Goal: Information Seeking & Learning: Learn about a topic

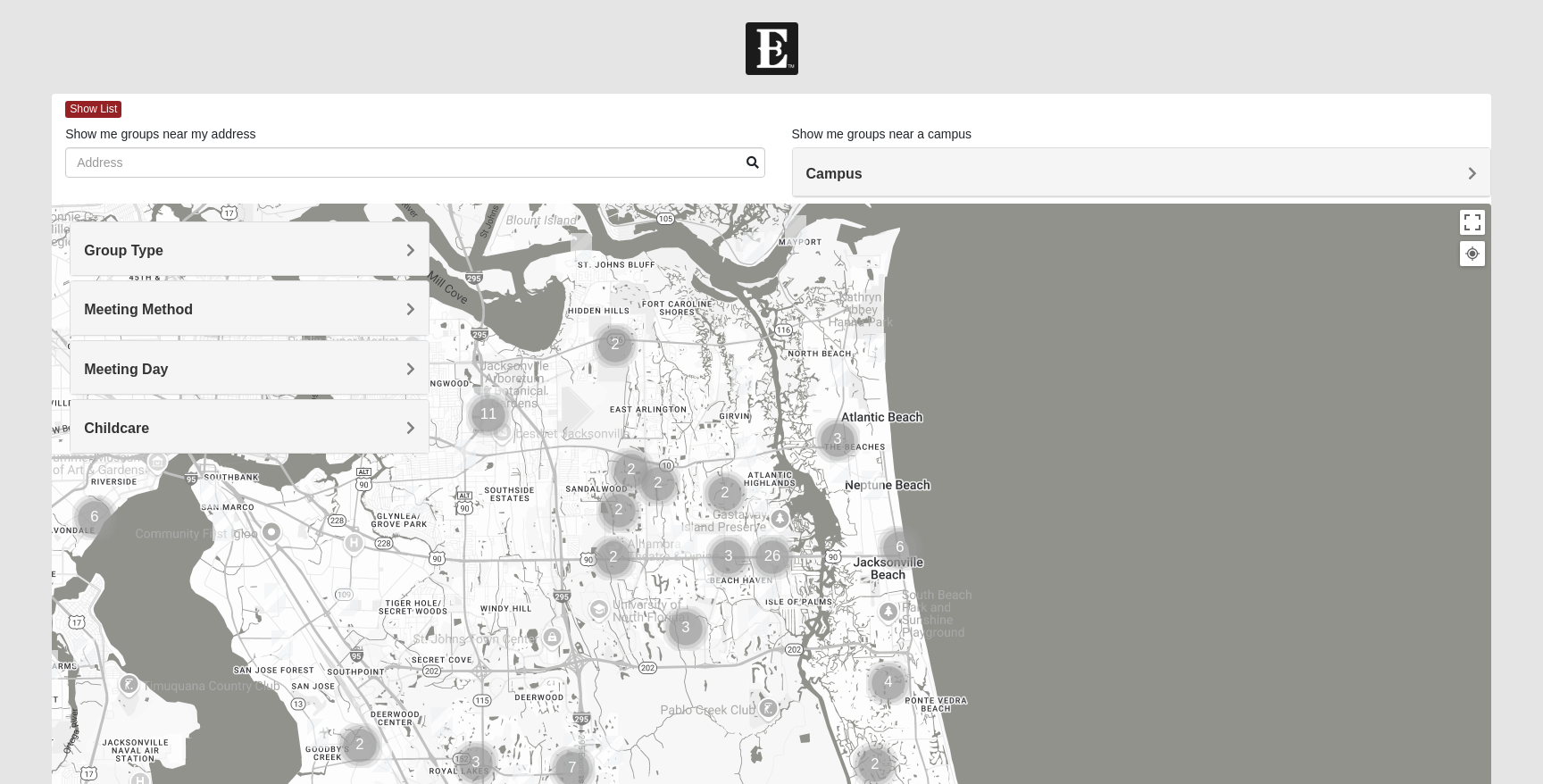
click at [277, 255] on h4 "Group Type" at bounding box center [249, 251] width 331 height 17
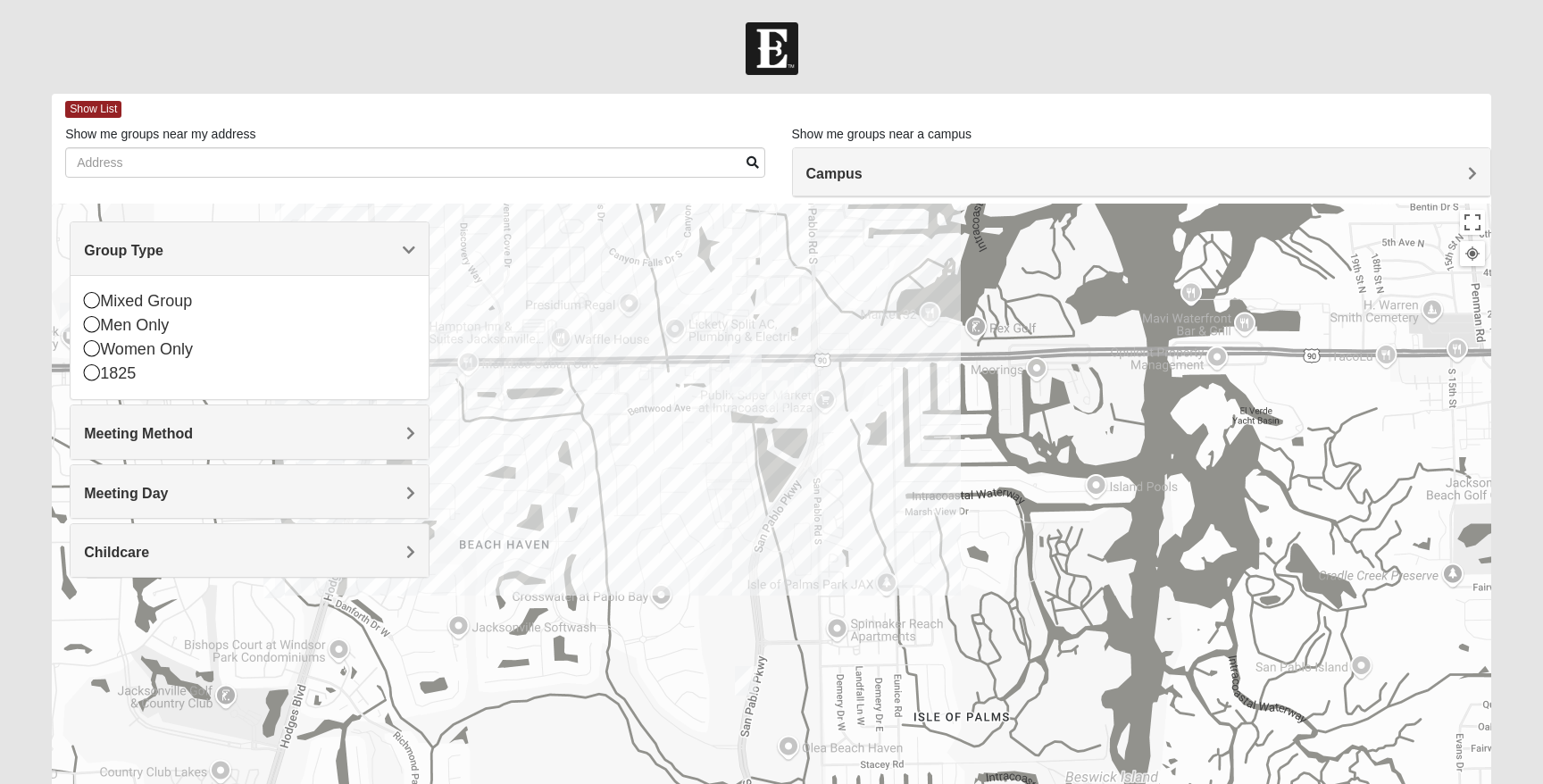
drag, startPoint x: 757, startPoint y: 638, endPoint x: 941, endPoint y: 394, distance: 305.6
click at [941, 394] on div at bounding box center [772, 560] width 1440 height 714
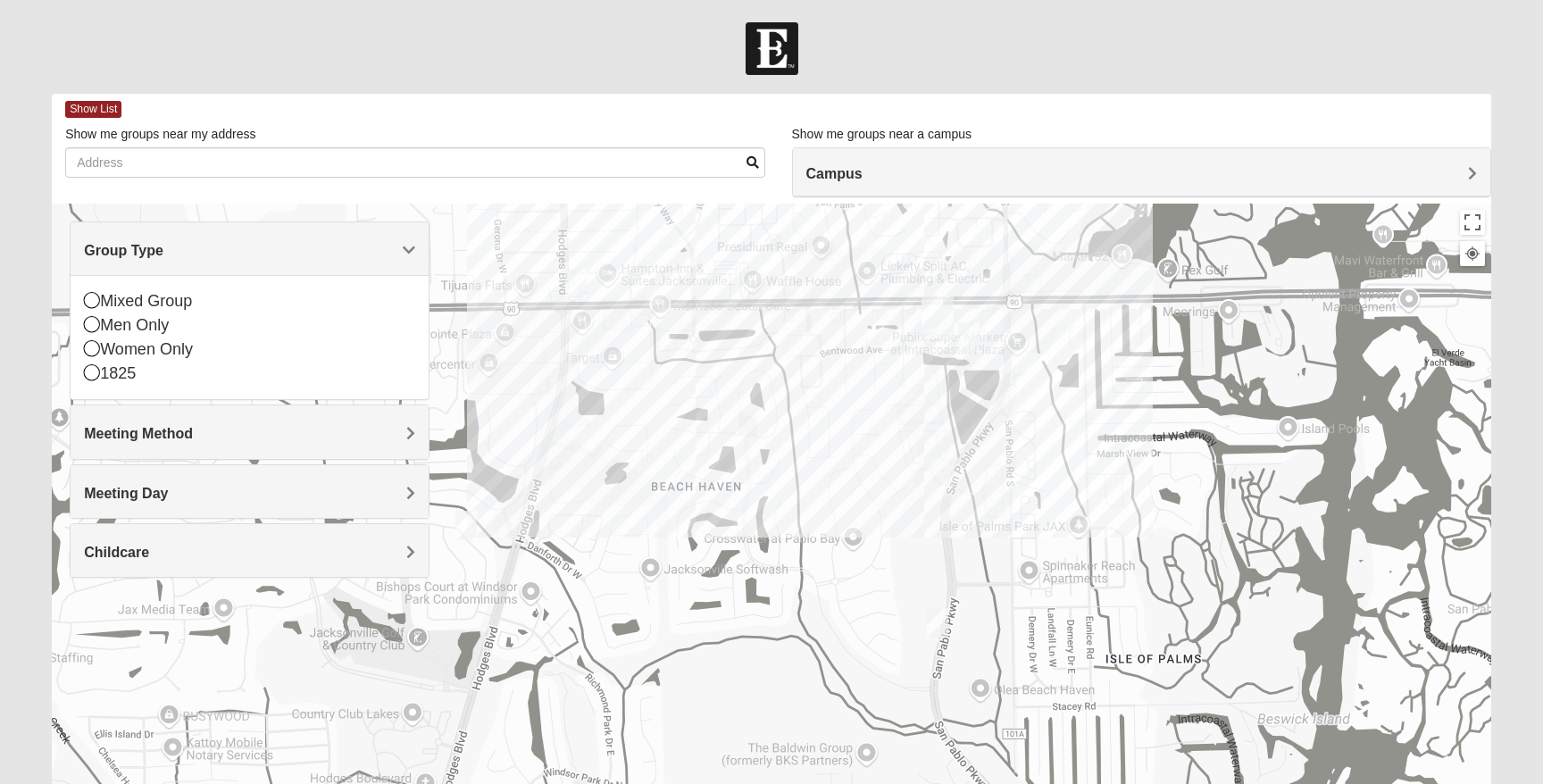
drag, startPoint x: 1080, startPoint y: 252, endPoint x: 1091, endPoint y: 246, distance: 12.5
click at [1091, 246] on div at bounding box center [772, 560] width 1440 height 714
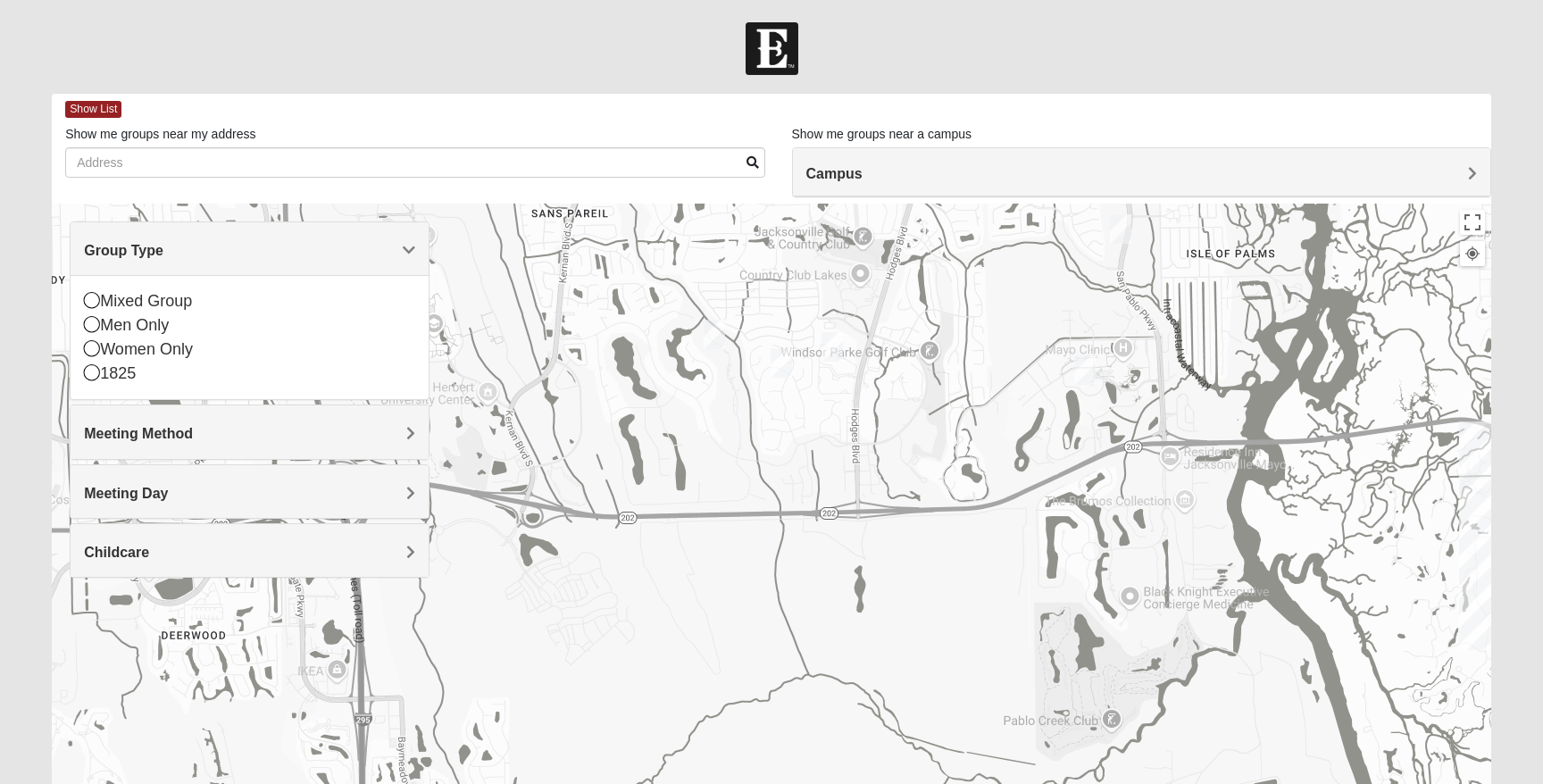
drag, startPoint x: 867, startPoint y: 568, endPoint x: 1010, endPoint y: 333, distance: 275.1
click at [1010, 332] on div at bounding box center [772, 560] width 1440 height 714
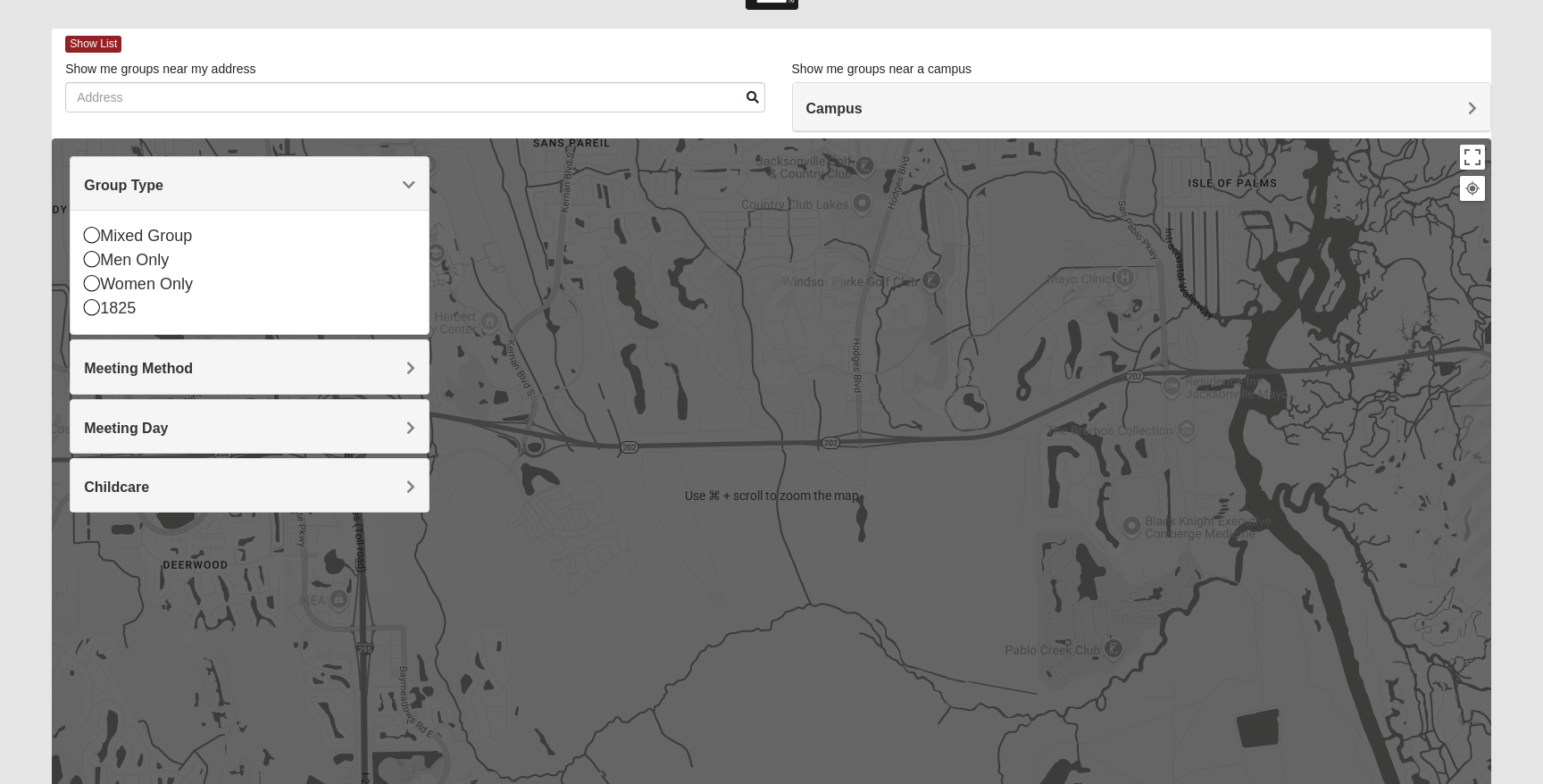
scroll to position [85, 0]
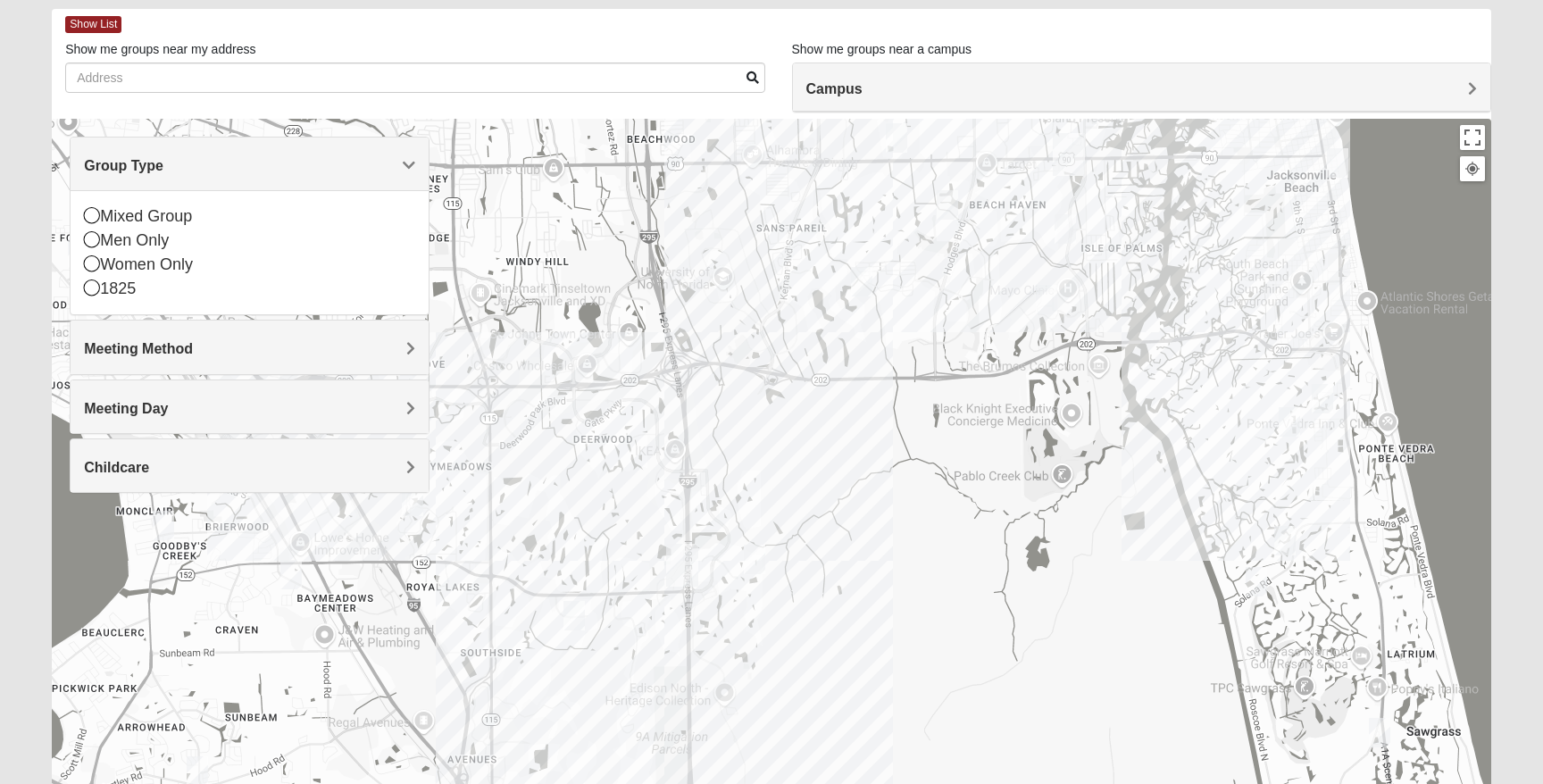
click at [685, 557] on img "Baymeadows" at bounding box center [682, 565] width 32 height 42
click at [671, 580] on img "Baymeadows" at bounding box center [682, 565] width 32 height 42
click at [642, 479] on span "Baymeadows" at bounding box center [594, 488] width 97 height 18
click at [336, 343] on h4 "Meeting Method" at bounding box center [249, 348] width 331 height 17
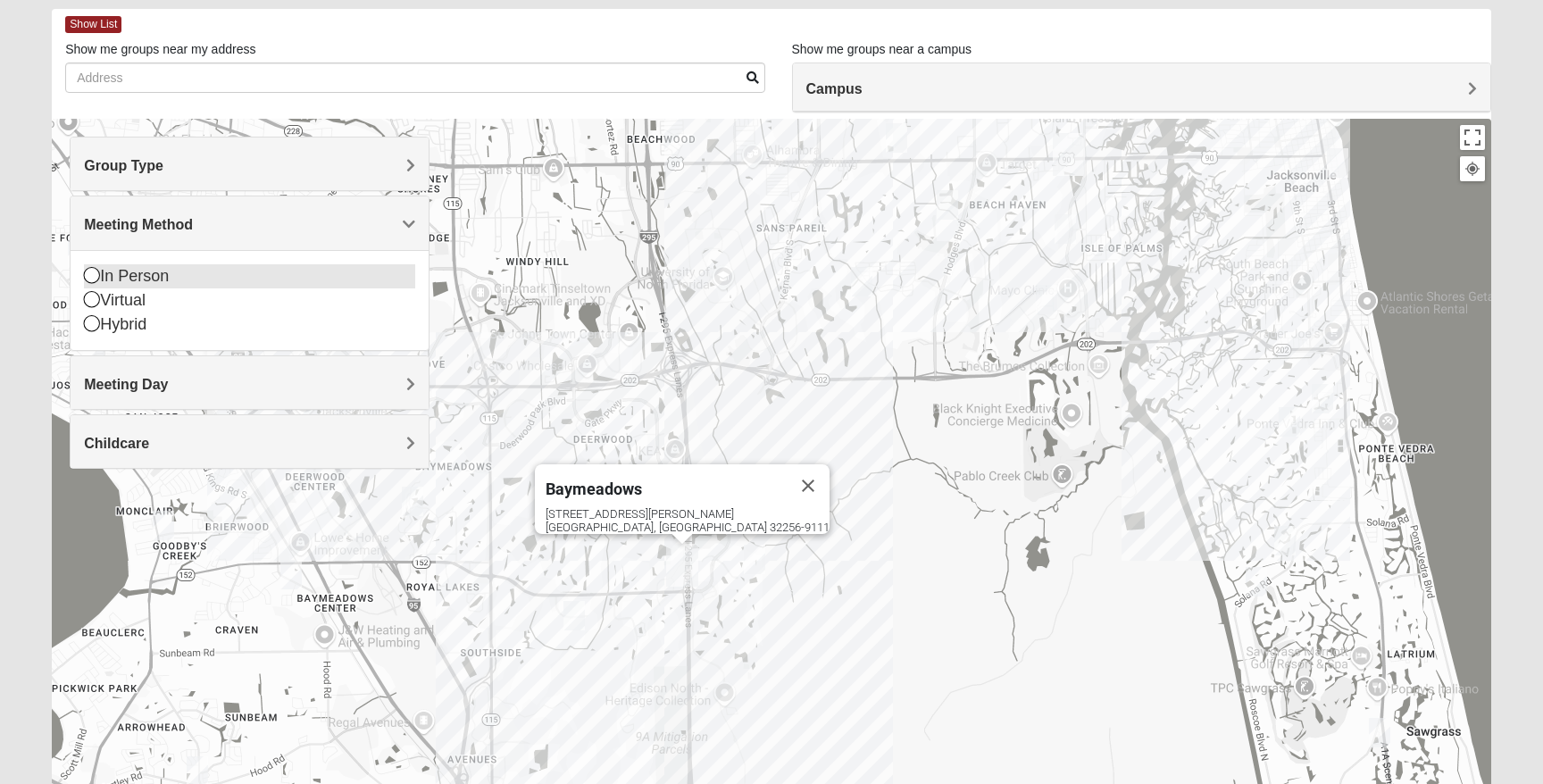
click at [171, 282] on div "In Person" at bounding box center [249, 276] width 331 height 24
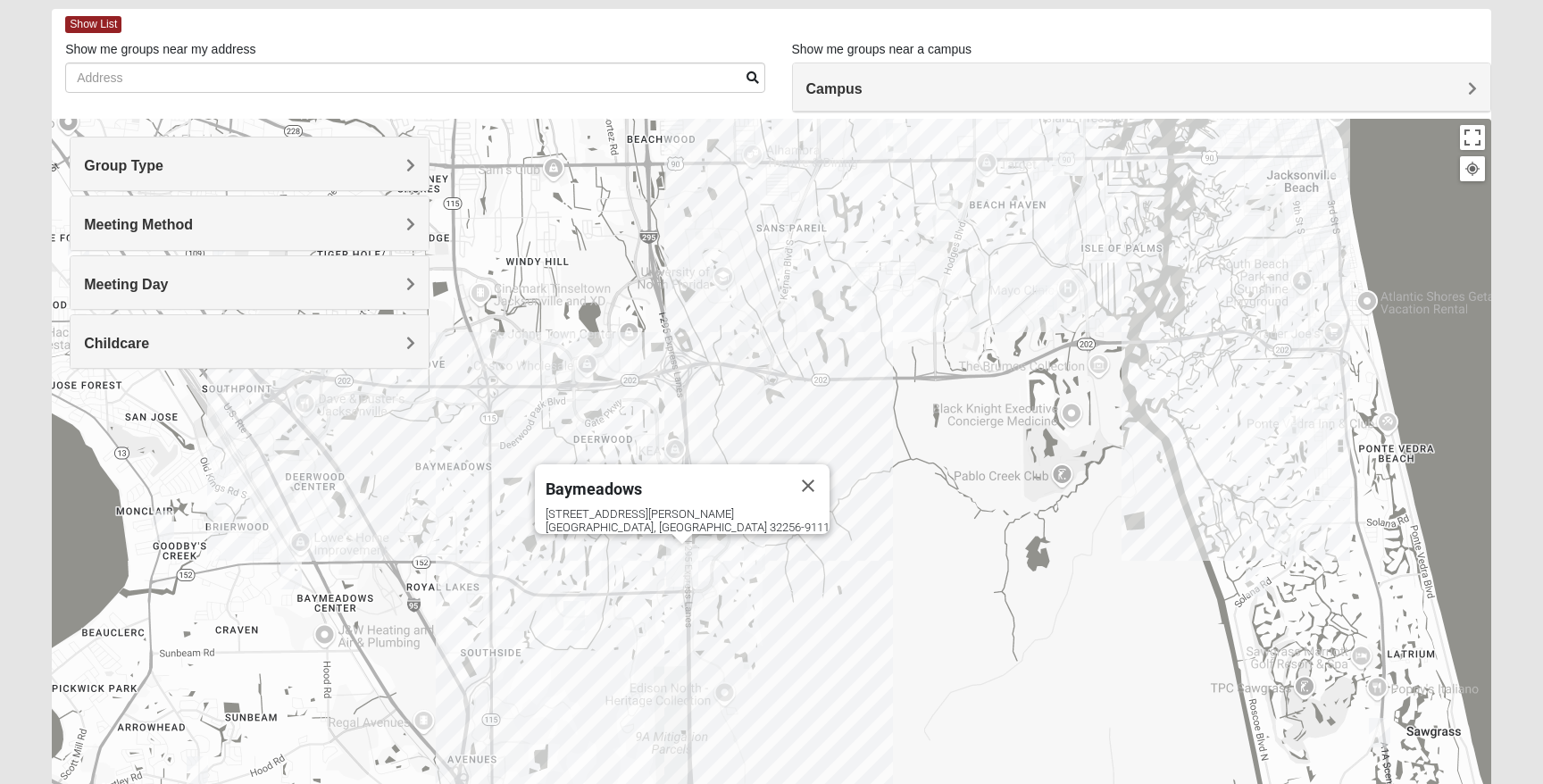
click at [276, 287] on h4 "Meeting Day" at bounding box center [249, 284] width 331 height 17
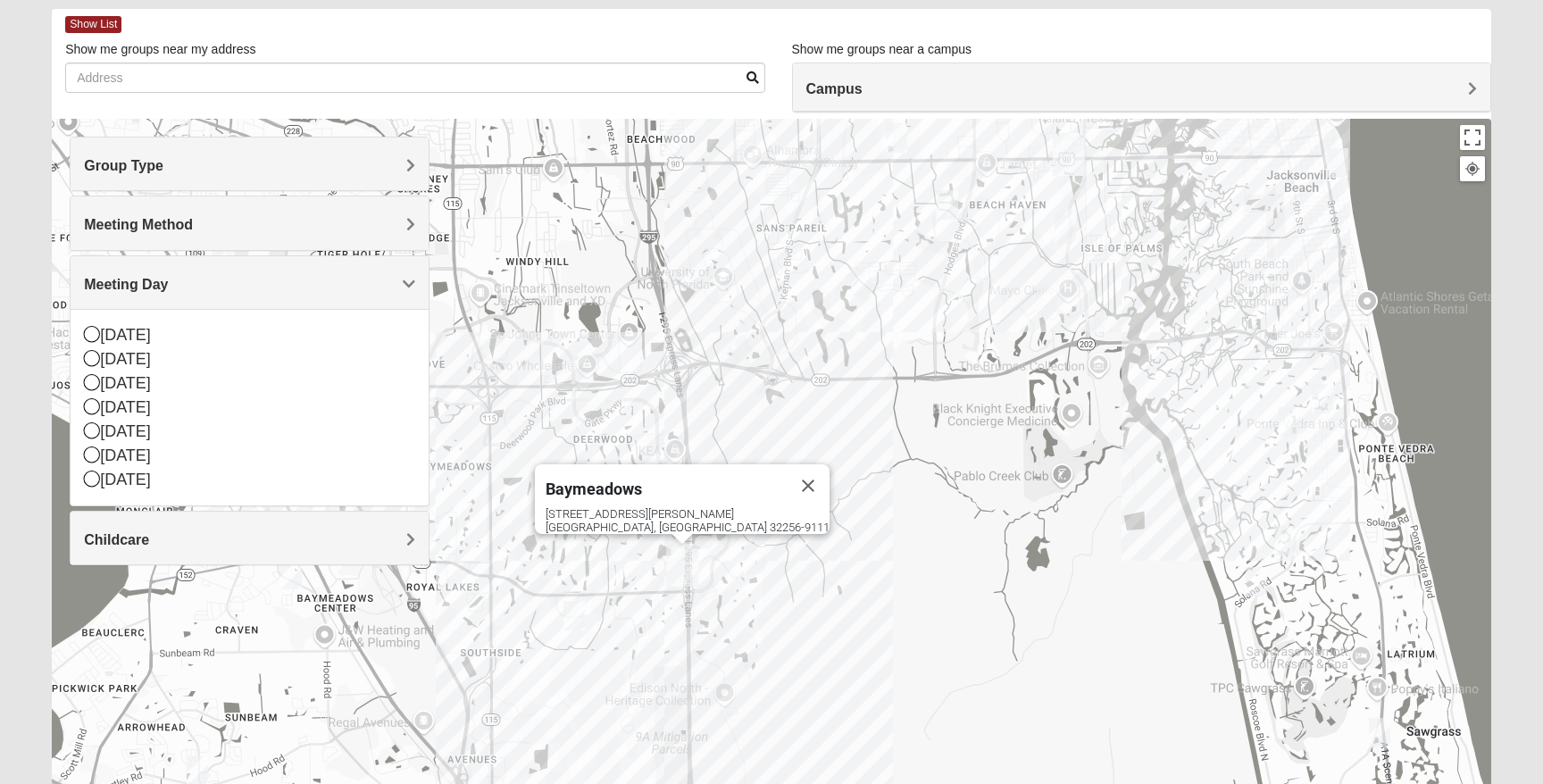
click at [305, 175] on div "Group Type" at bounding box center [250, 163] width 358 height 53
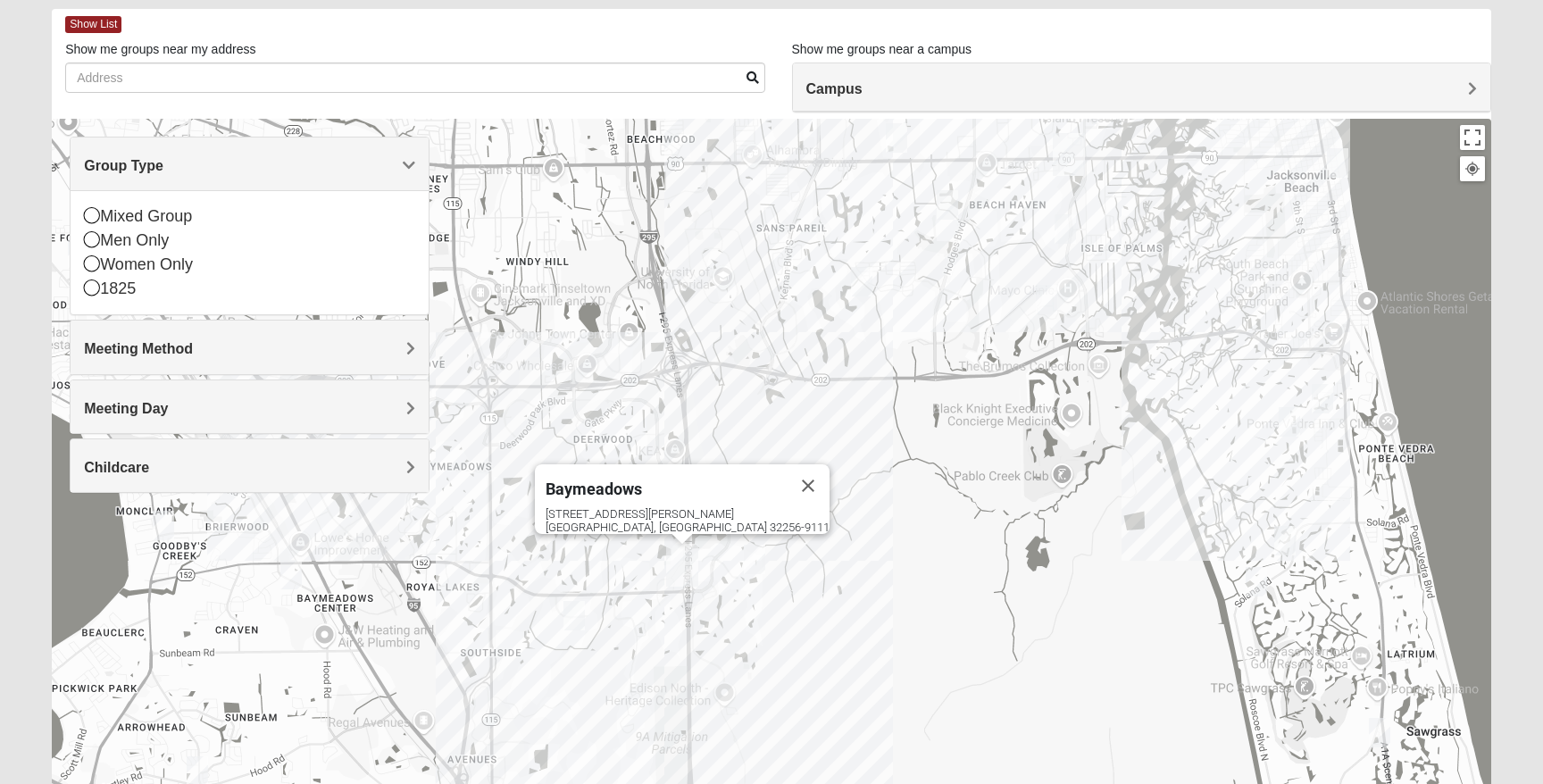
click at [83, 258] on div "Mixed Group Men Only Women Only 1825" at bounding box center [250, 252] width 358 height 124
click at [88, 260] on icon at bounding box center [91, 263] width 16 height 16
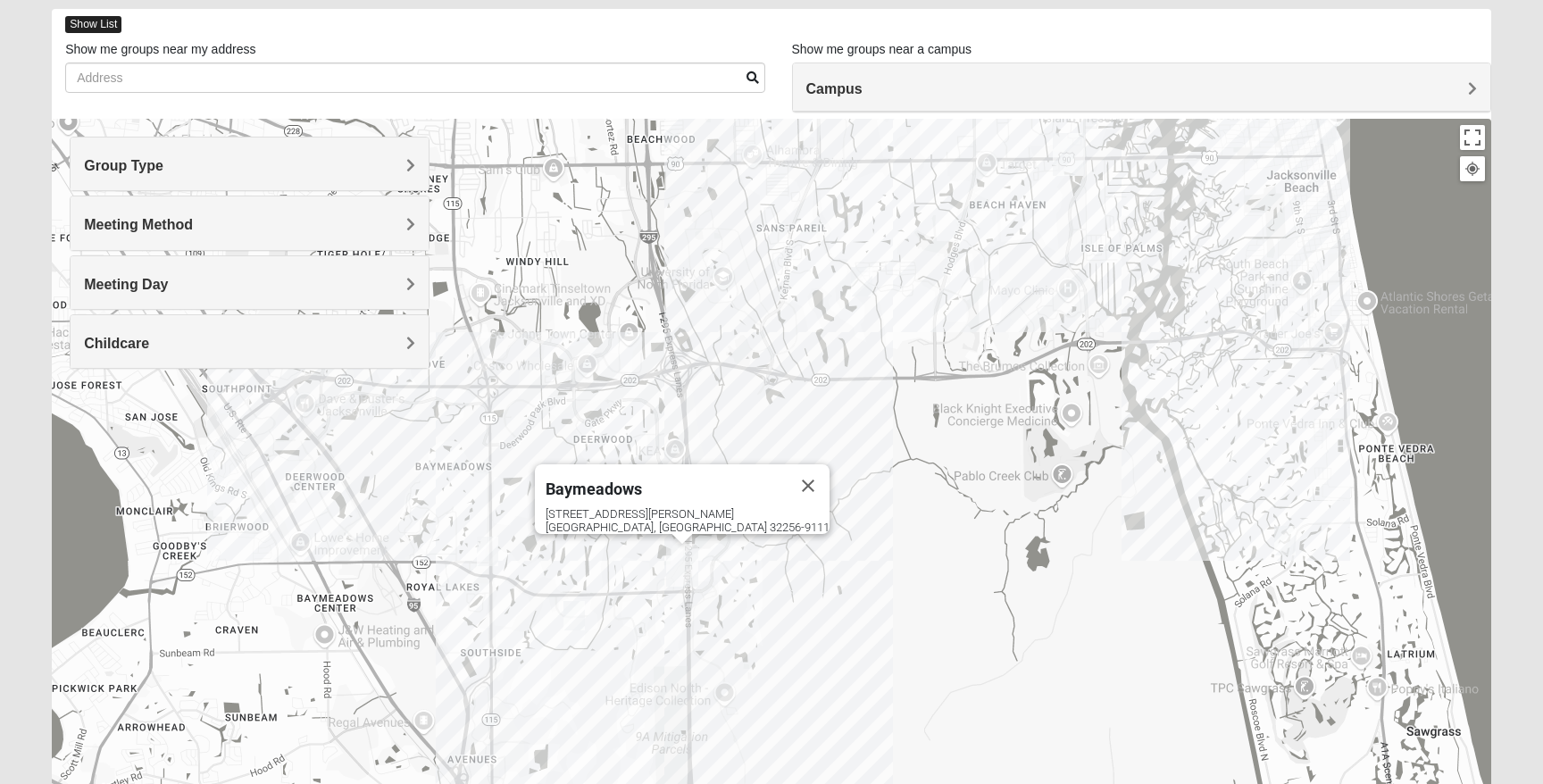
click at [97, 18] on span "Show List" at bounding box center [93, 24] width 56 height 17
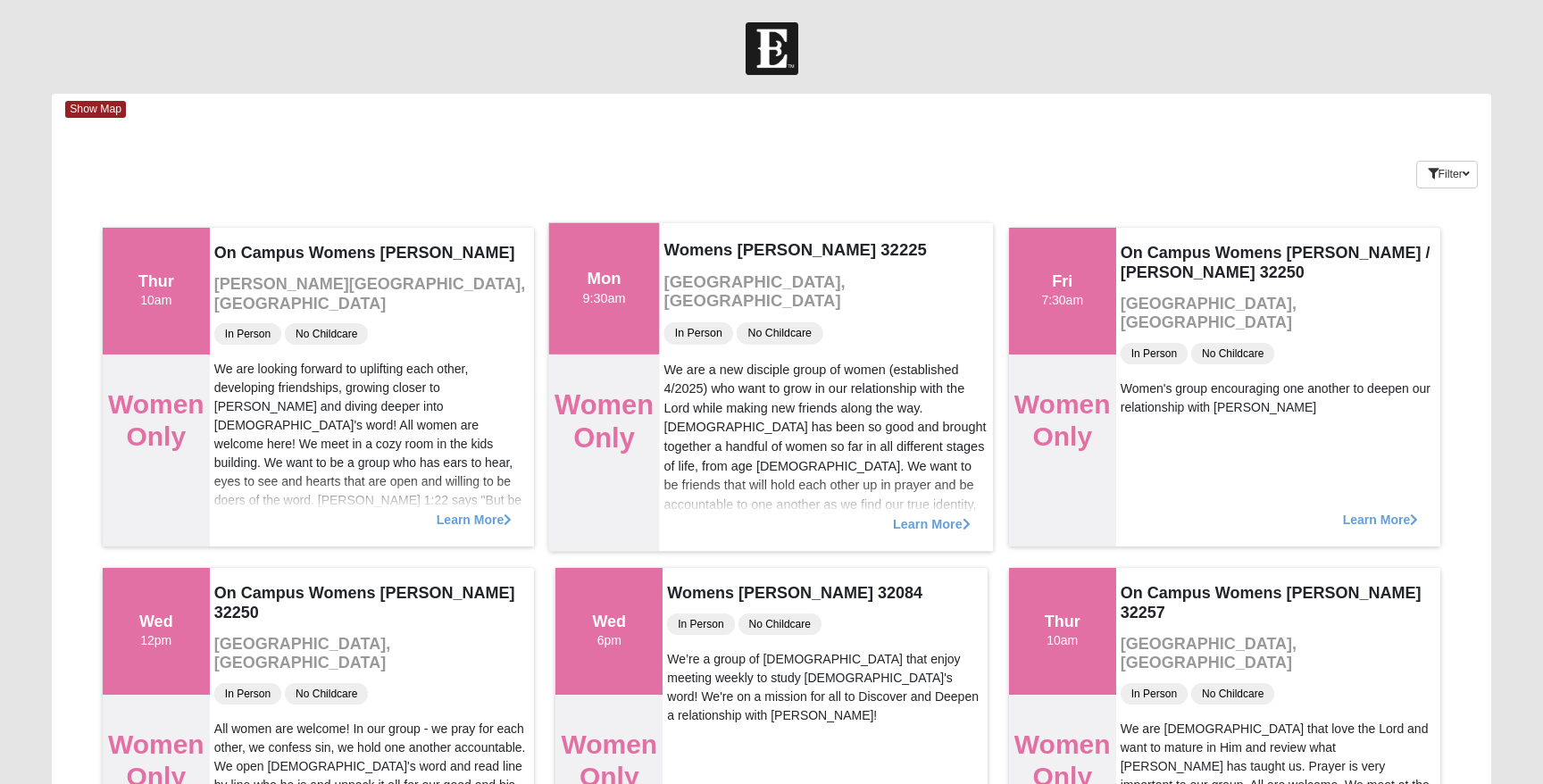
scroll to position [2, 0]
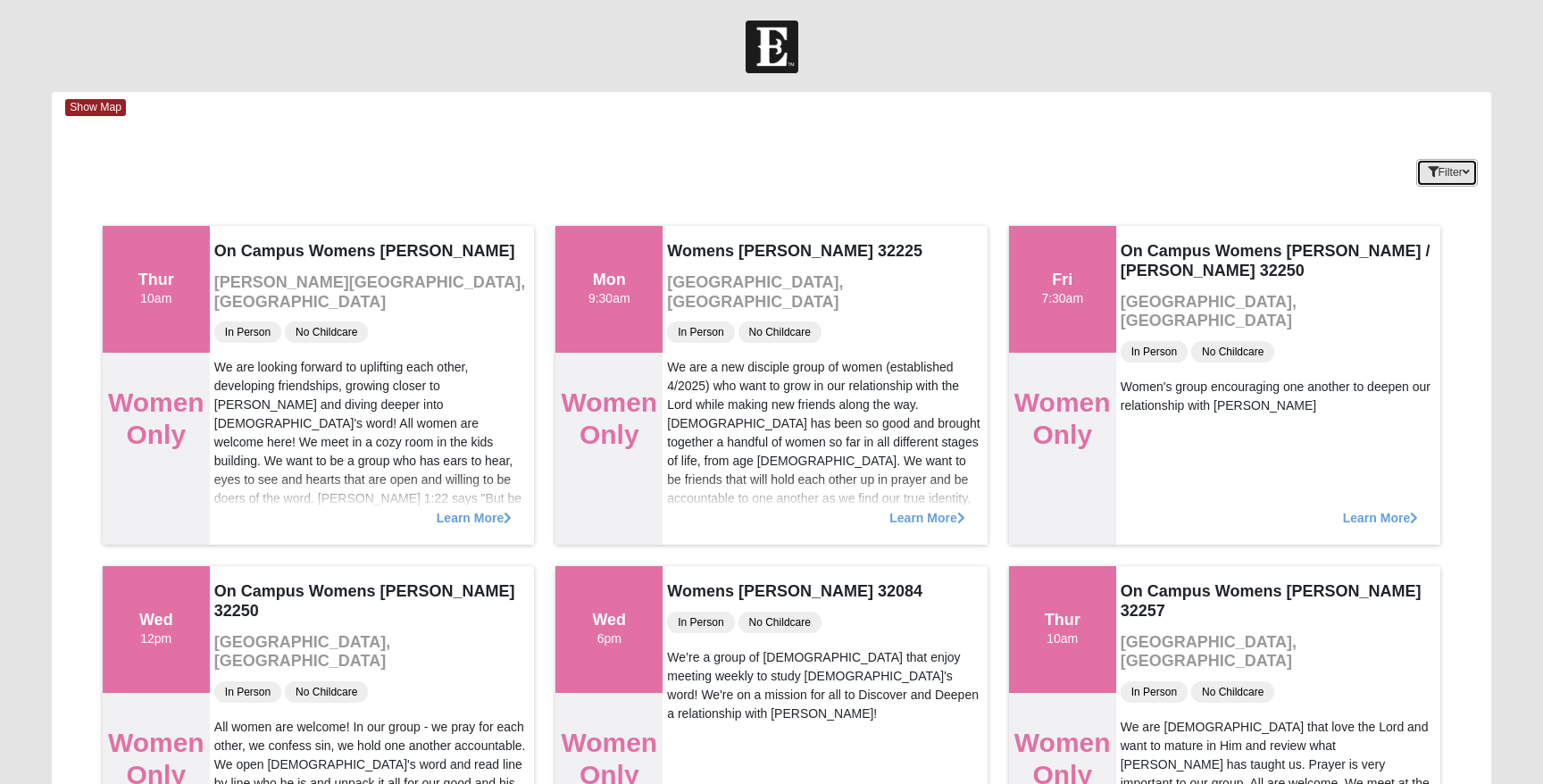
click at [1416, 160] on button "Filter" at bounding box center [1446, 172] width 62 height 28
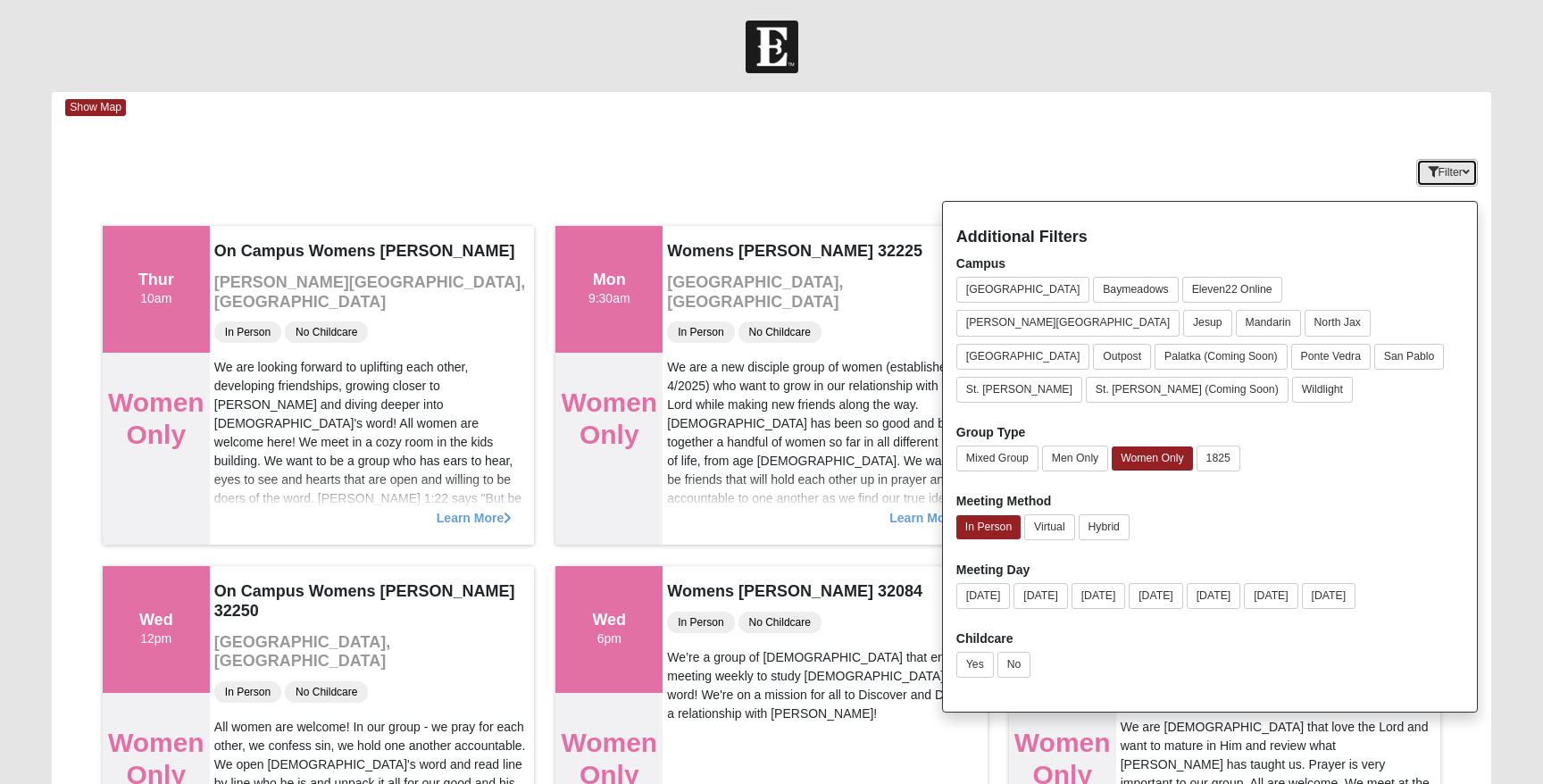
click at [1451, 168] on button "Filter" at bounding box center [1446, 172] width 62 height 28
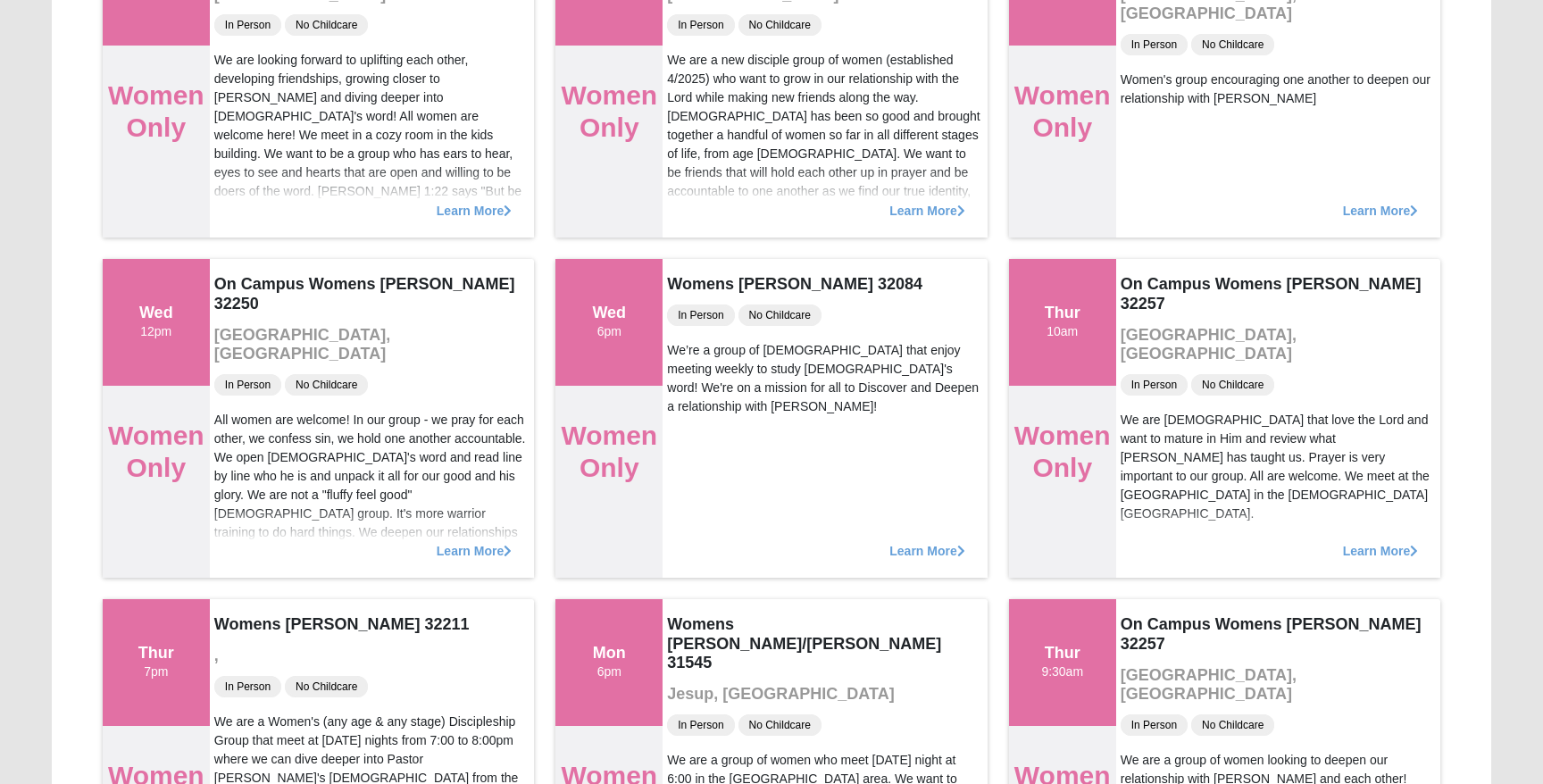
scroll to position [361, 0]
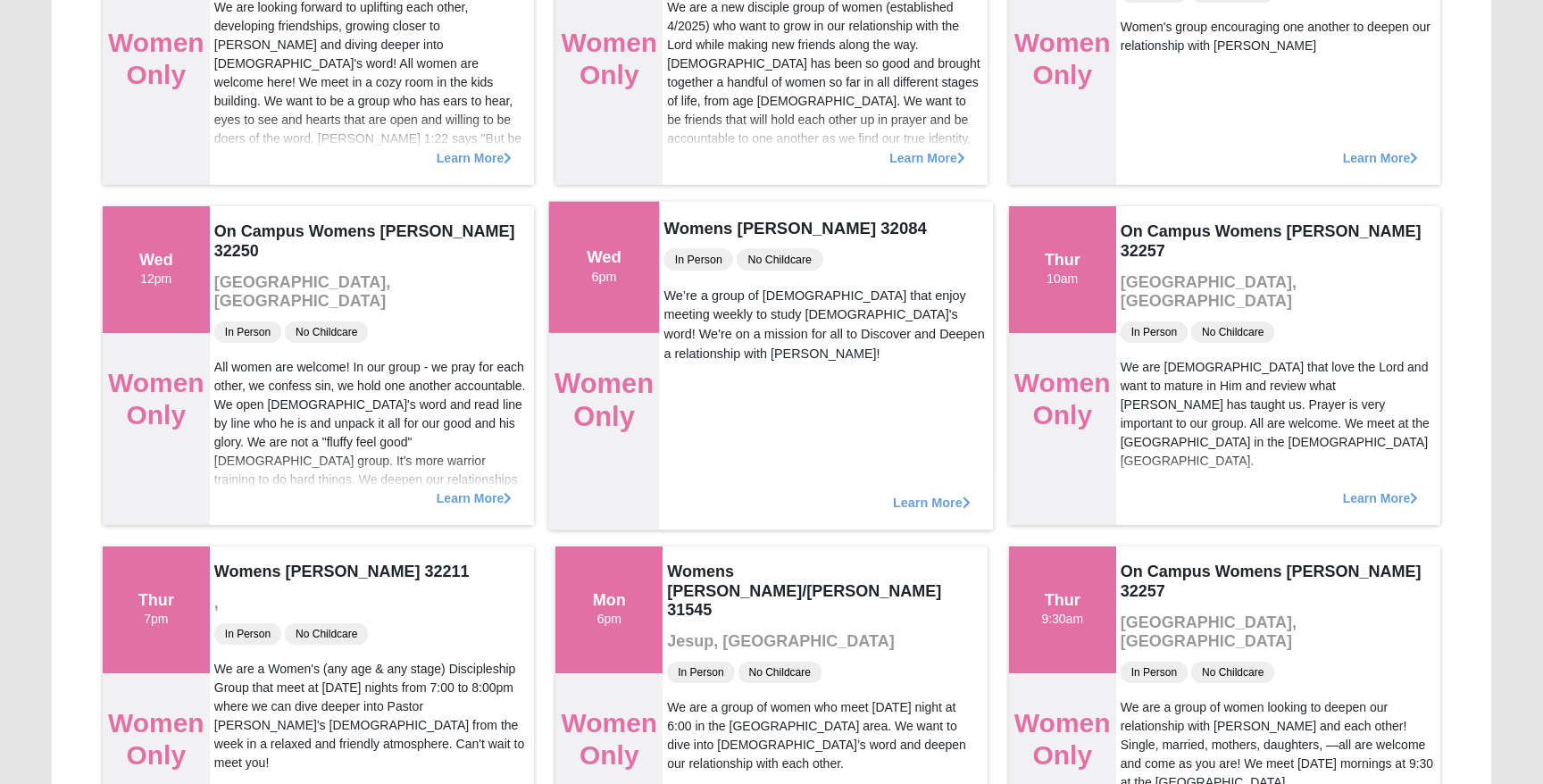
click at [930, 493] on span "Learn More" at bounding box center [932, 493] width 77 height 0
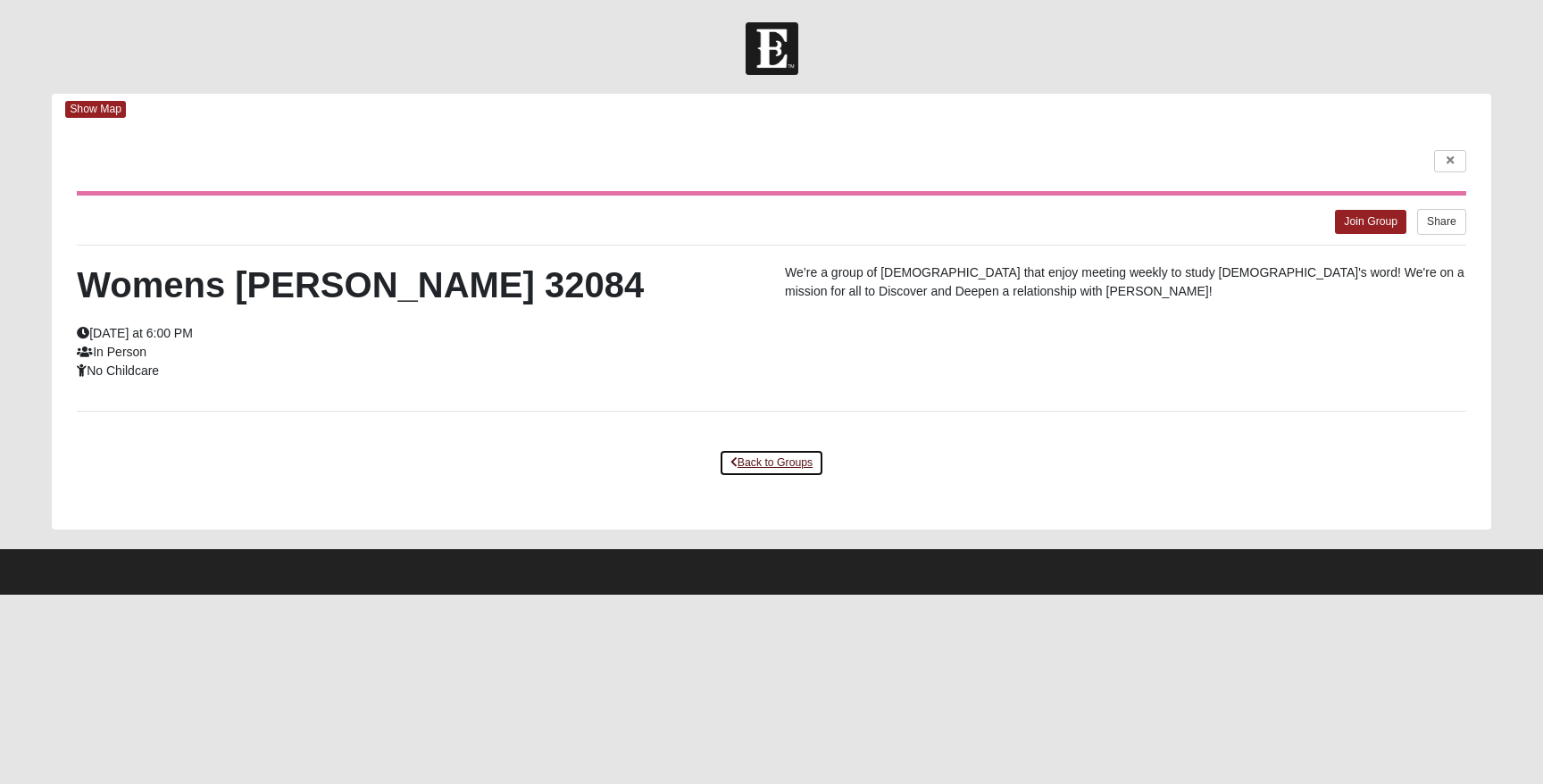
click at [777, 460] on link "Back to Groups" at bounding box center [772, 462] width 105 height 28
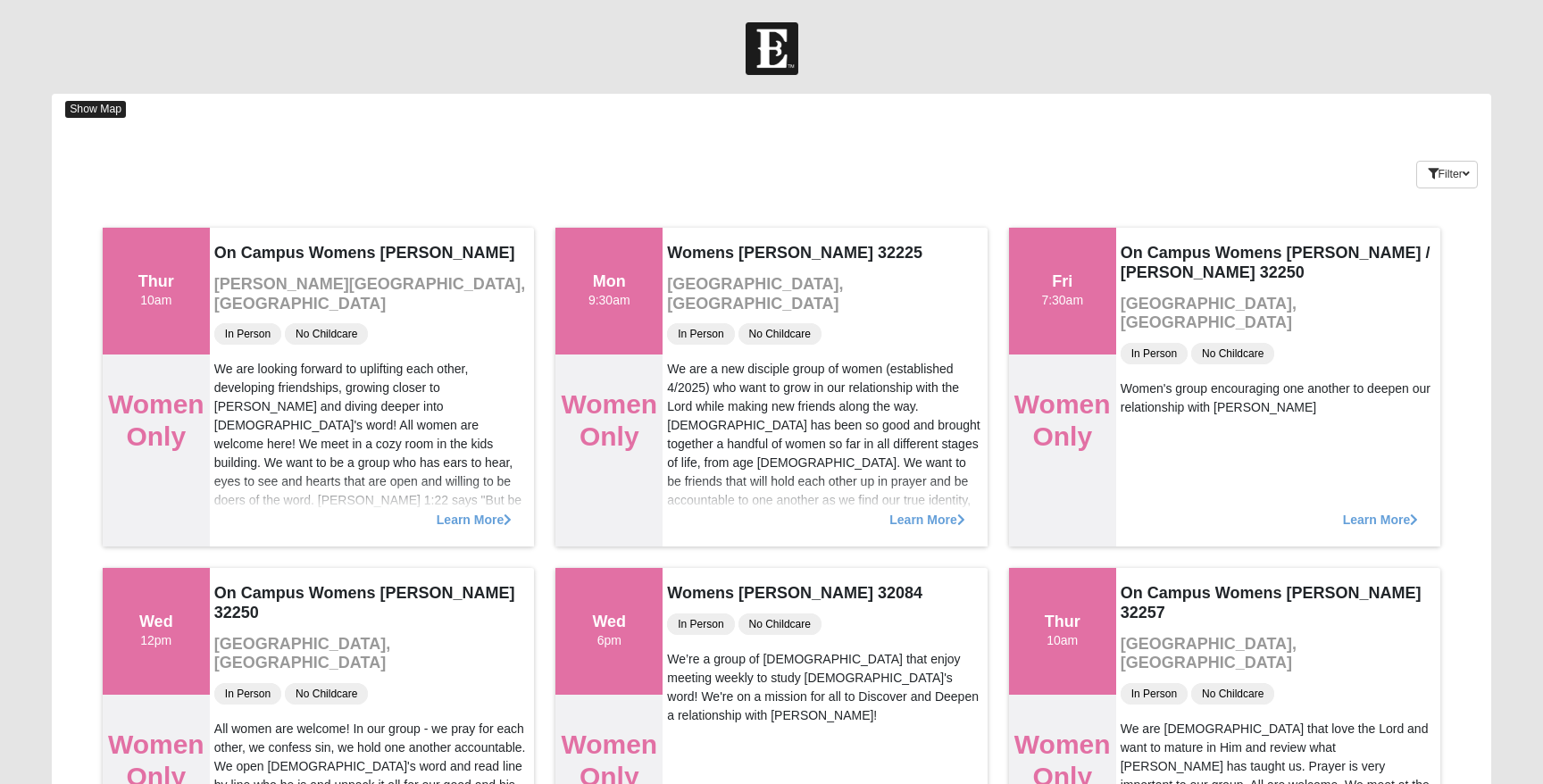
click at [99, 111] on span "Show Map" at bounding box center [96, 109] width 61 height 17
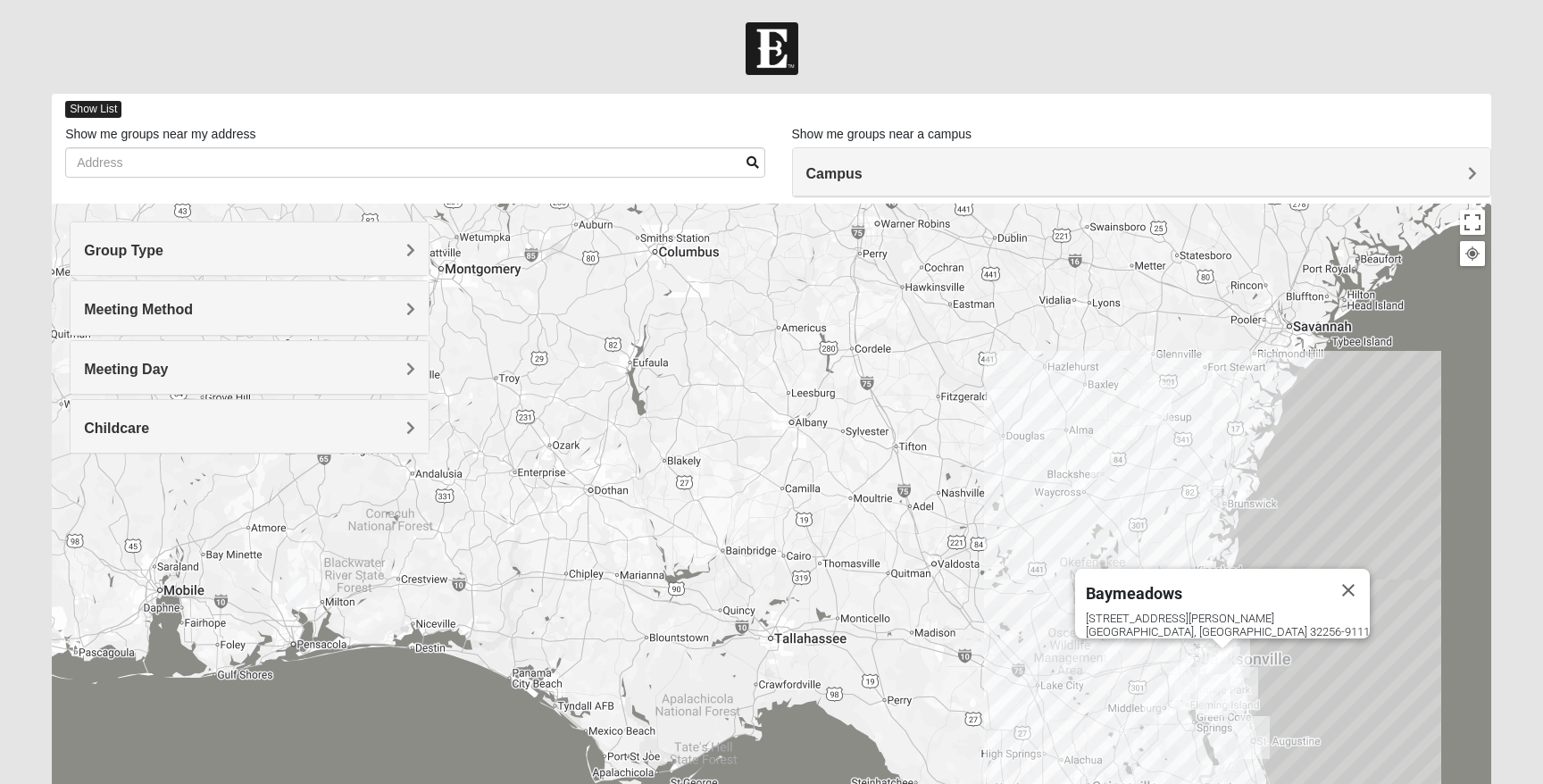
click at [107, 108] on span "Show List" at bounding box center [93, 109] width 56 height 17
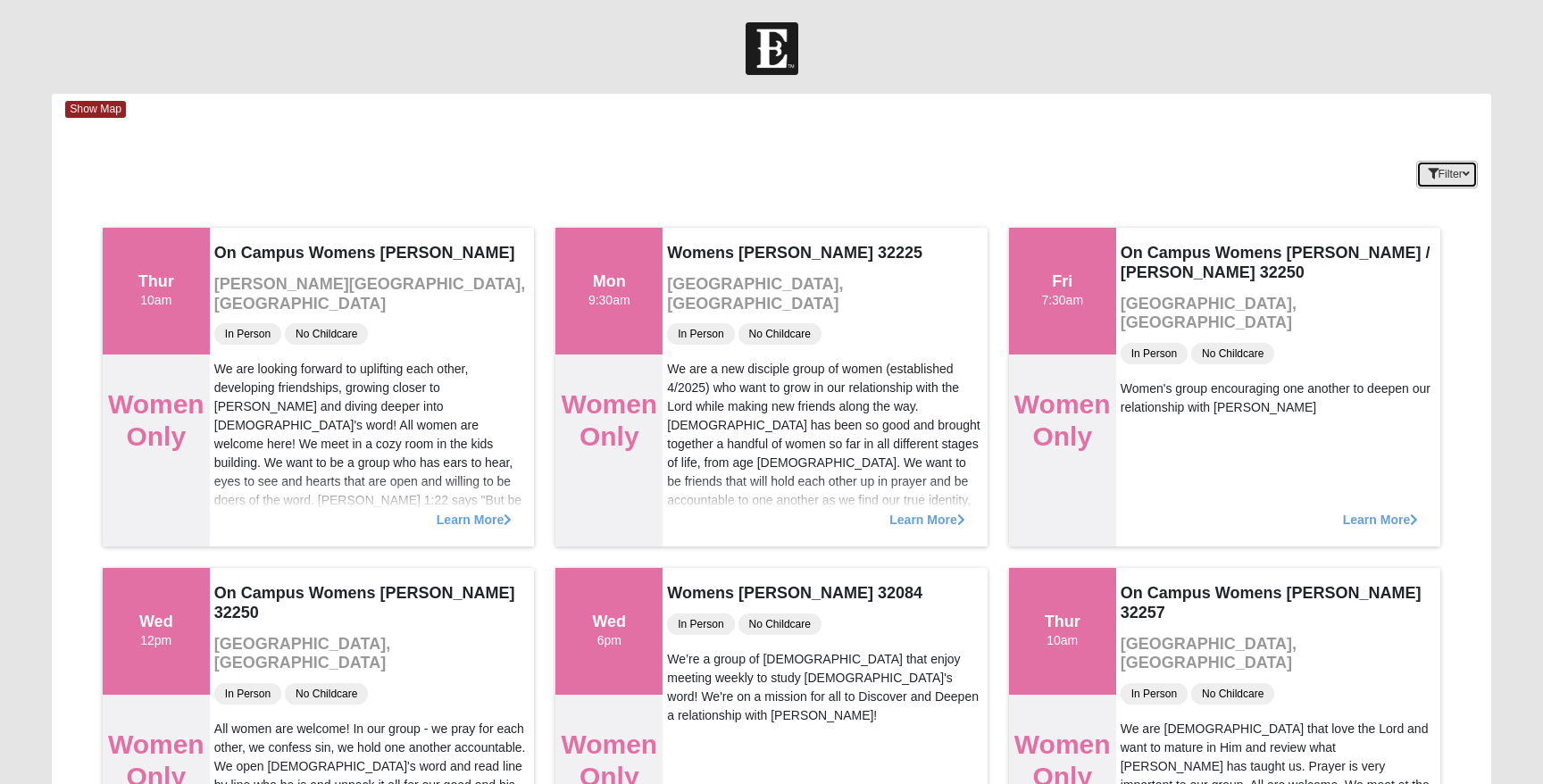
click at [1450, 176] on button "Filter" at bounding box center [1446, 174] width 62 height 28
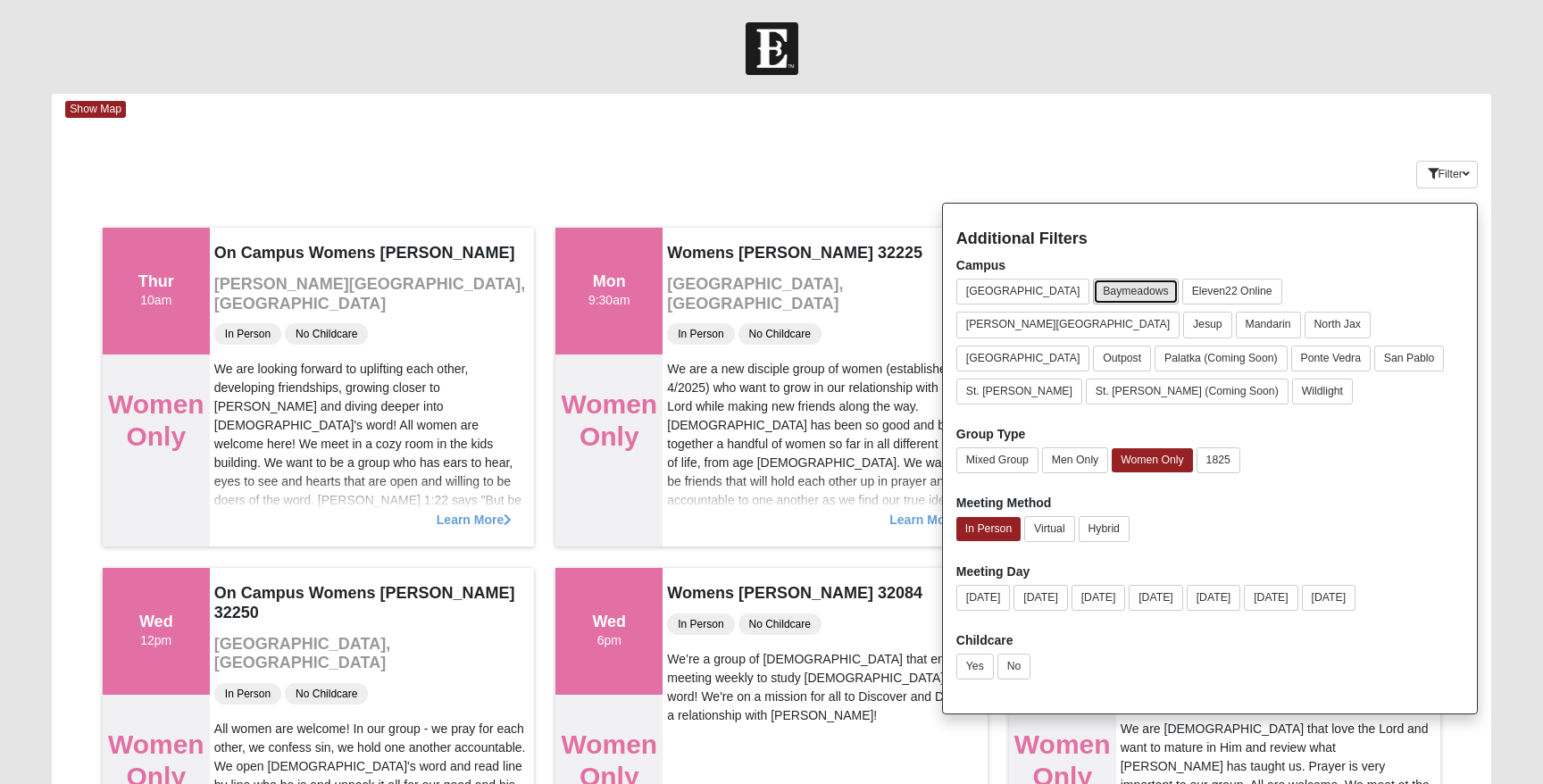
click at [1093, 284] on button "Baymeadows" at bounding box center [1136, 291] width 86 height 26
click at [1443, 345] on button "San Pablo" at bounding box center [1409, 358] width 71 height 26
click at [1093, 286] on button "Baymeadows" at bounding box center [1136, 291] width 86 height 26
click at [1445, 183] on button "Filter" at bounding box center [1446, 174] width 62 height 28
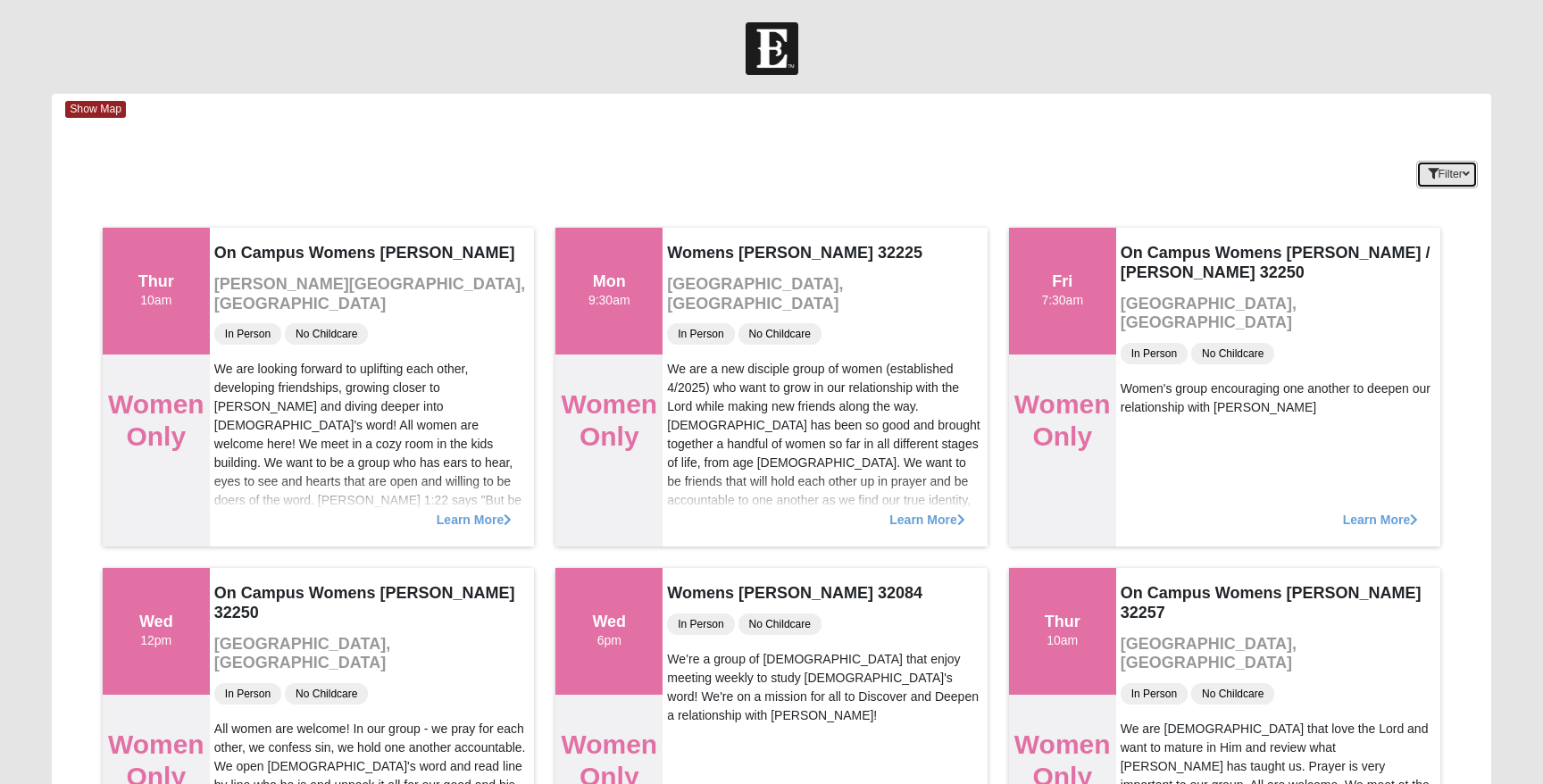
click at [1443, 184] on button "Filter" at bounding box center [1446, 174] width 62 height 28
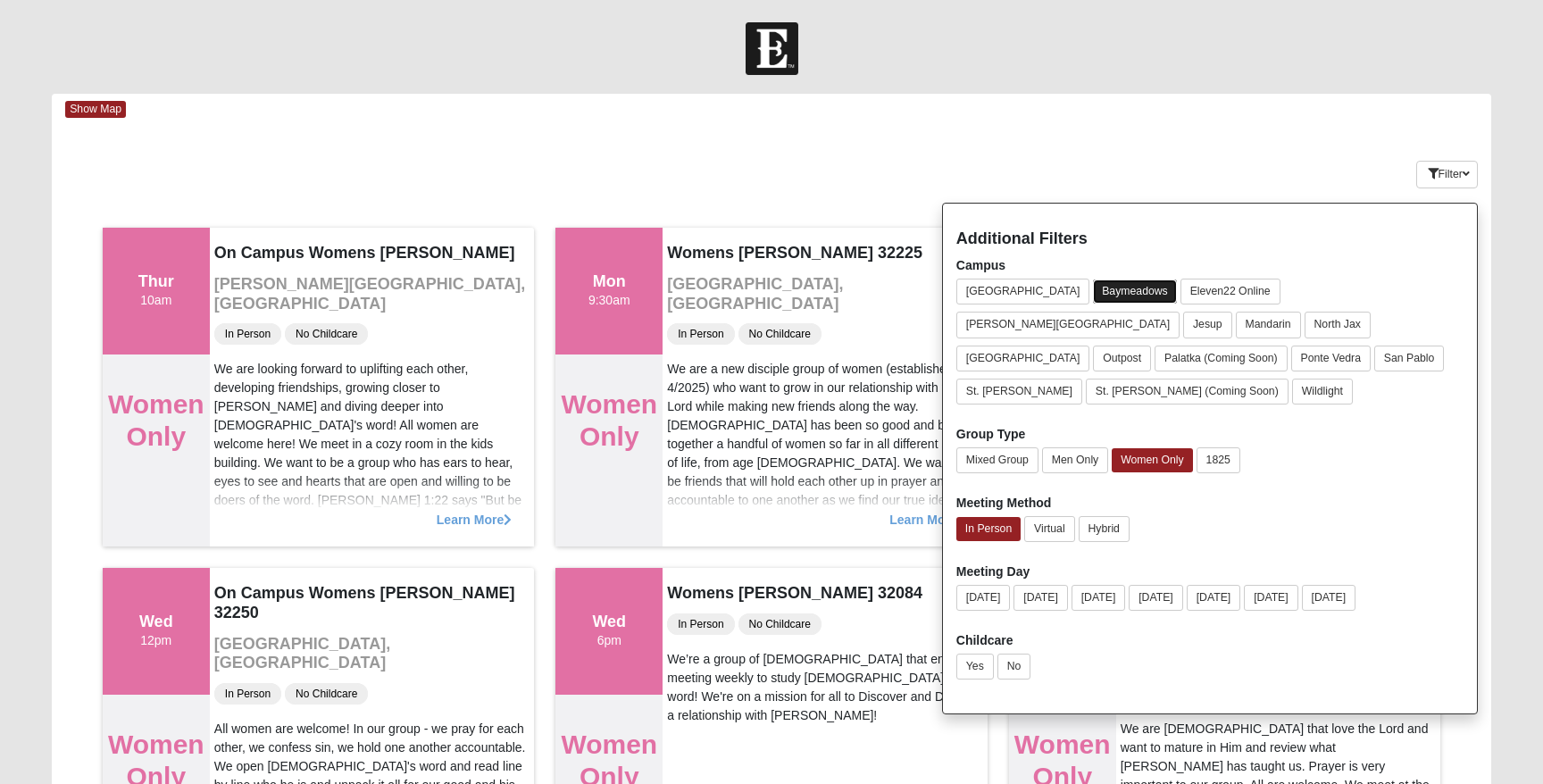
click at [1093, 288] on button "Baymeadows" at bounding box center [1135, 291] width 84 height 24
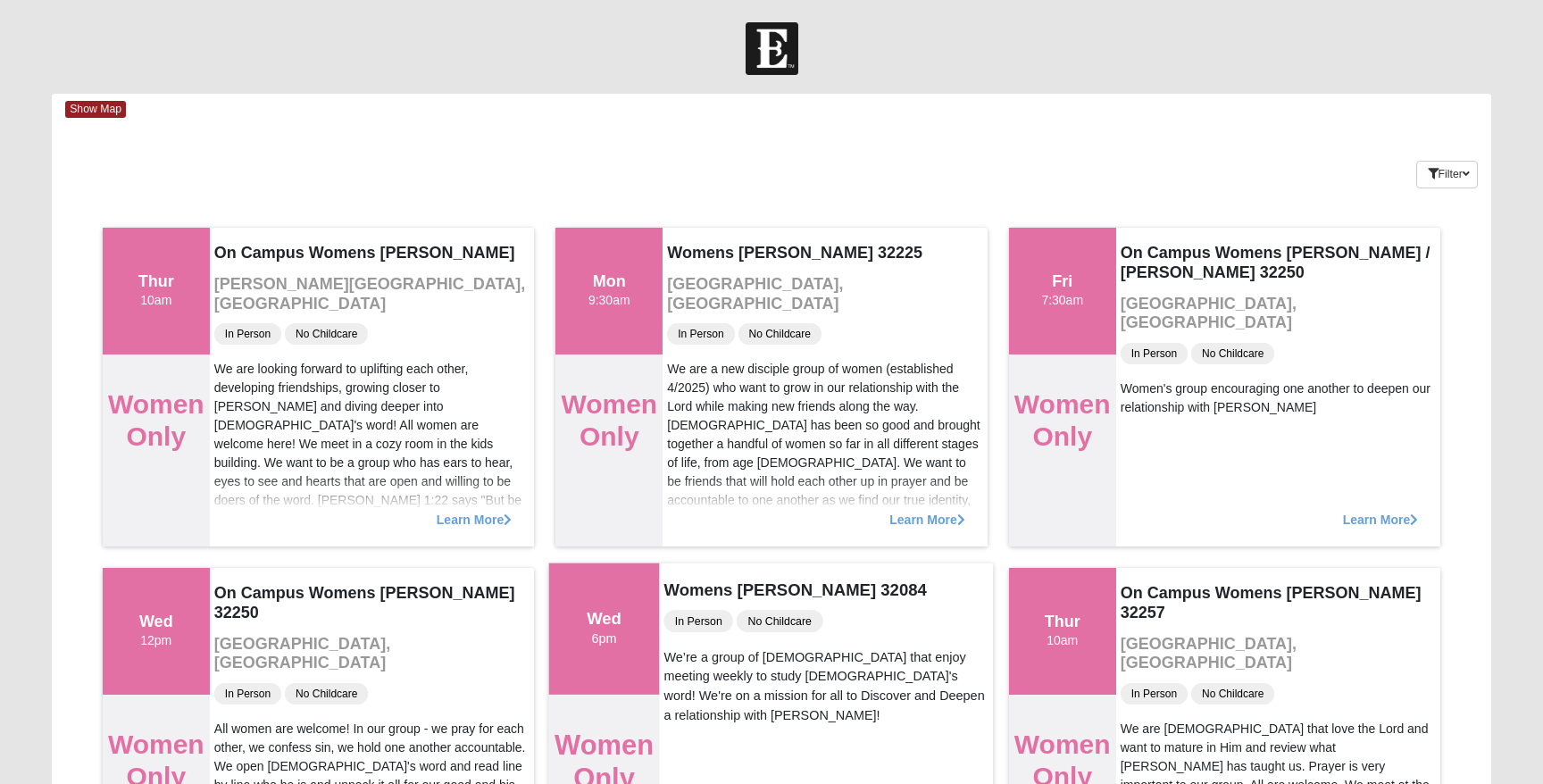
click at [621, 645] on div "Wed 6pm" at bounding box center [604, 628] width 35 height 40
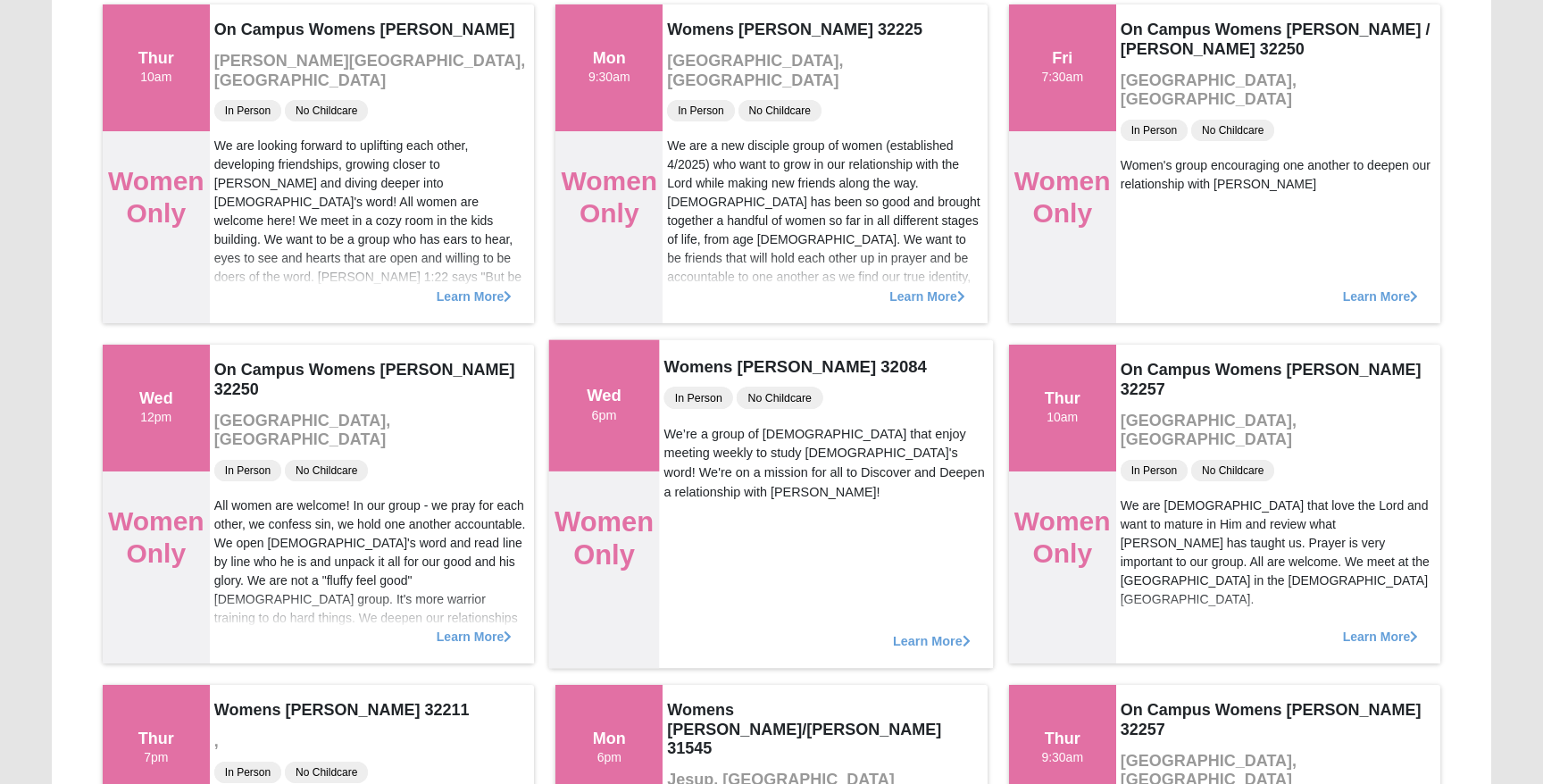
scroll to position [240, 0]
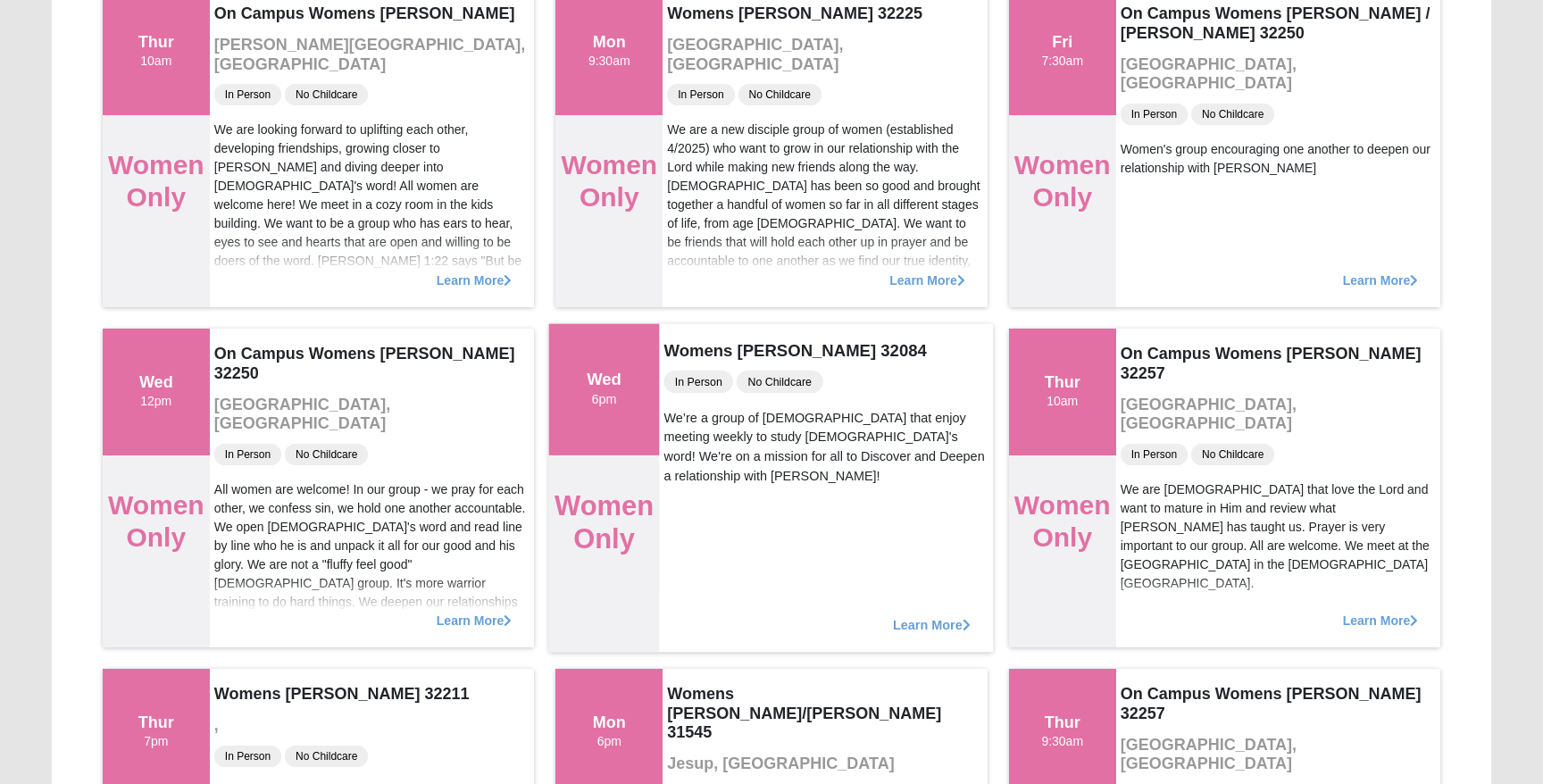
click at [935, 615] on div "Learn More" at bounding box center [827, 614] width 334 height 73
click at [933, 614] on span "Learn More" at bounding box center [932, 614] width 77 height 0
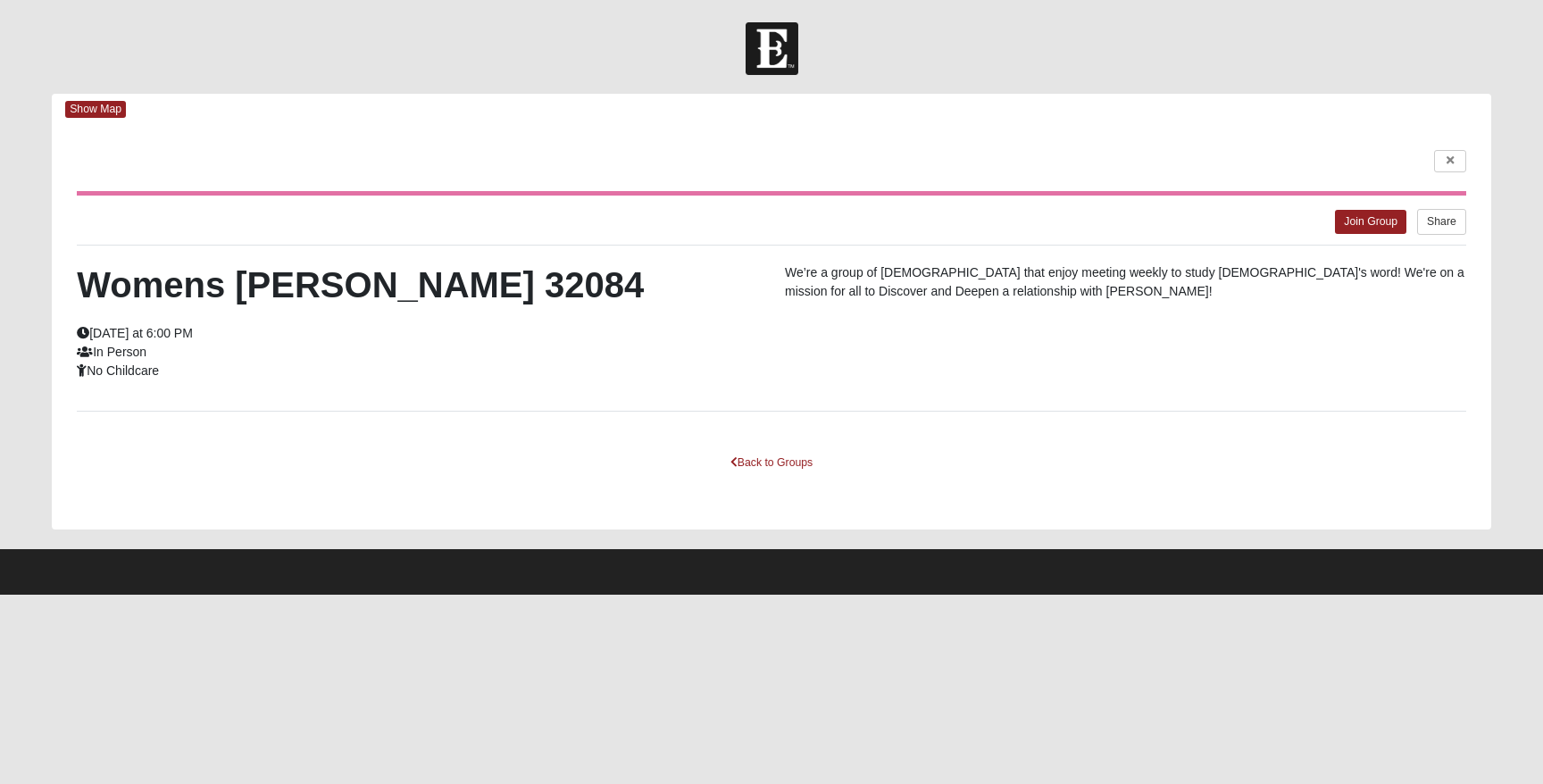
scroll to position [0, 0]
click at [785, 467] on link "Back to Groups" at bounding box center [772, 462] width 105 height 28
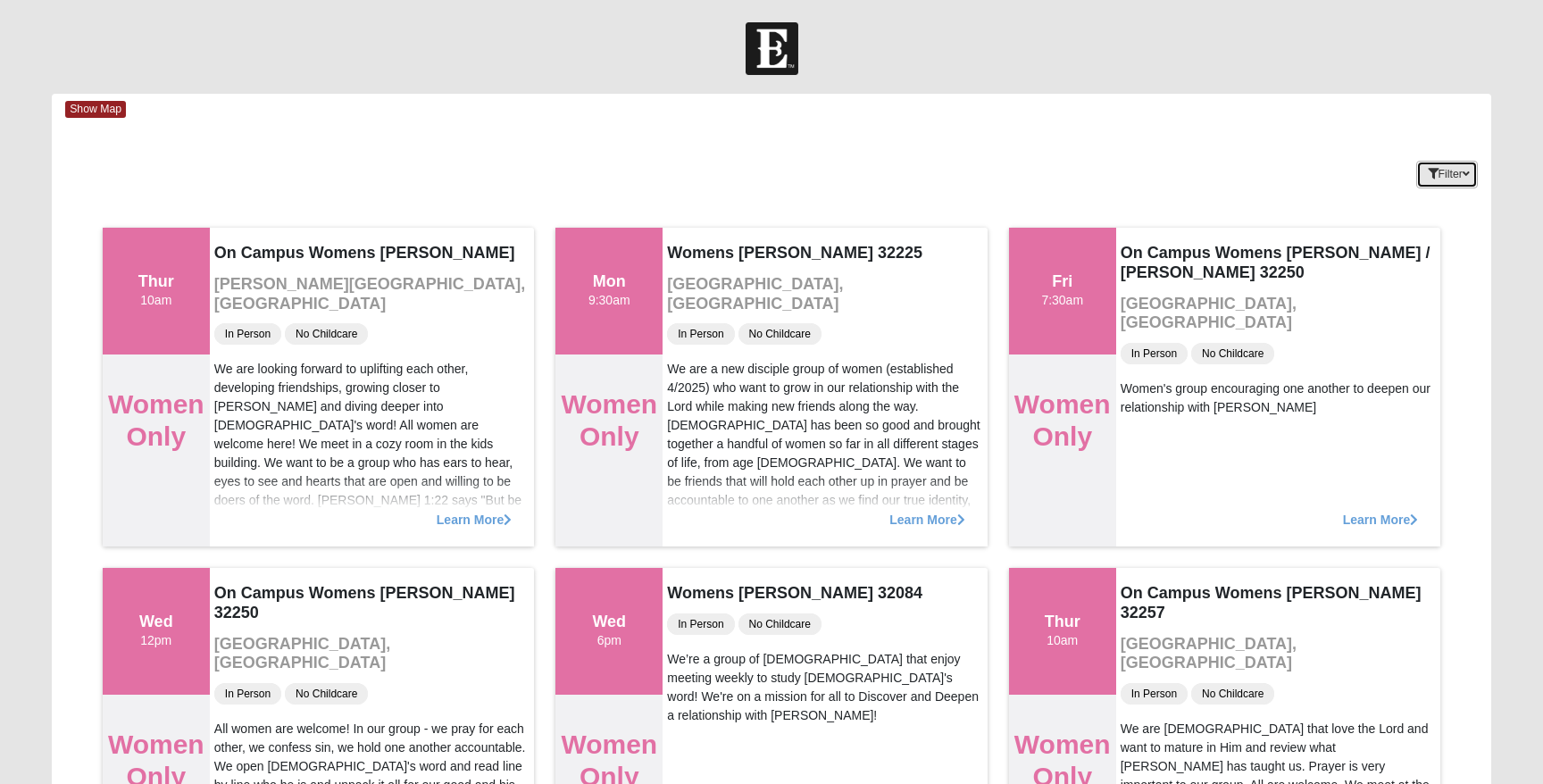
click at [1432, 171] on button "Filter" at bounding box center [1446, 174] width 62 height 28
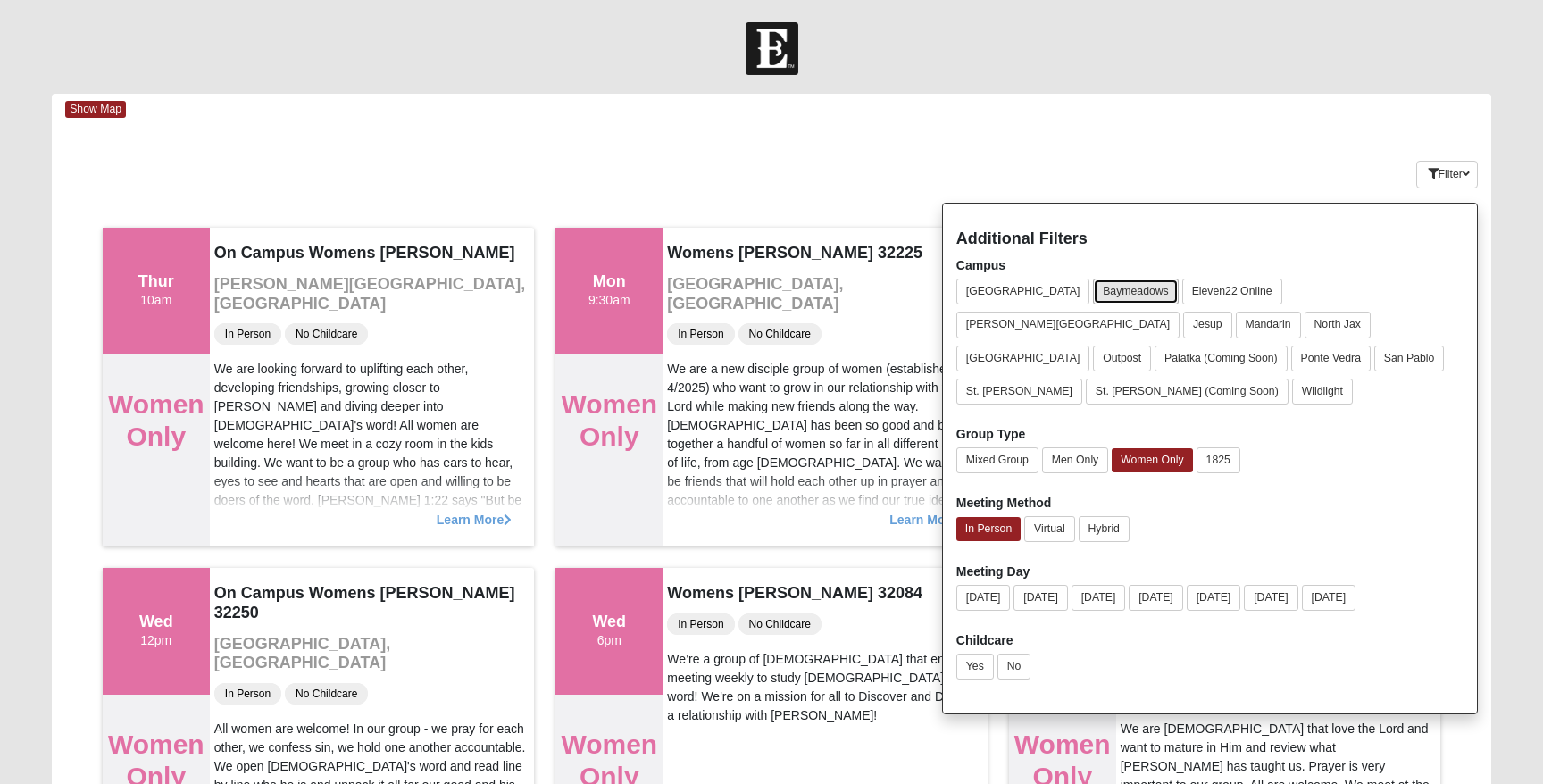
click at [1093, 293] on button "Baymeadows" at bounding box center [1136, 291] width 86 height 26
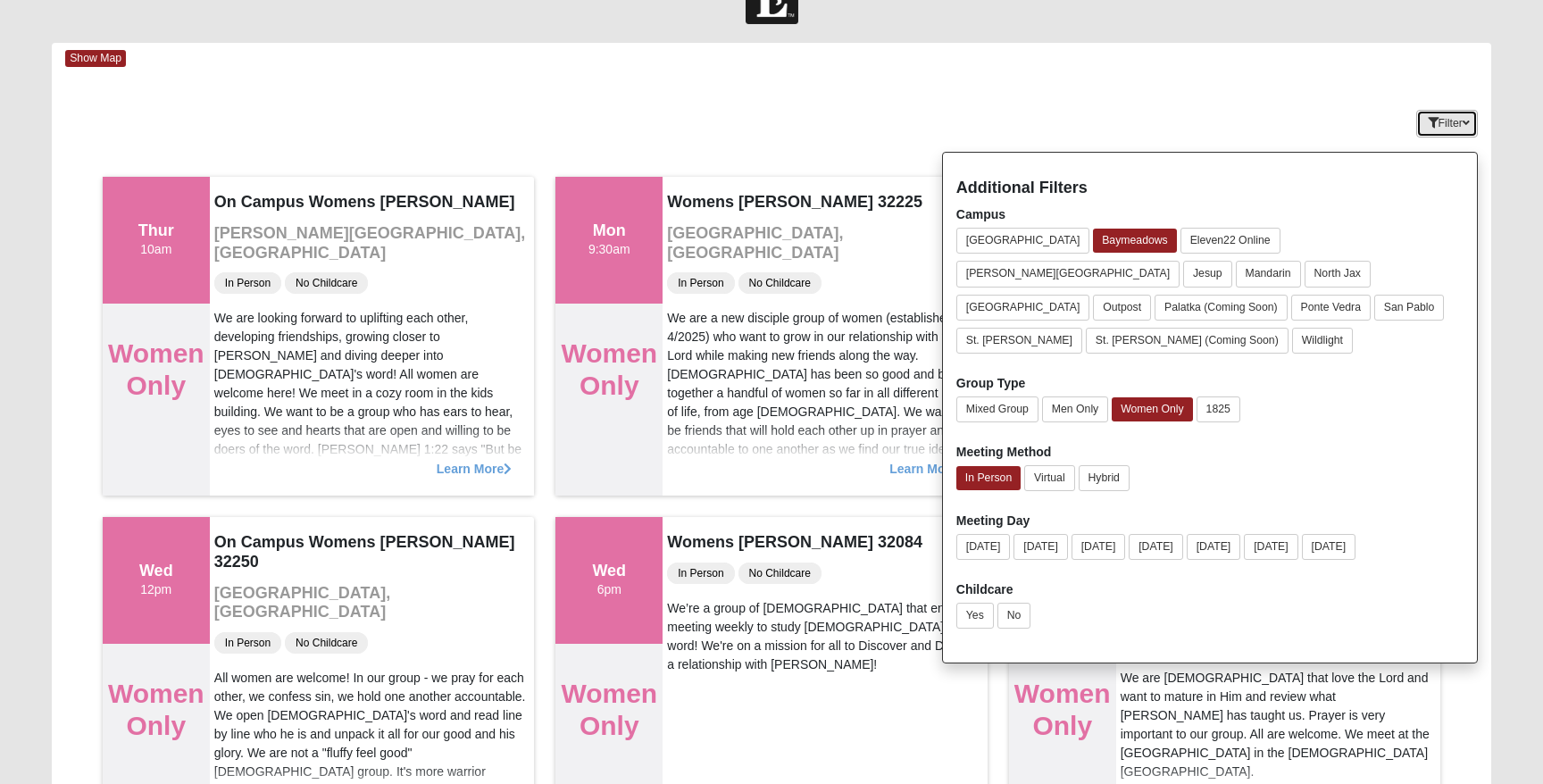
click at [1463, 126] on icon "button" at bounding box center [1466, 123] width 7 height 11
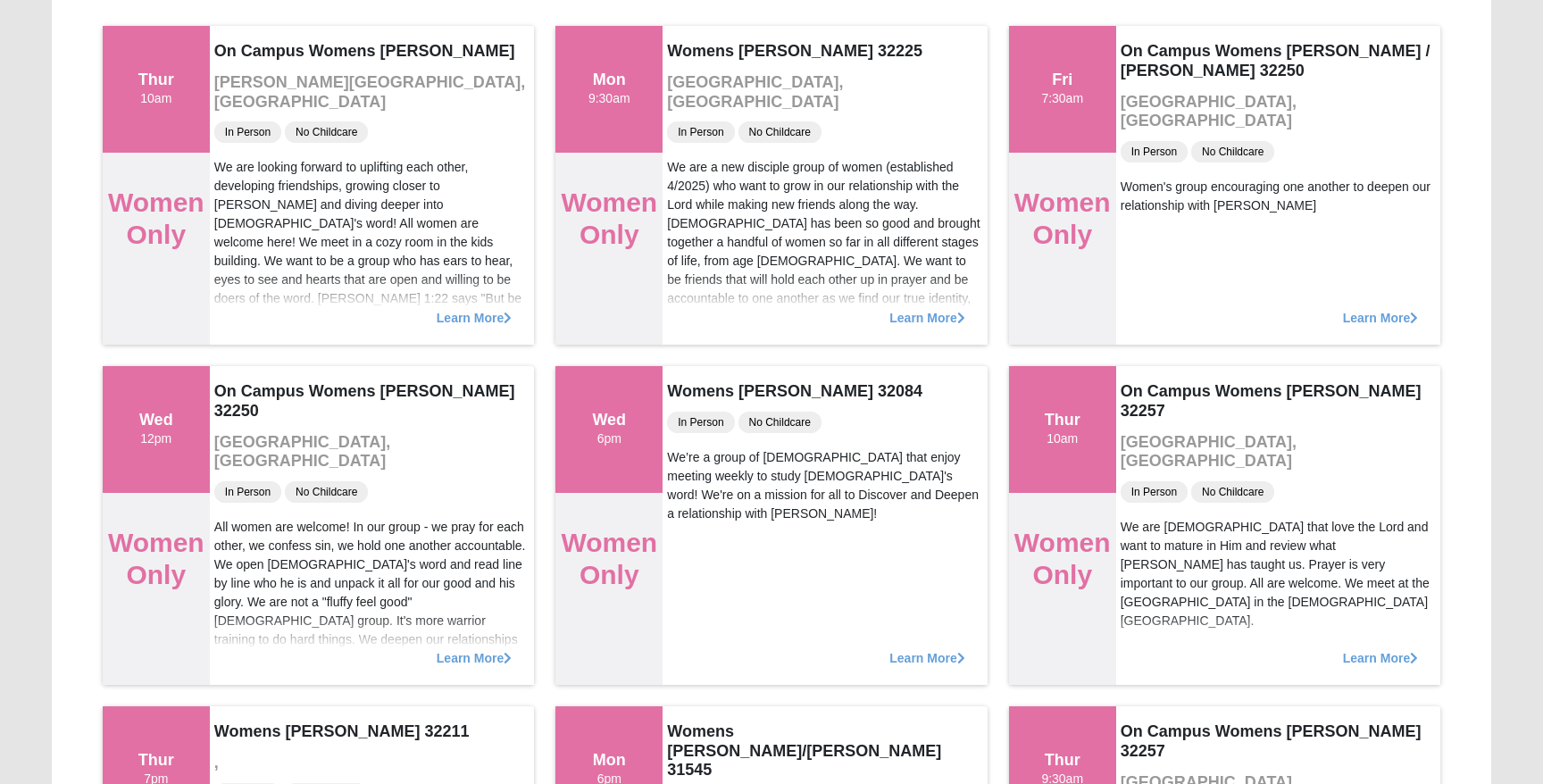
scroll to position [0, 0]
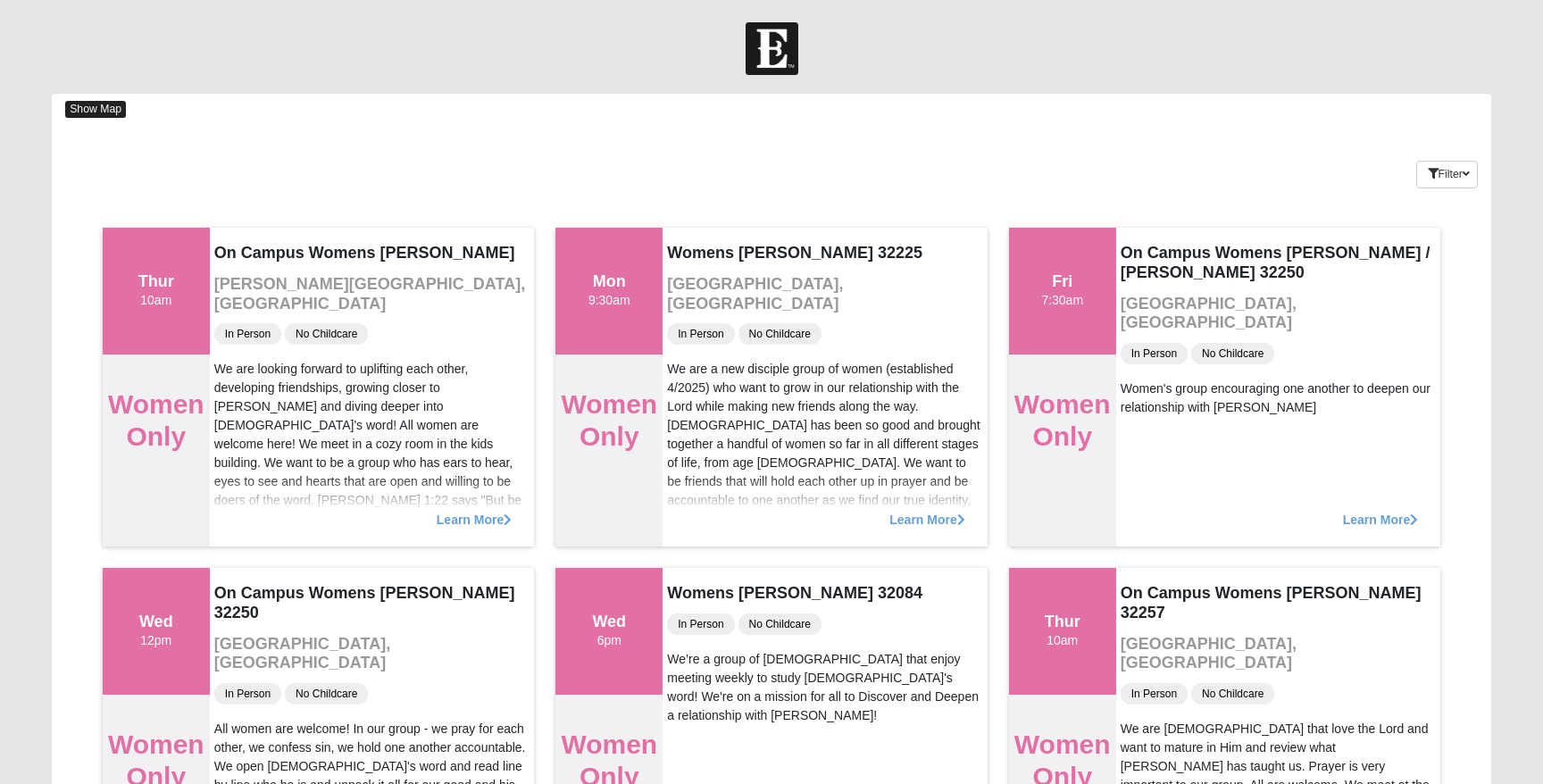
click at [90, 111] on span "Show Map" at bounding box center [96, 109] width 61 height 17
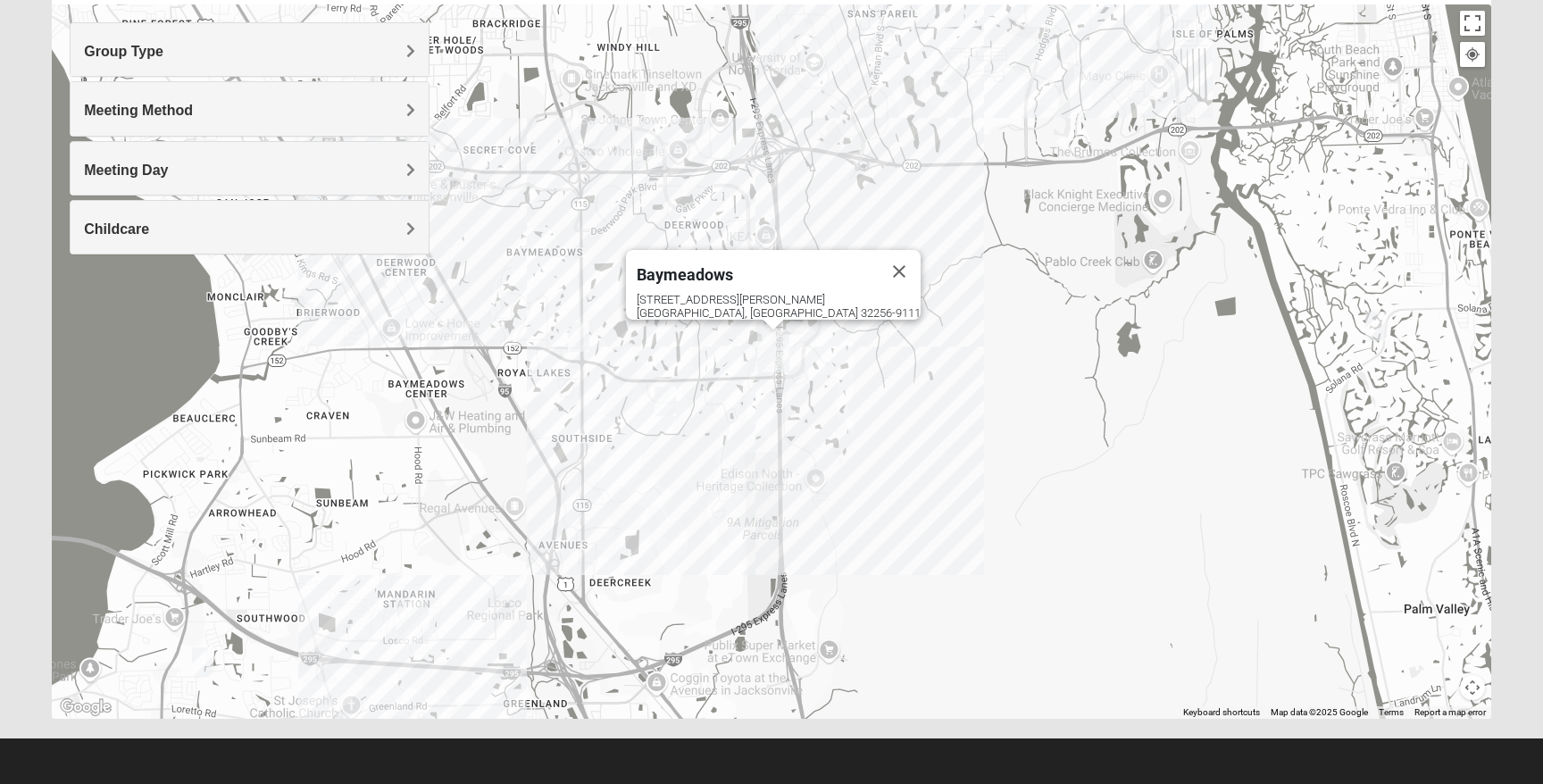
scroll to position [199, 0]
click at [770, 347] on img "Baymeadows" at bounding box center [772, 350] width 32 height 42
click at [667, 401] on img "Womens Adams/Taunton 32256" at bounding box center [665, 401] width 21 height 29
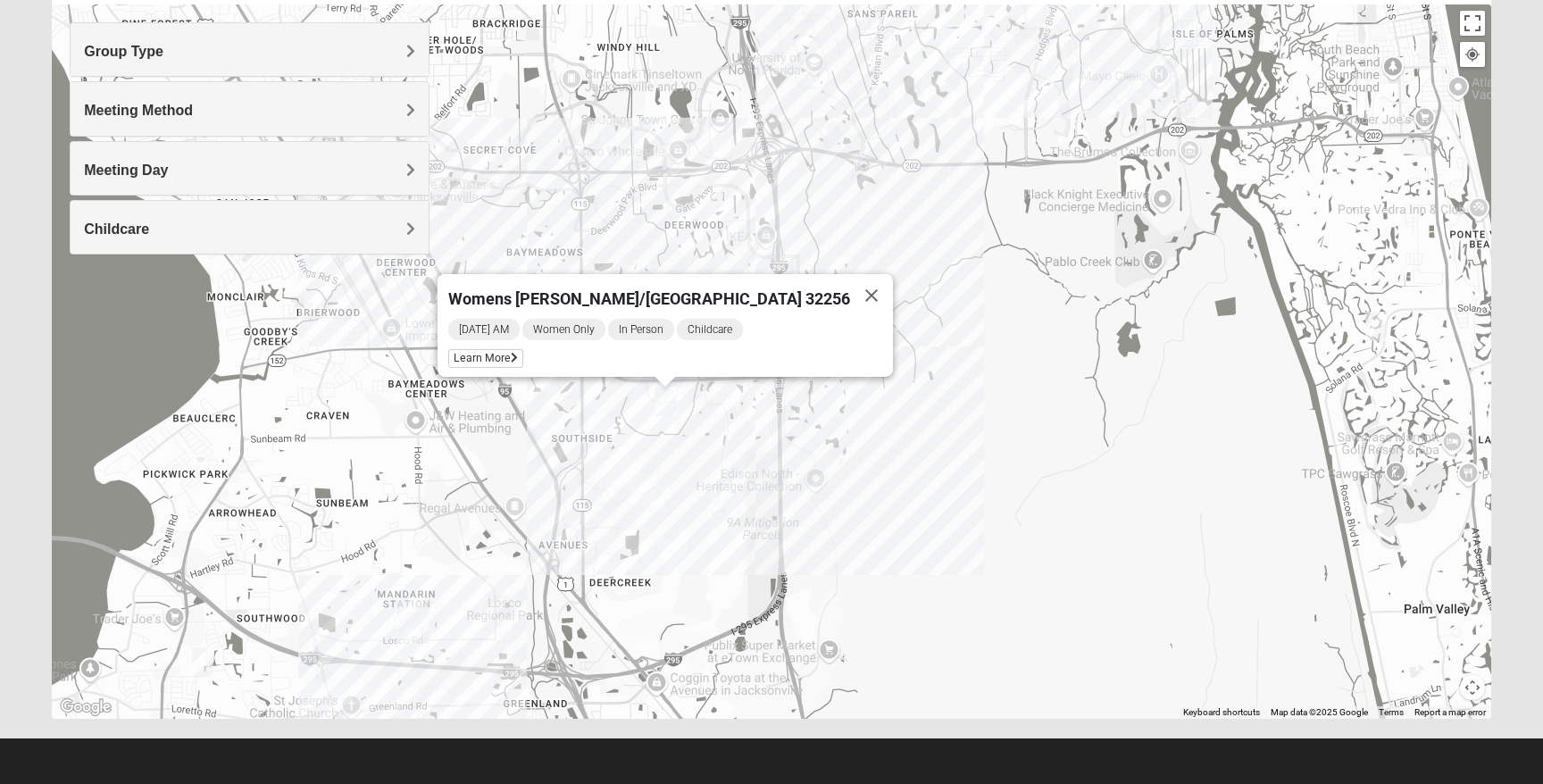
click at [689, 290] on span "Womens [PERSON_NAME]/[GEOGRAPHIC_DATA] 32256" at bounding box center [649, 298] width 402 height 18
click at [850, 280] on button "Close" at bounding box center [871, 295] width 42 height 42
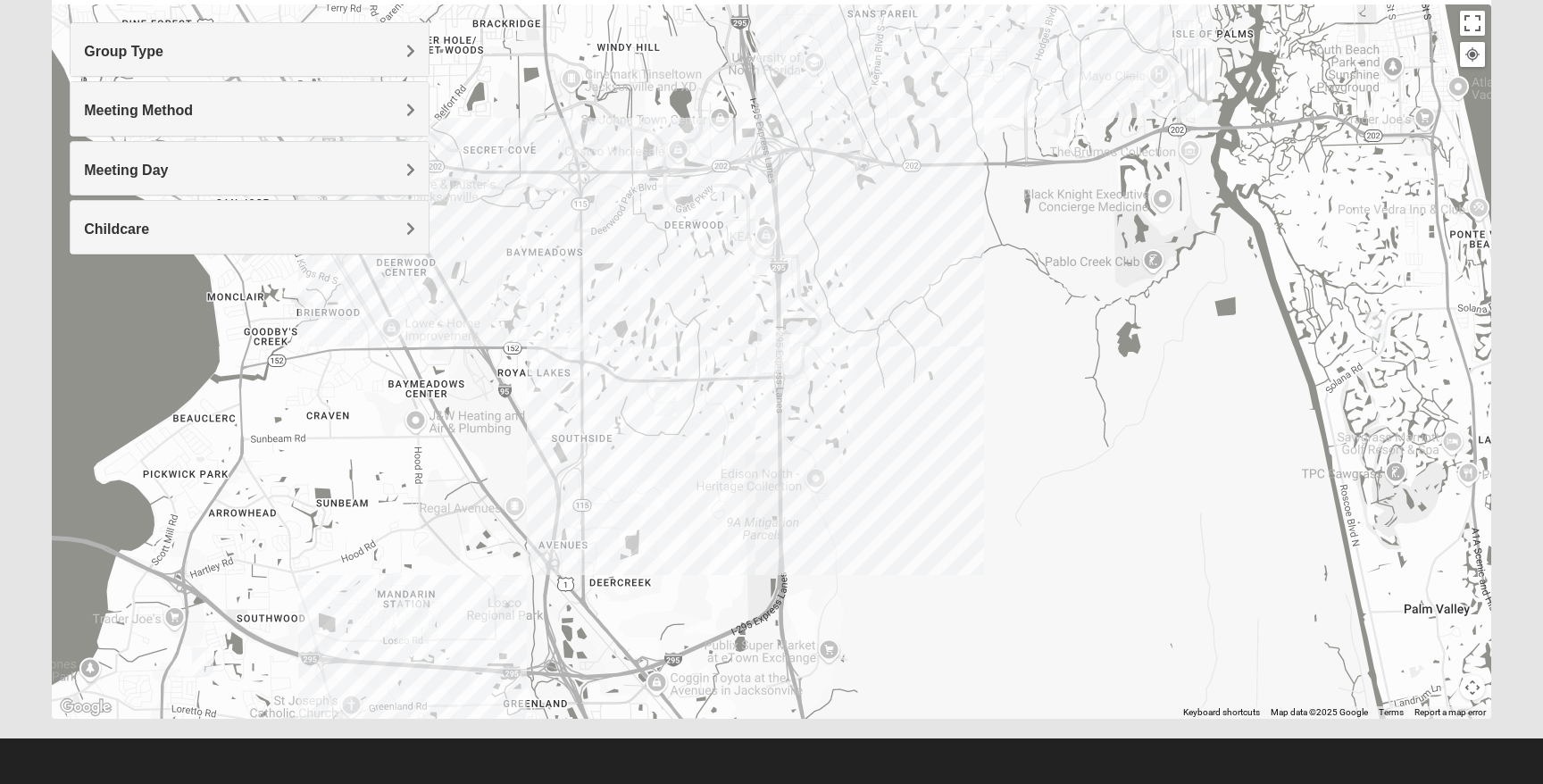
click at [581, 335] on img "Womens Coady" at bounding box center [578, 337] width 21 height 29
click at [740, 222] on button "Close" at bounding box center [719, 234] width 42 height 42
click at [952, 71] on img "Womens Nguyen 32224" at bounding box center [952, 67] width 21 height 29
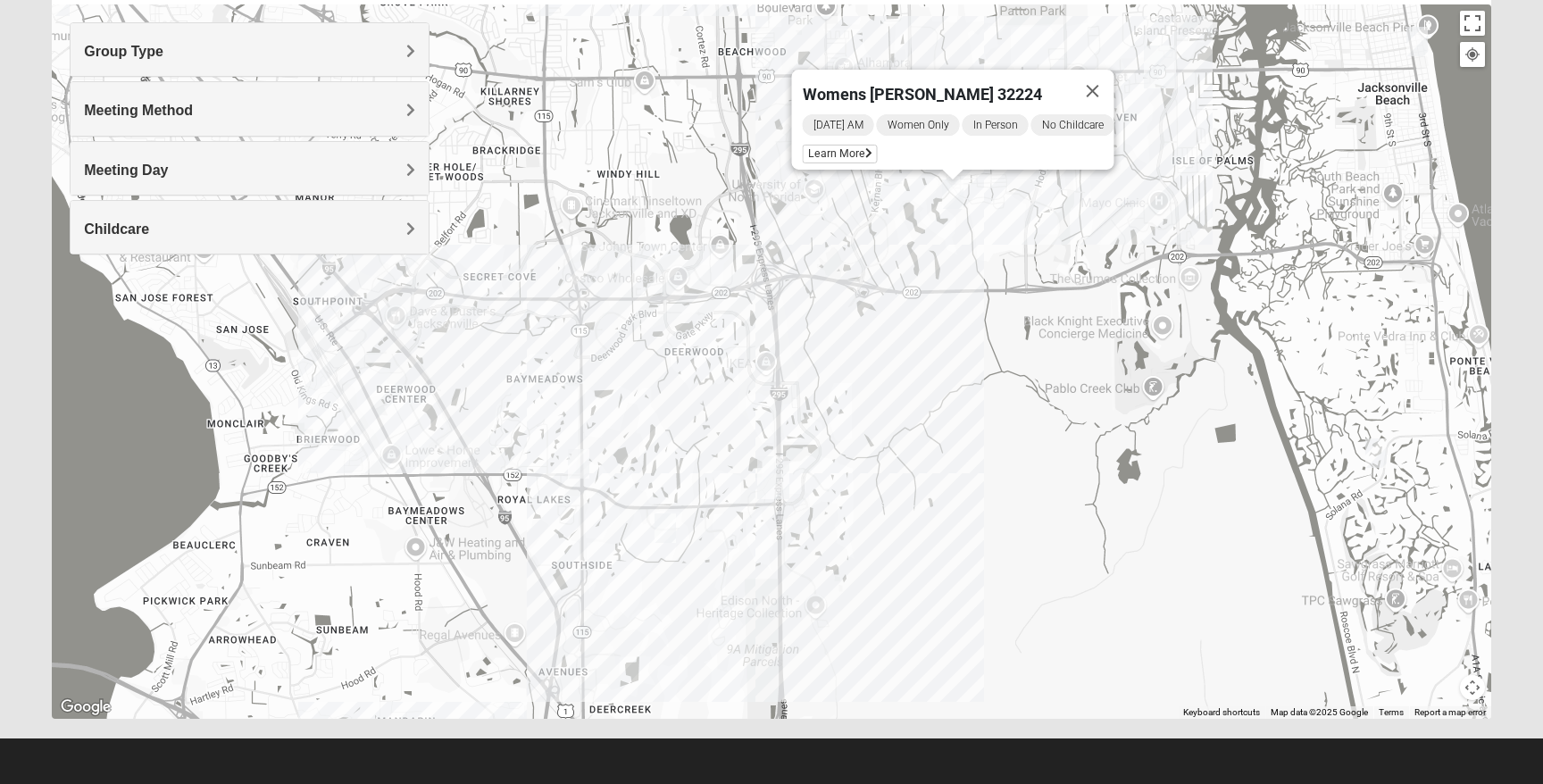
click at [1372, 458] on img "Womens Paul 32082" at bounding box center [1375, 453] width 21 height 29
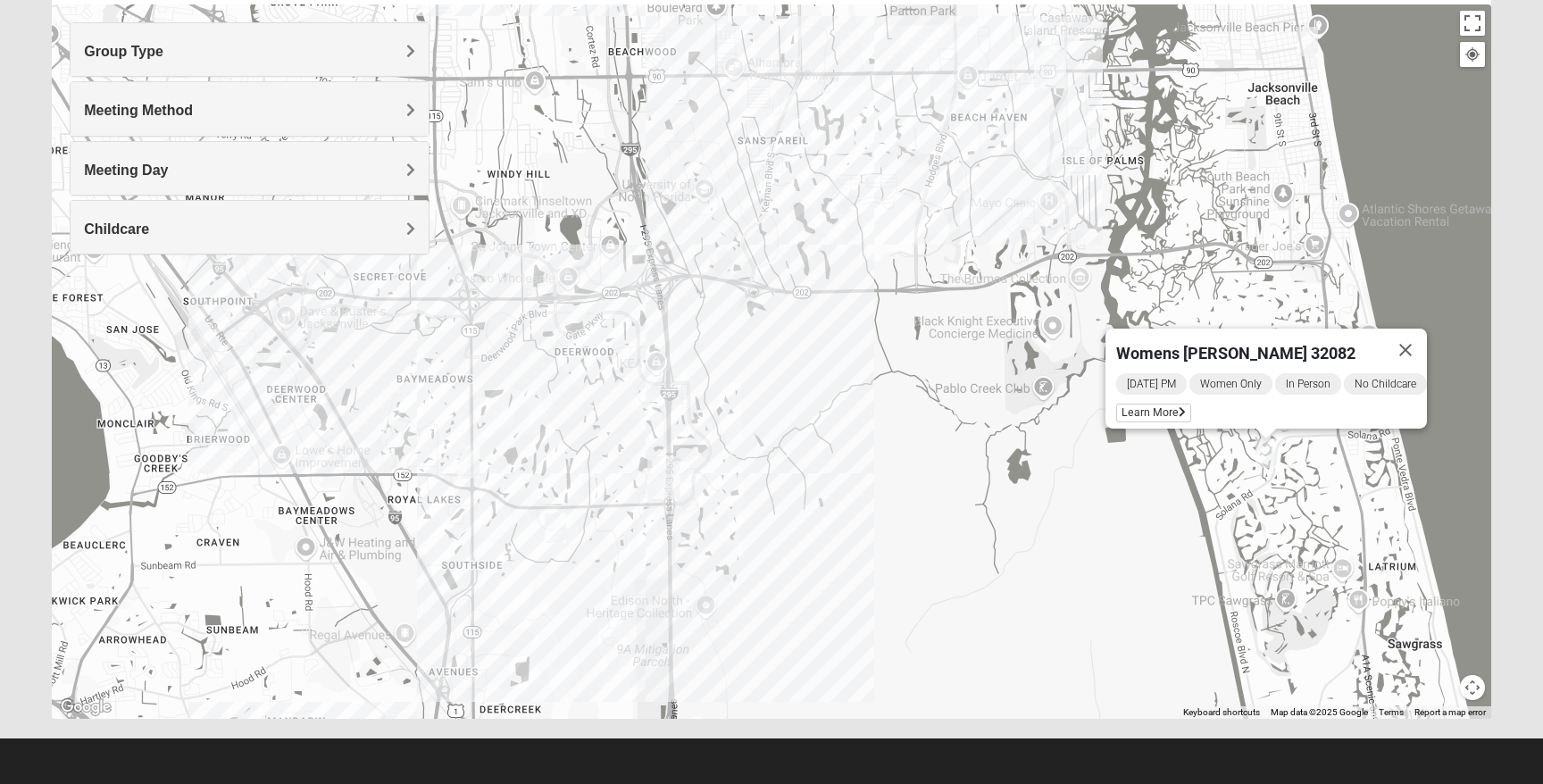
click at [1046, 66] on img "San Pablo" at bounding box center [1050, 66] width 32 height 42
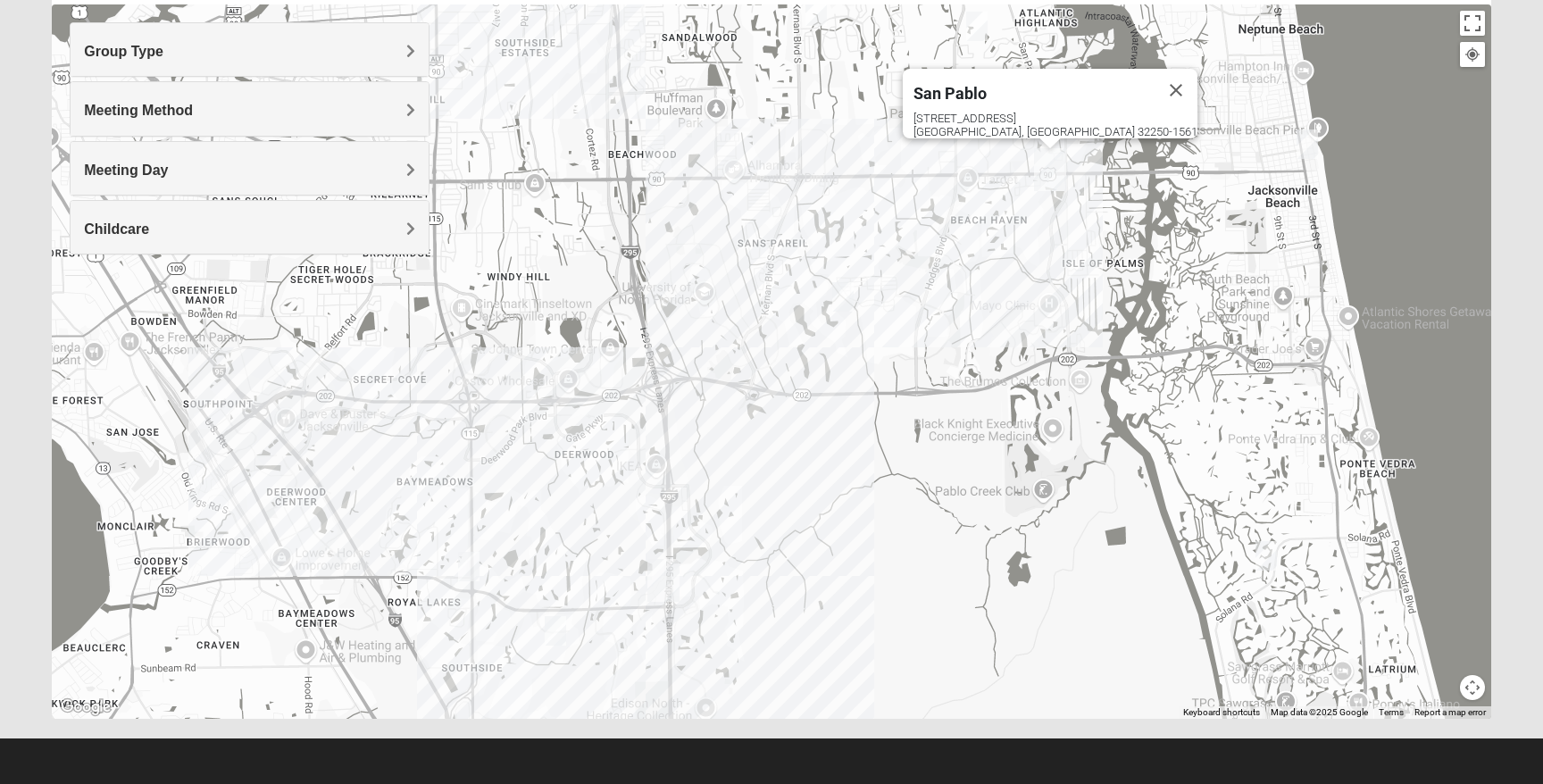
click at [1302, 150] on img "Womens Sparkman/Flautt 32250" at bounding box center [1307, 144] width 21 height 29
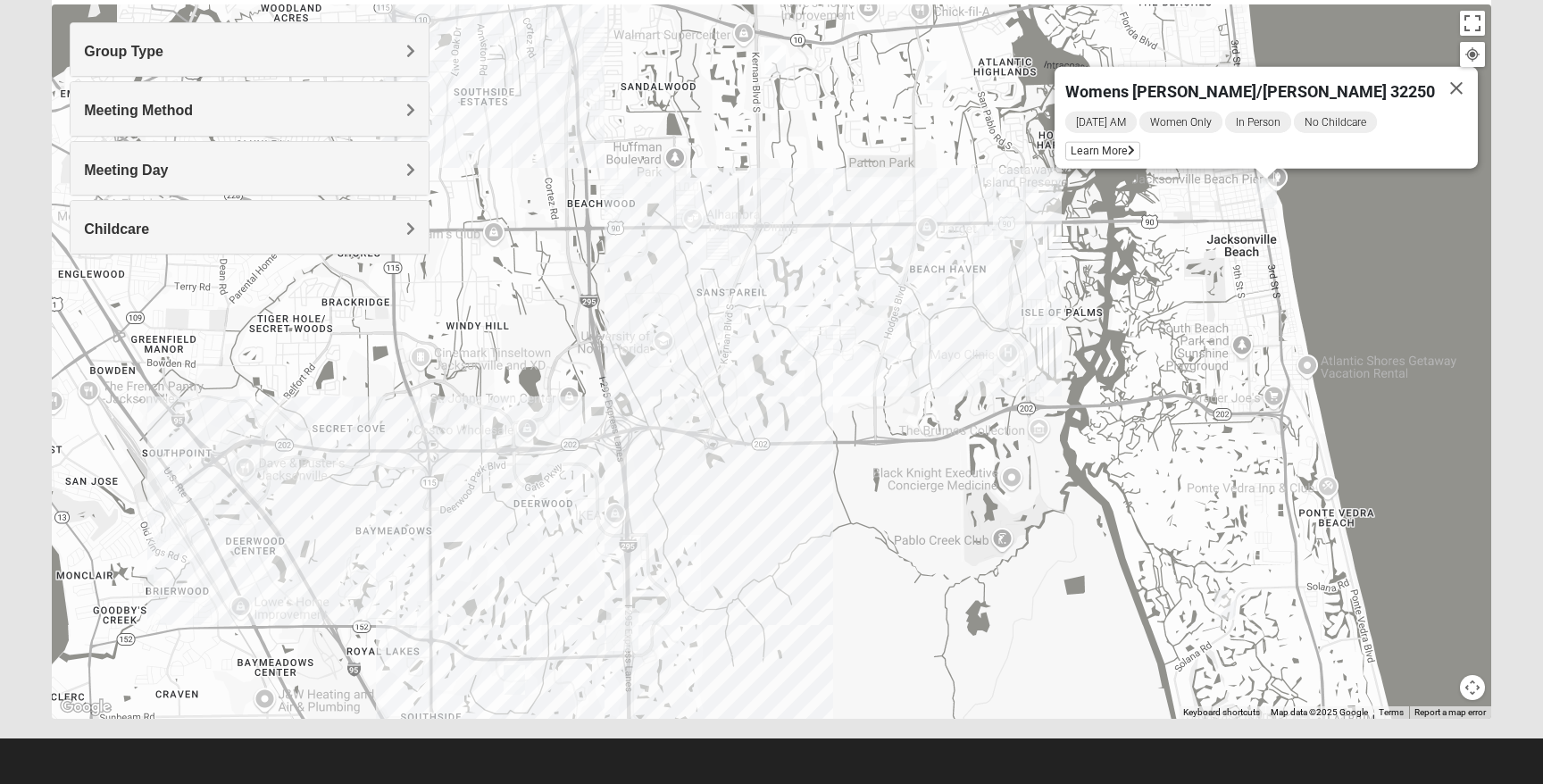
click at [625, 638] on img "Baymeadows" at bounding box center [622, 629] width 32 height 42
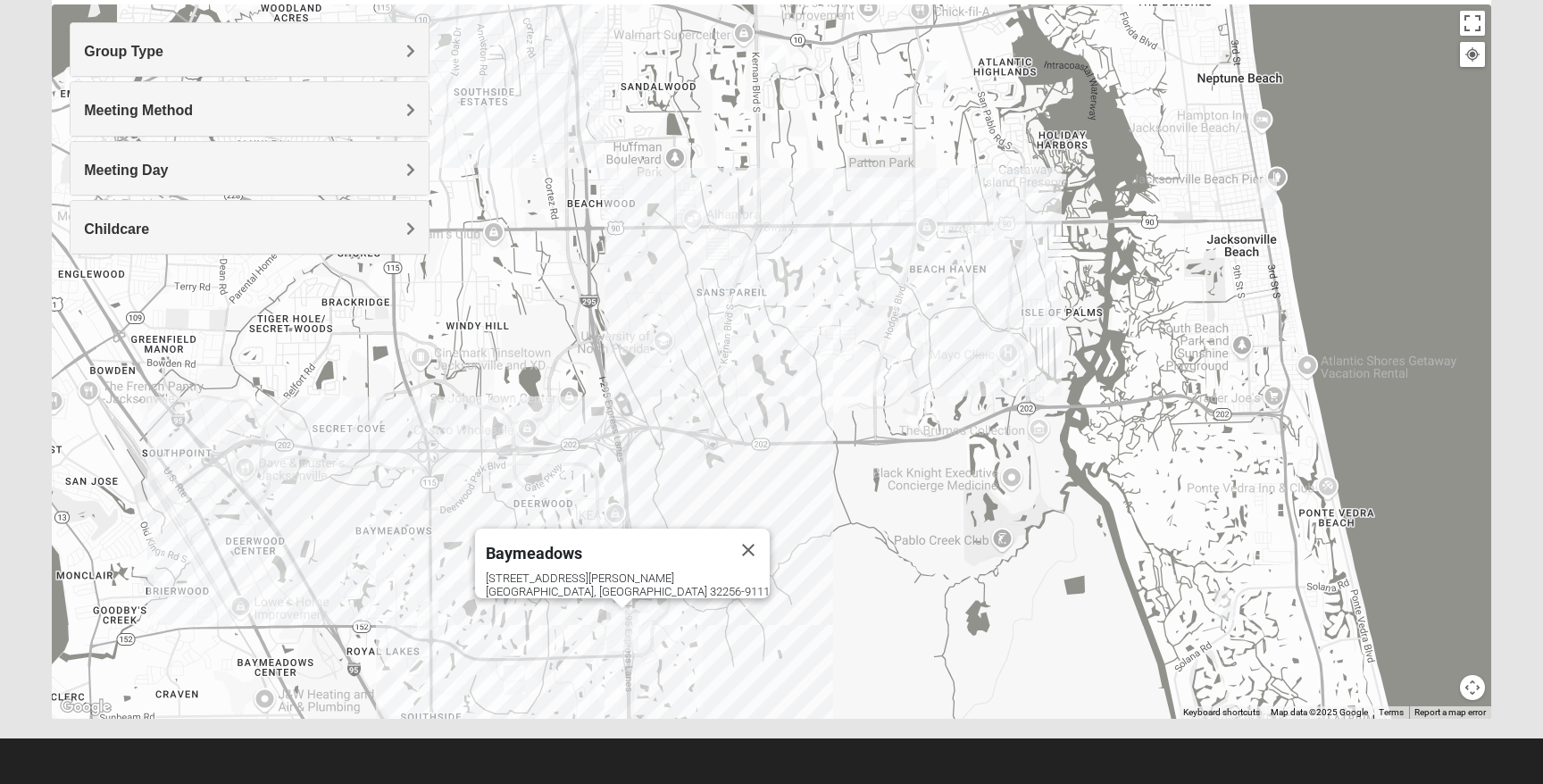
click at [614, 655] on div "Baymeadows [STREET_ADDRESS][PERSON_NAME]" at bounding box center [772, 361] width 1440 height 714
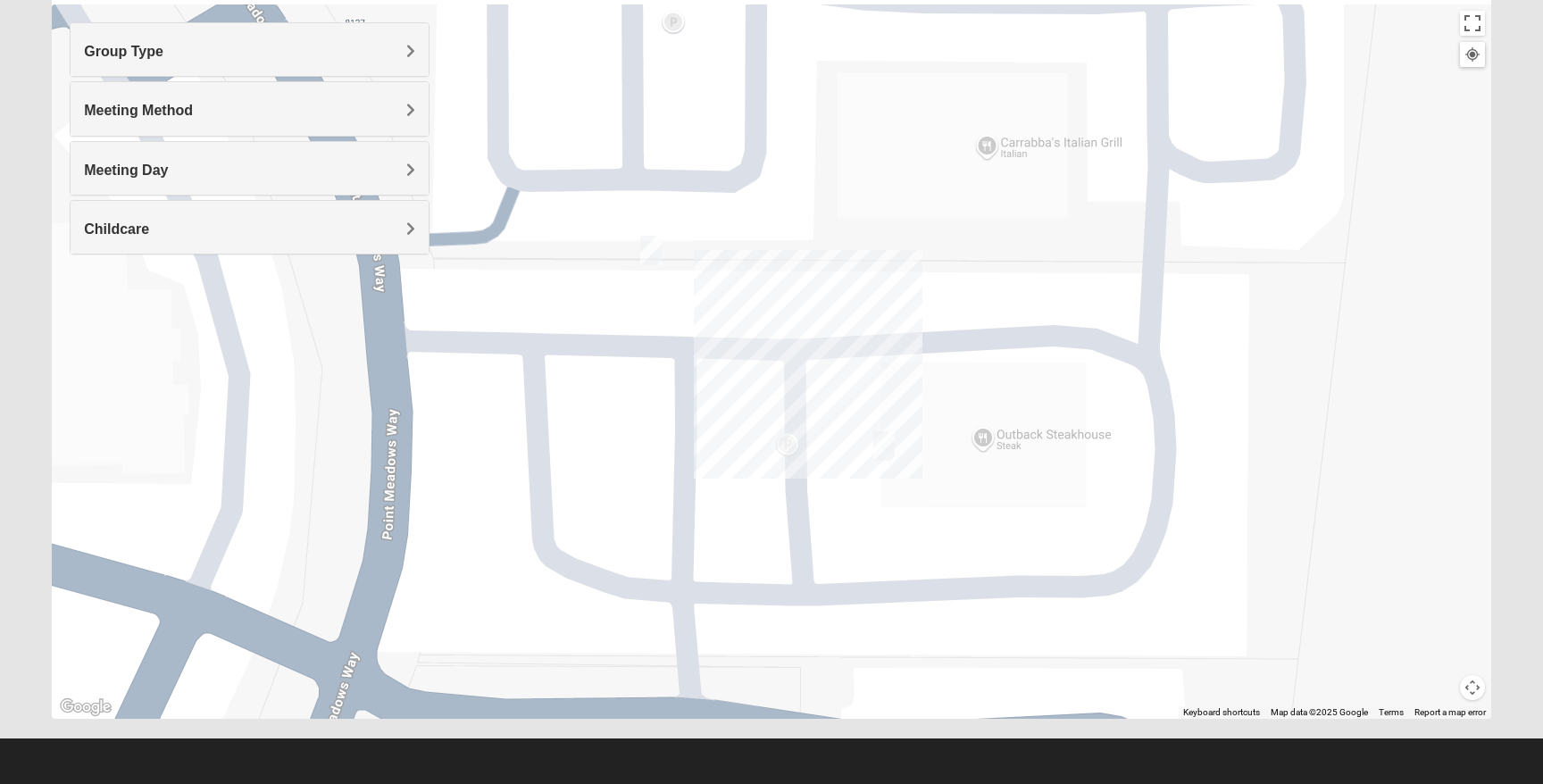
click at [896, 448] on div "Baymeadows [STREET_ADDRESS][PERSON_NAME]" at bounding box center [772, 361] width 1440 height 714
click at [889, 447] on img "Women's Discipleship, Baymeadows" at bounding box center [883, 446] width 21 height 29
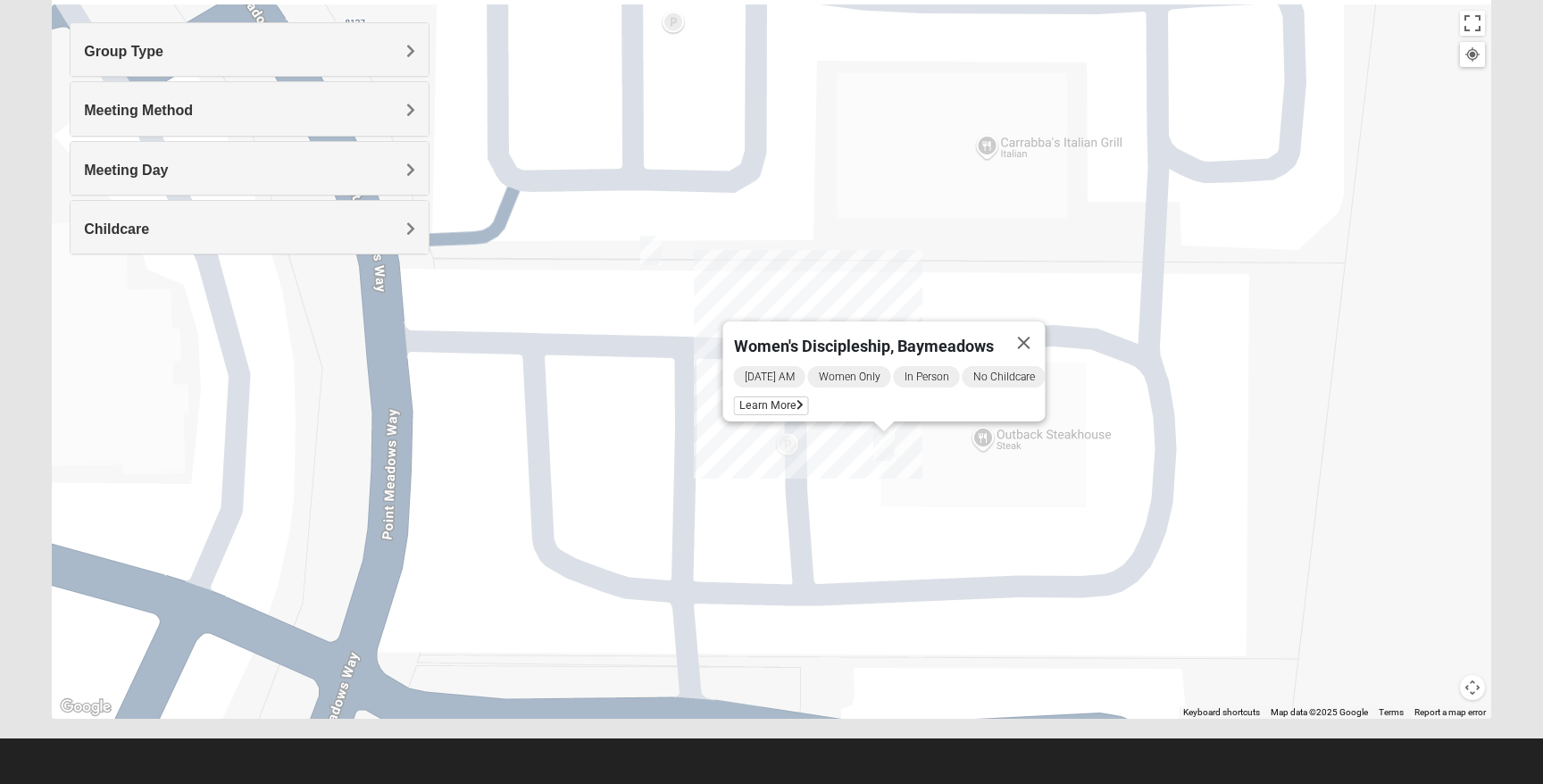
click at [660, 260] on img "On Campus Womens Bailey 32256" at bounding box center [651, 251] width 21 height 29
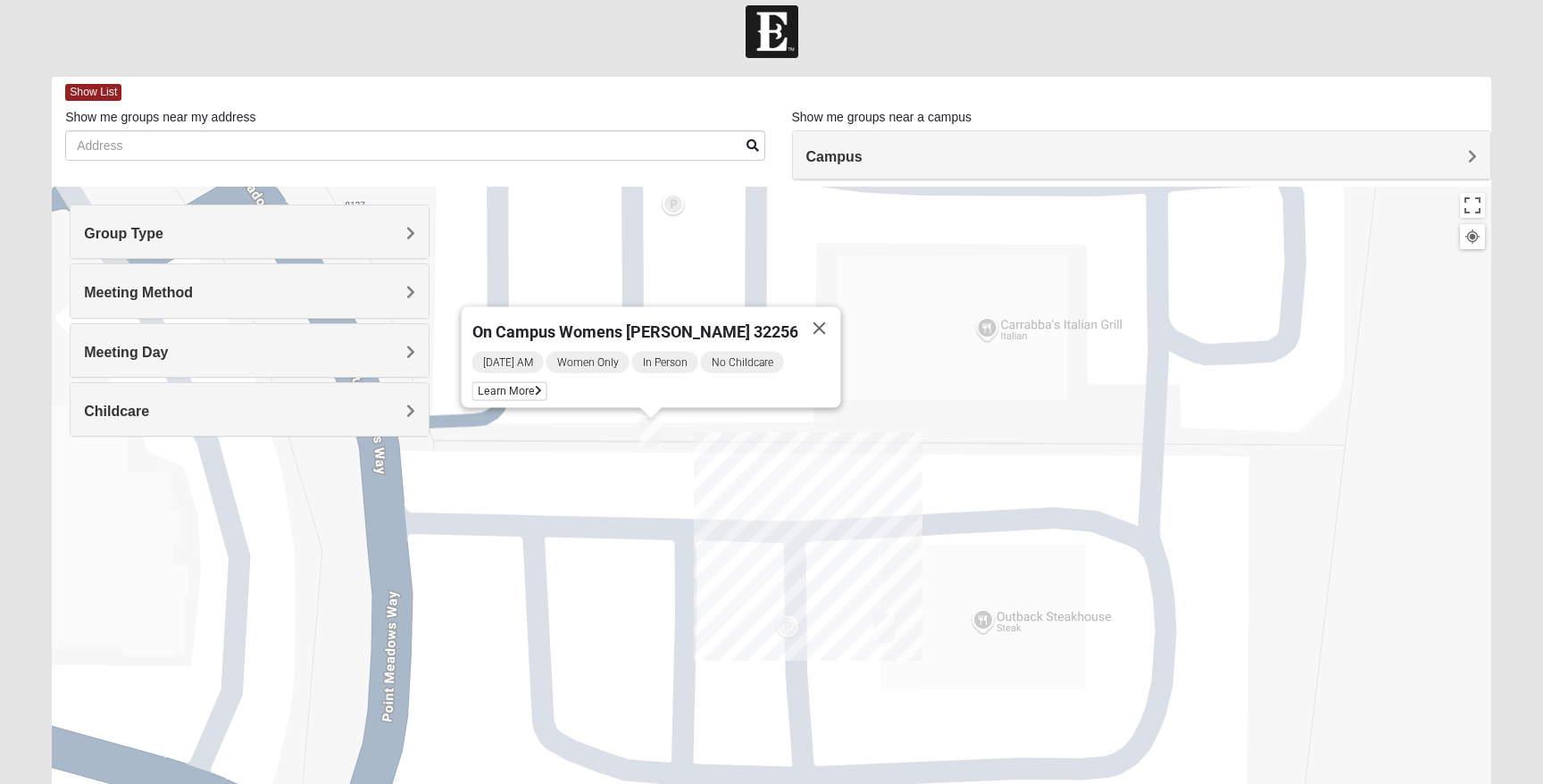
scroll to position [0, 0]
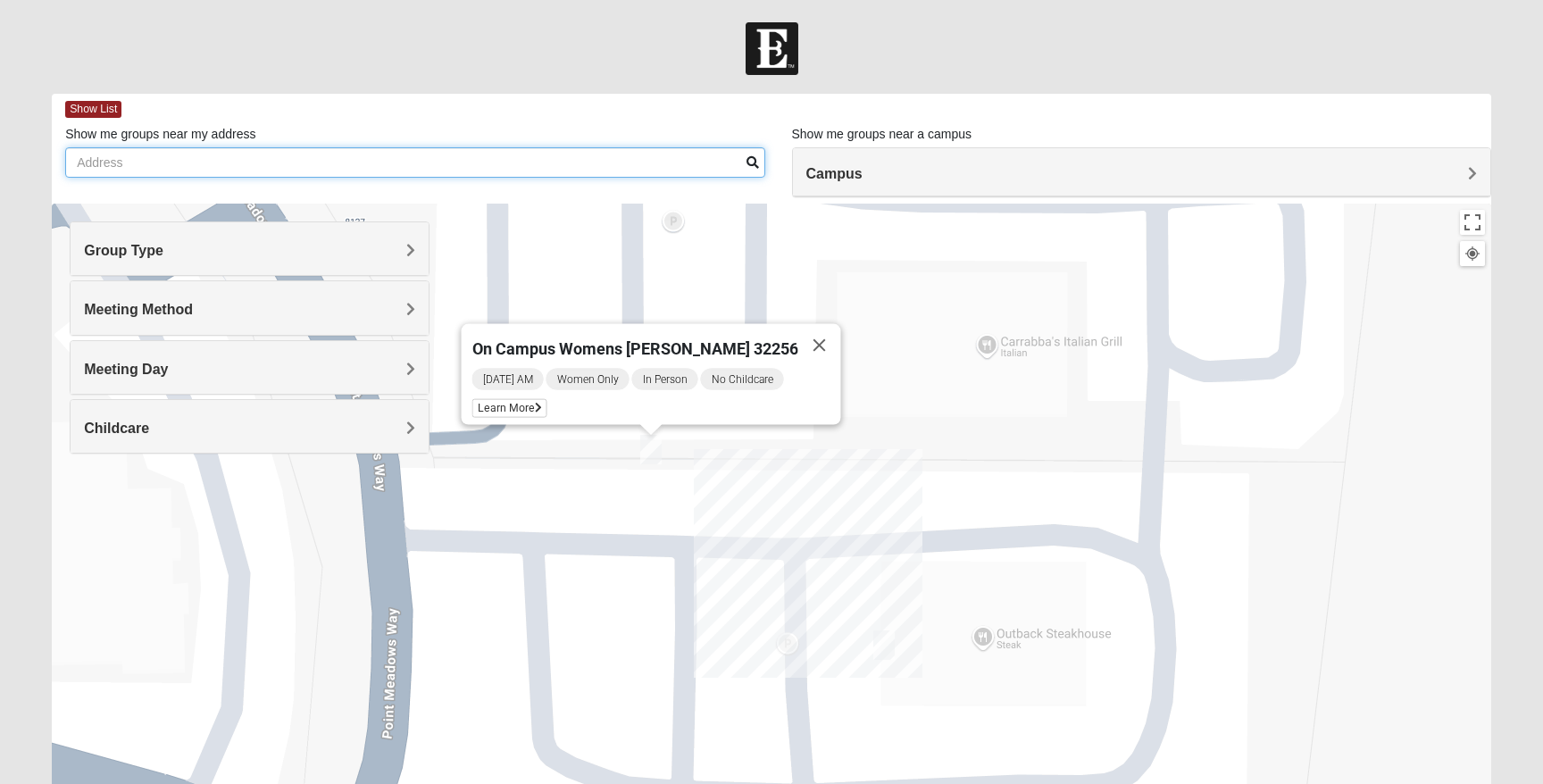
click at [268, 161] on input "Show me groups near my address" at bounding box center [415, 162] width 700 height 30
type input "32256"
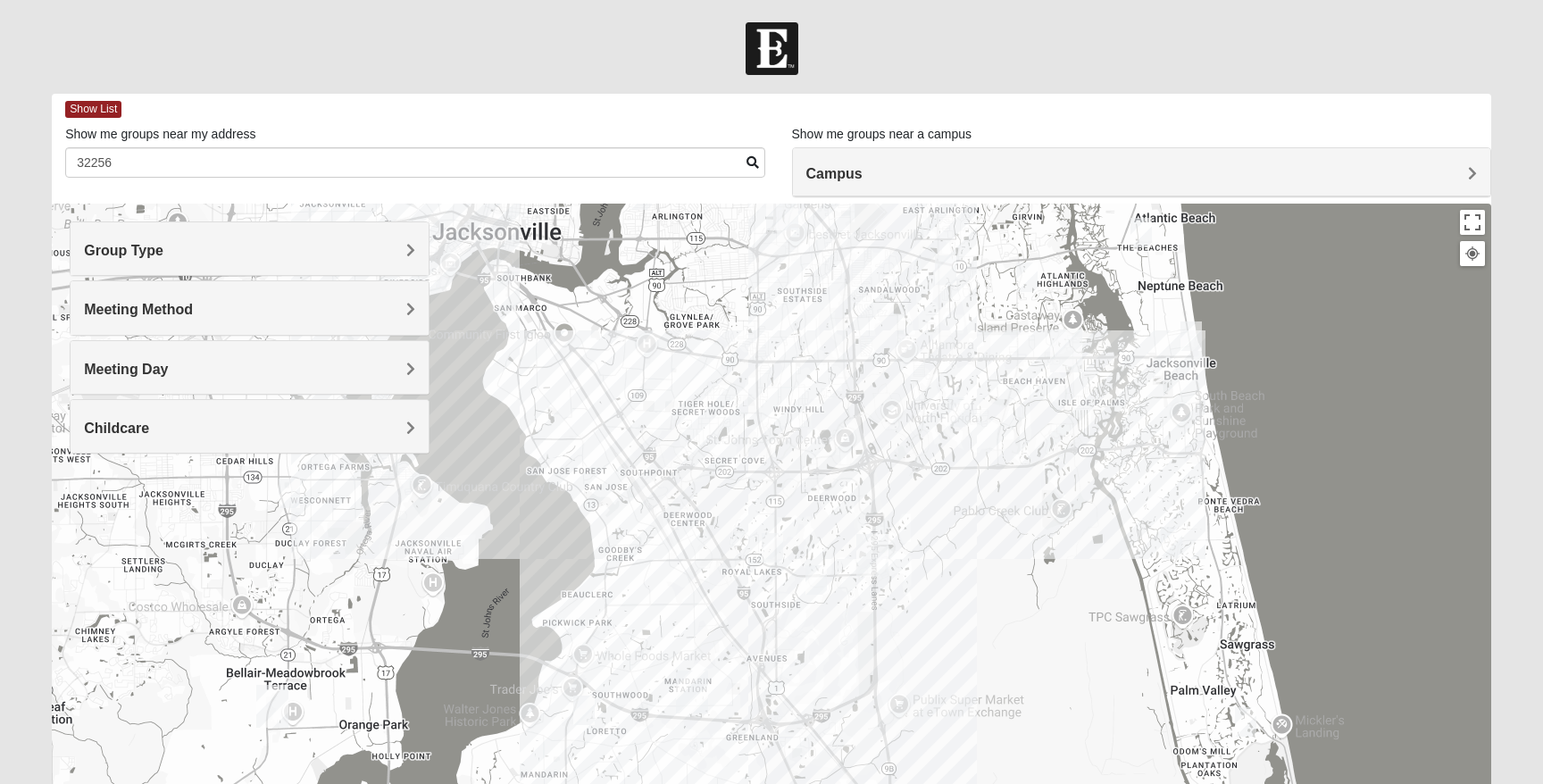
click at [775, 544] on img "Womens Coady" at bounding box center [772, 547] width 21 height 29
click at [819, 585] on img "Womens Adams/Taunton 32256" at bounding box center [816, 579] width 21 height 29
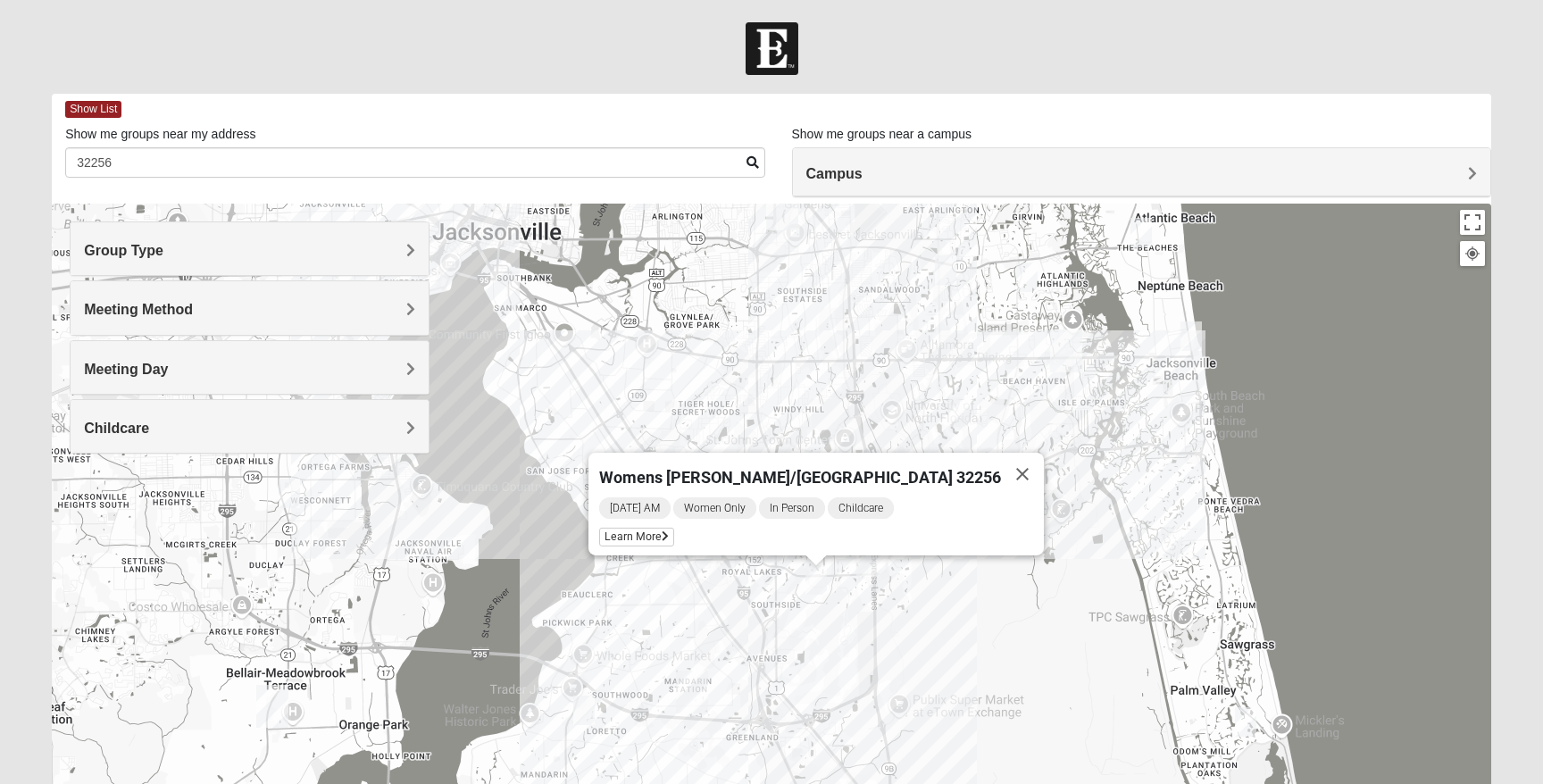
click at [218, 308] on h4 "Meeting Method" at bounding box center [249, 309] width 331 height 17
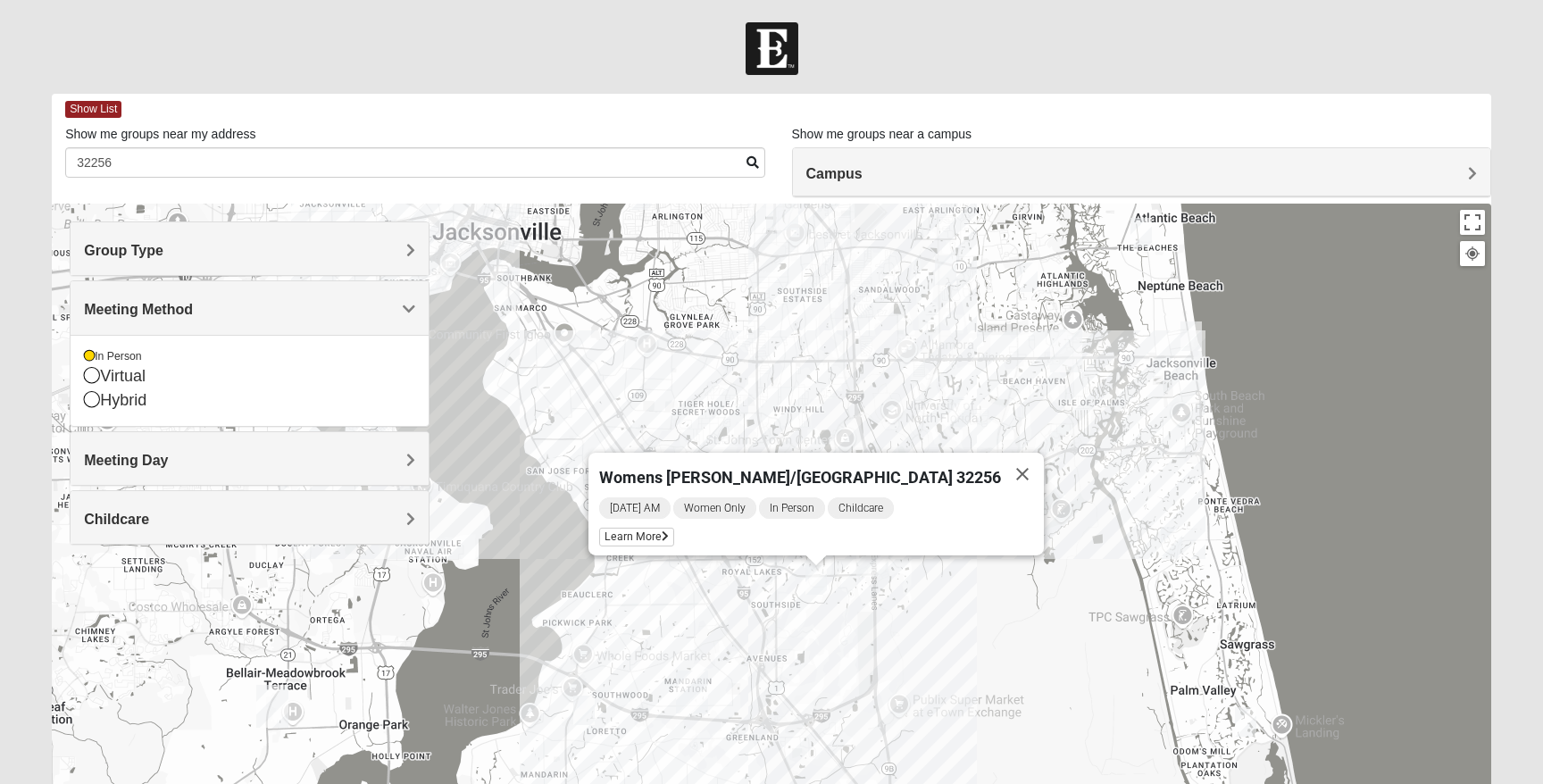
click at [198, 446] on div "Meeting Day" at bounding box center [250, 458] width 358 height 53
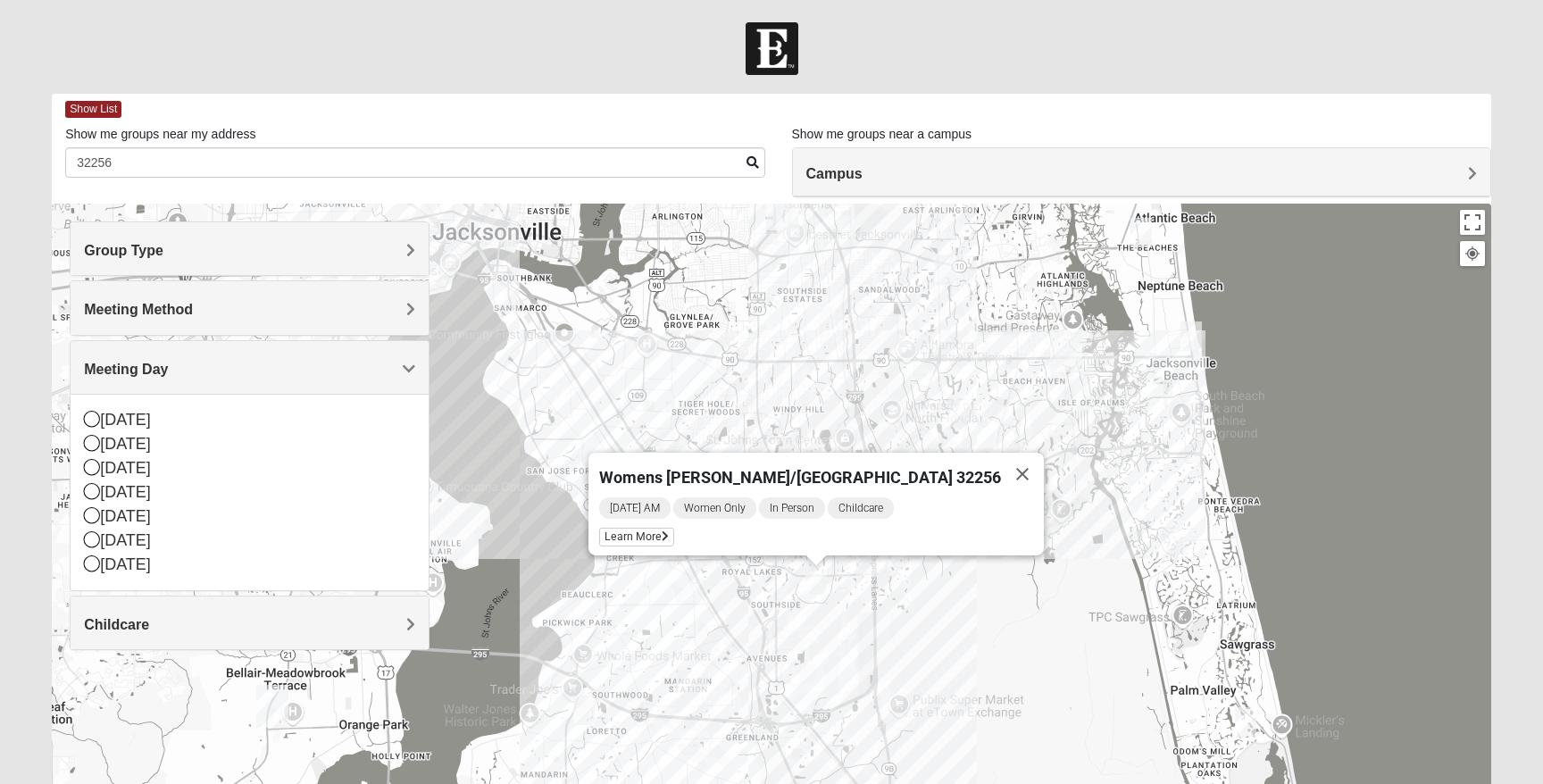
click at [171, 615] on h4 "Childcare" at bounding box center [249, 624] width 331 height 17
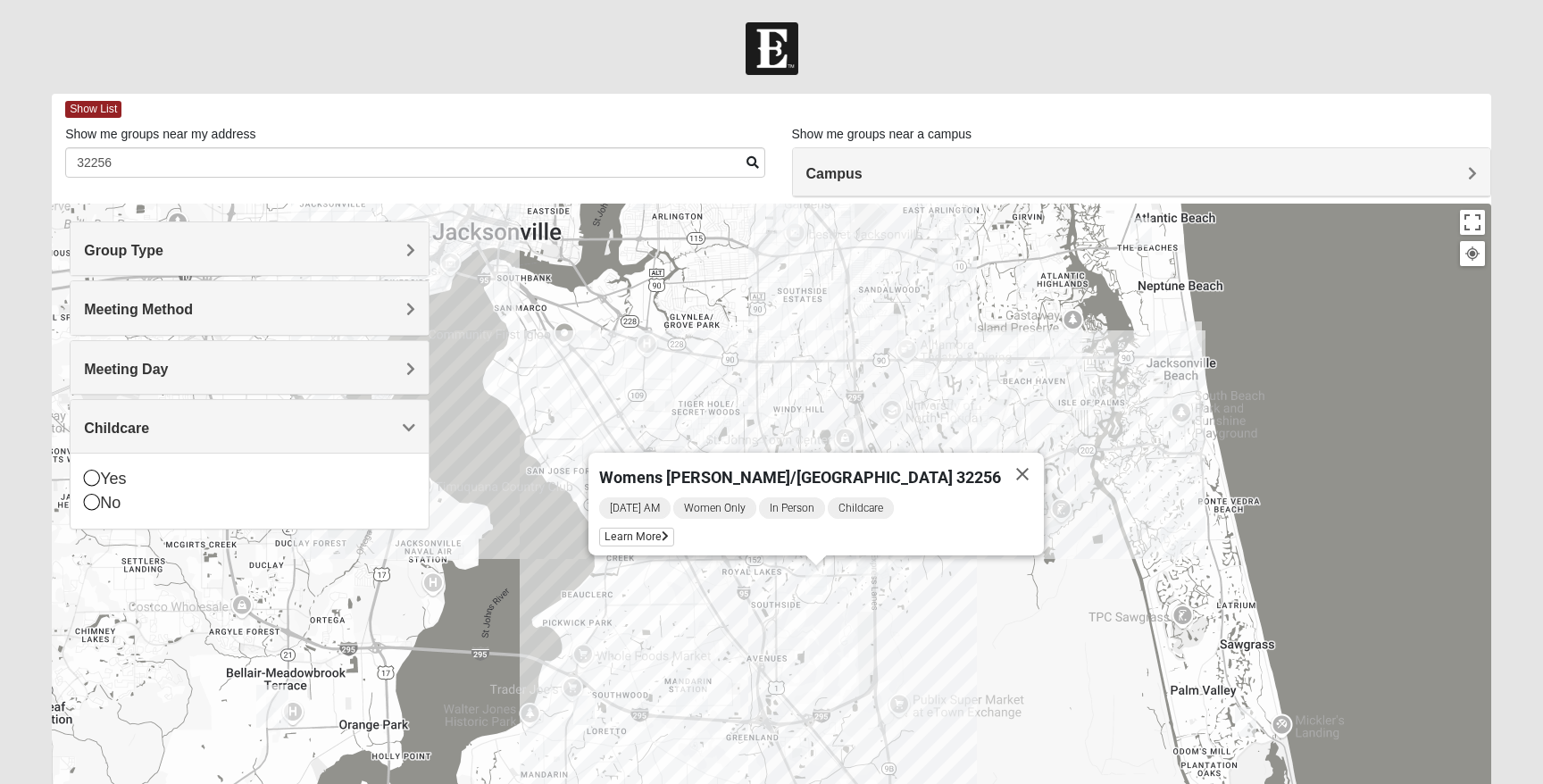
click at [366, 231] on div "Group Type" at bounding box center [250, 248] width 358 height 53
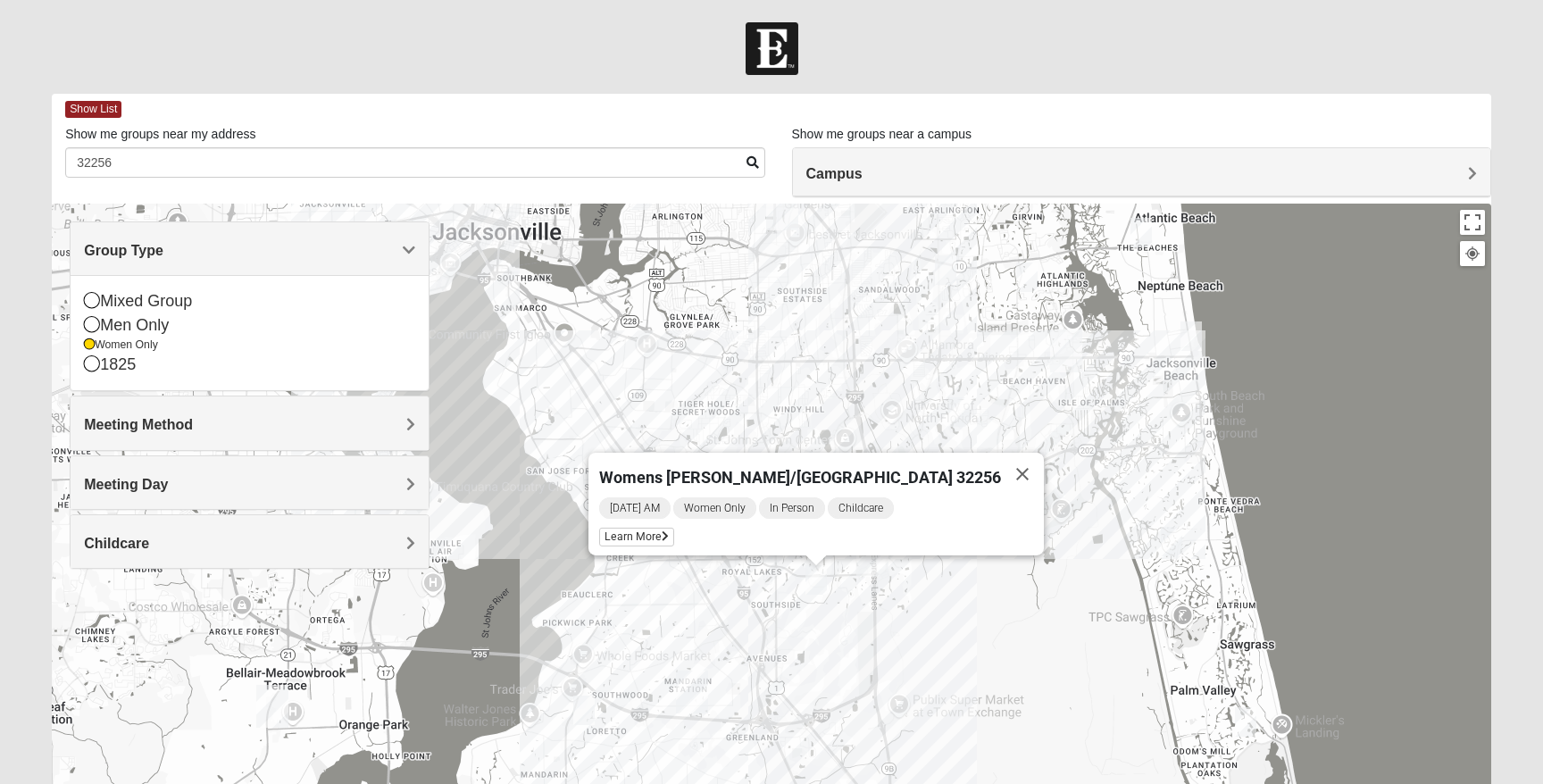
click at [960, 414] on img "Womens Nguyen 32224" at bounding box center [959, 412] width 21 height 29
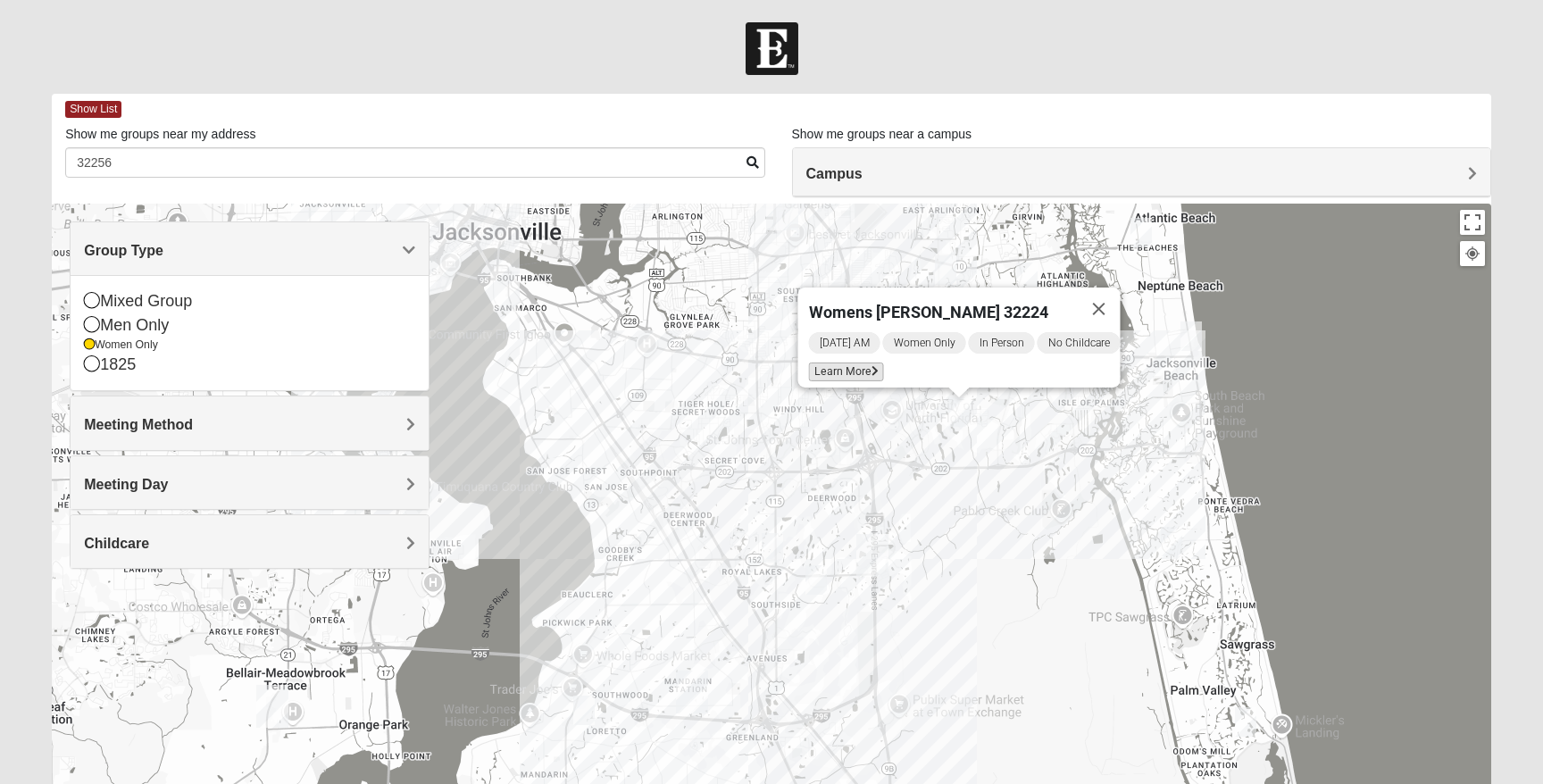
click at [843, 363] on span "Learn More" at bounding box center [846, 371] width 75 height 18
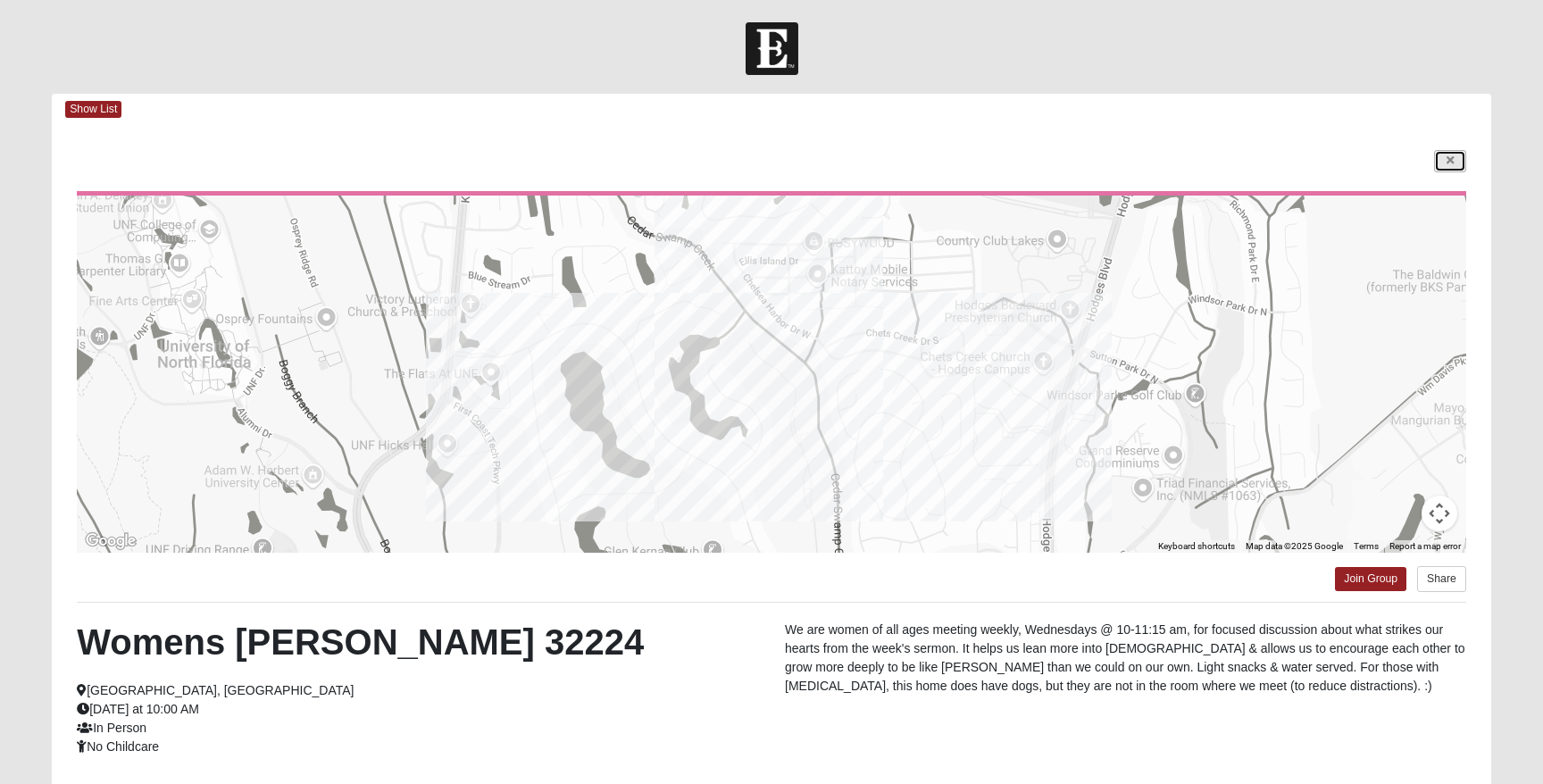
click at [1454, 155] on link at bounding box center [1450, 161] width 32 height 22
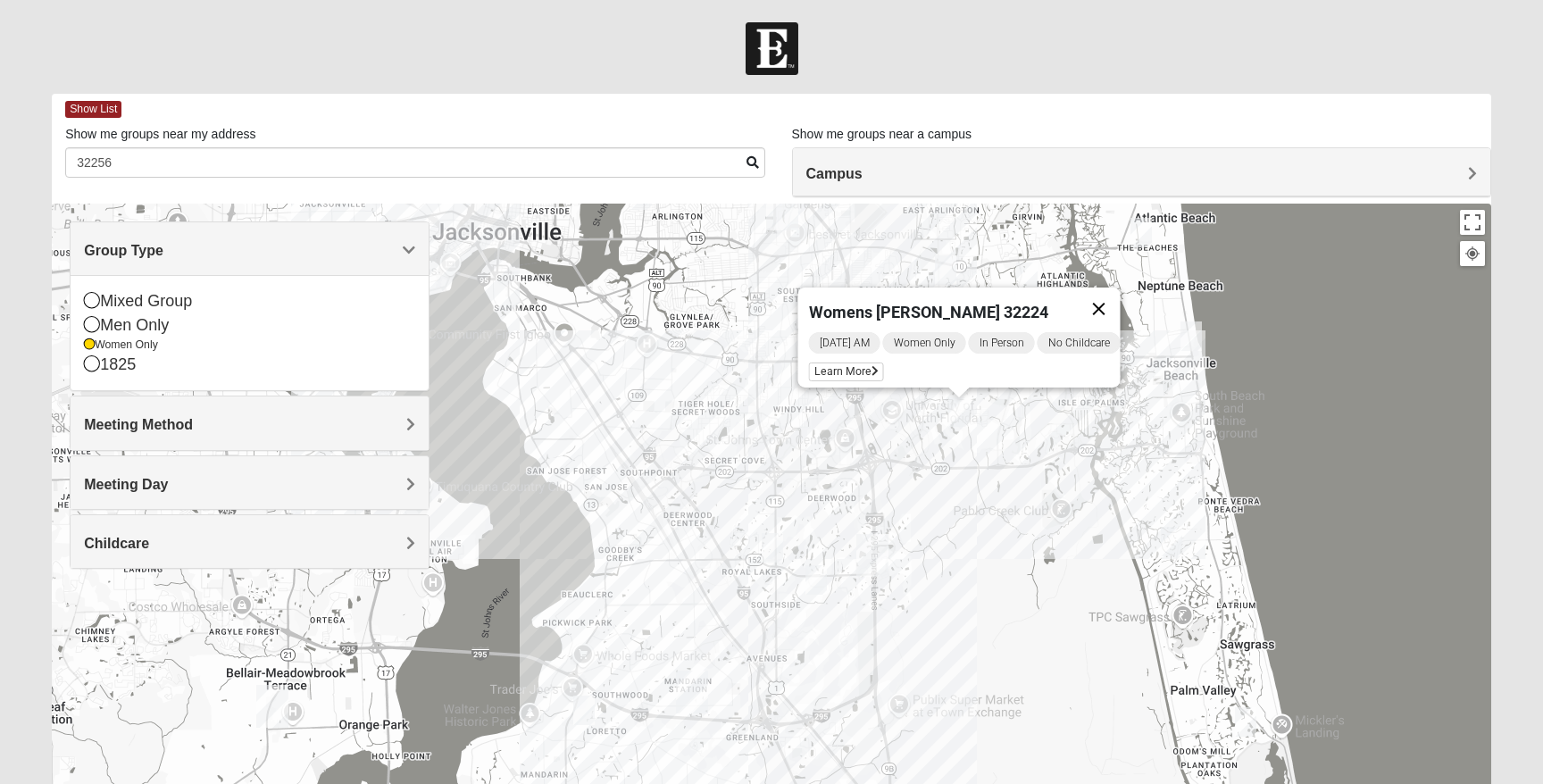
click at [1112, 293] on button "Close" at bounding box center [1099, 309] width 42 height 42
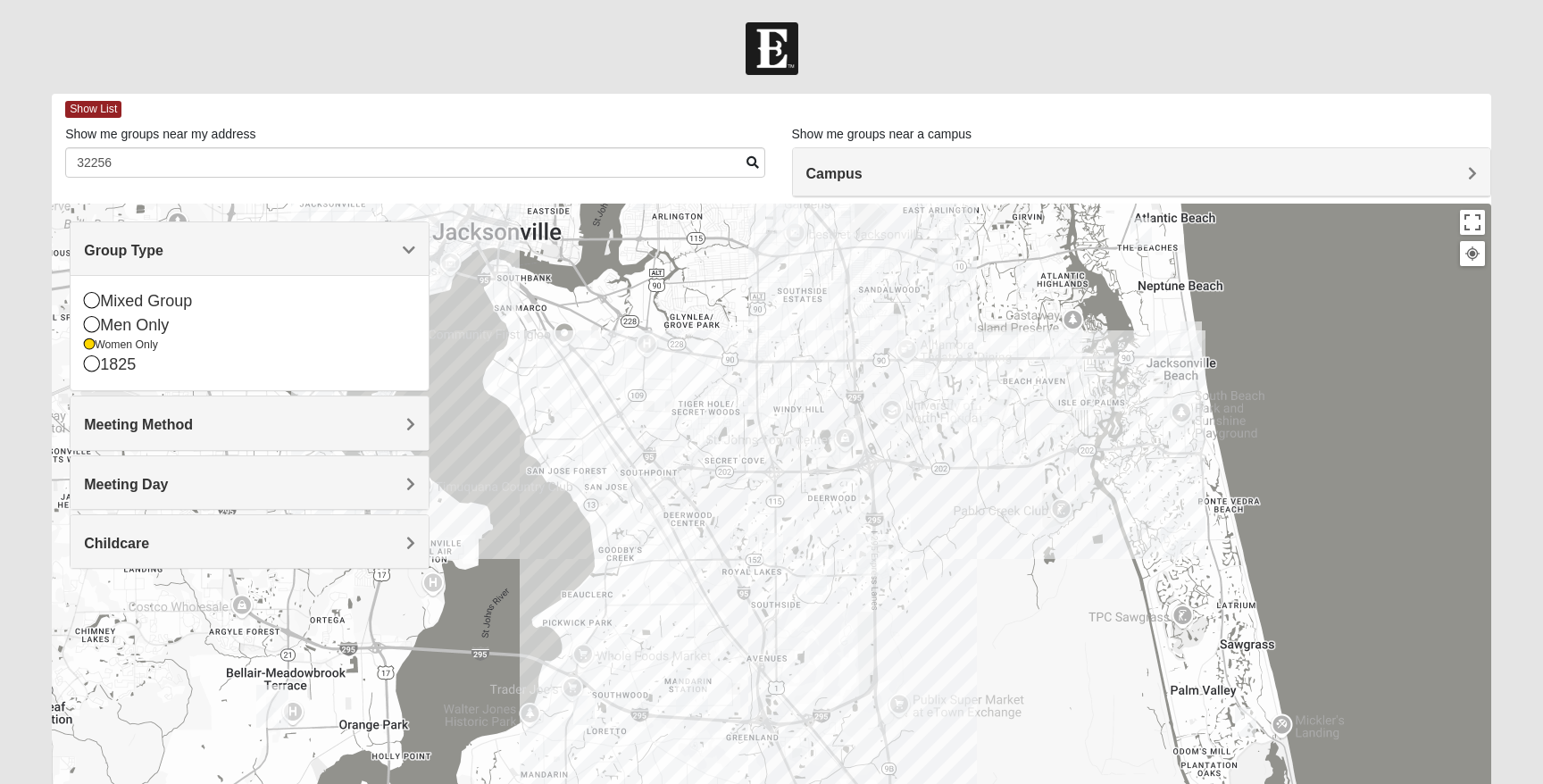
click at [809, 583] on img "Womens Adams/Taunton 32256" at bounding box center [816, 579] width 21 height 29
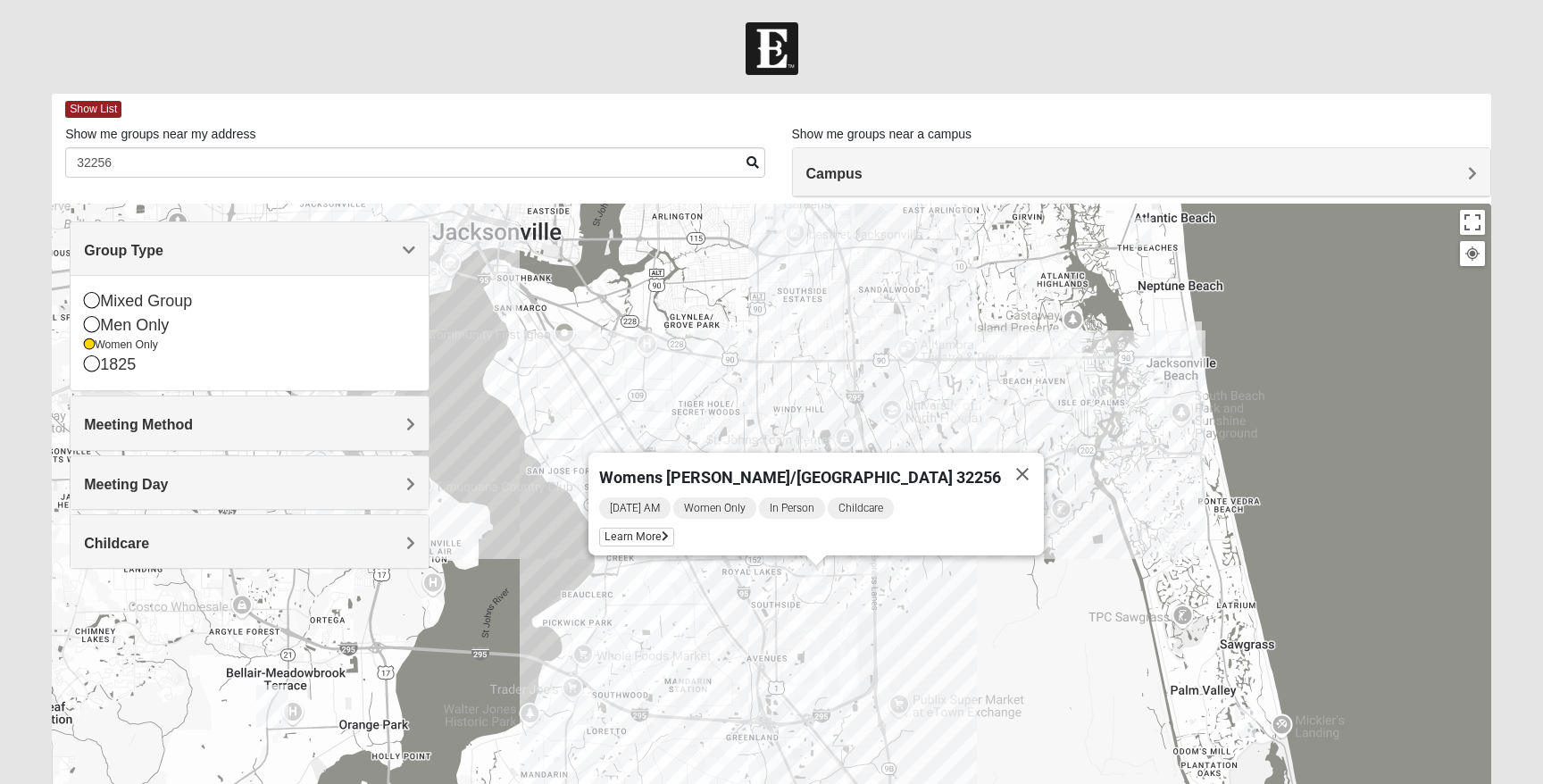
click at [877, 575] on img "Baymeadows" at bounding box center [872, 555] width 32 height 42
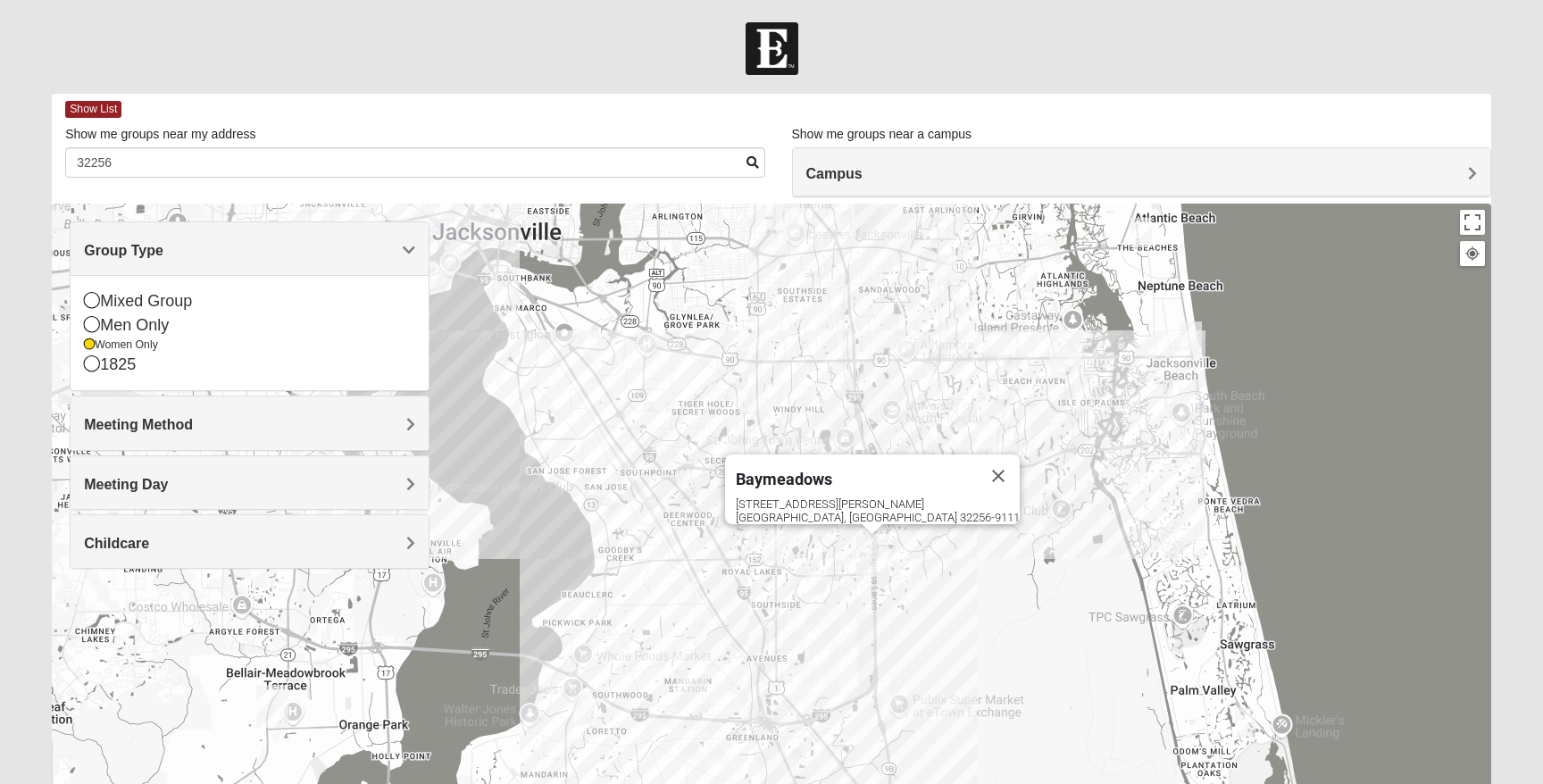
click at [1248, 731] on img "Womens Beeson 32082" at bounding box center [1245, 721] width 21 height 29
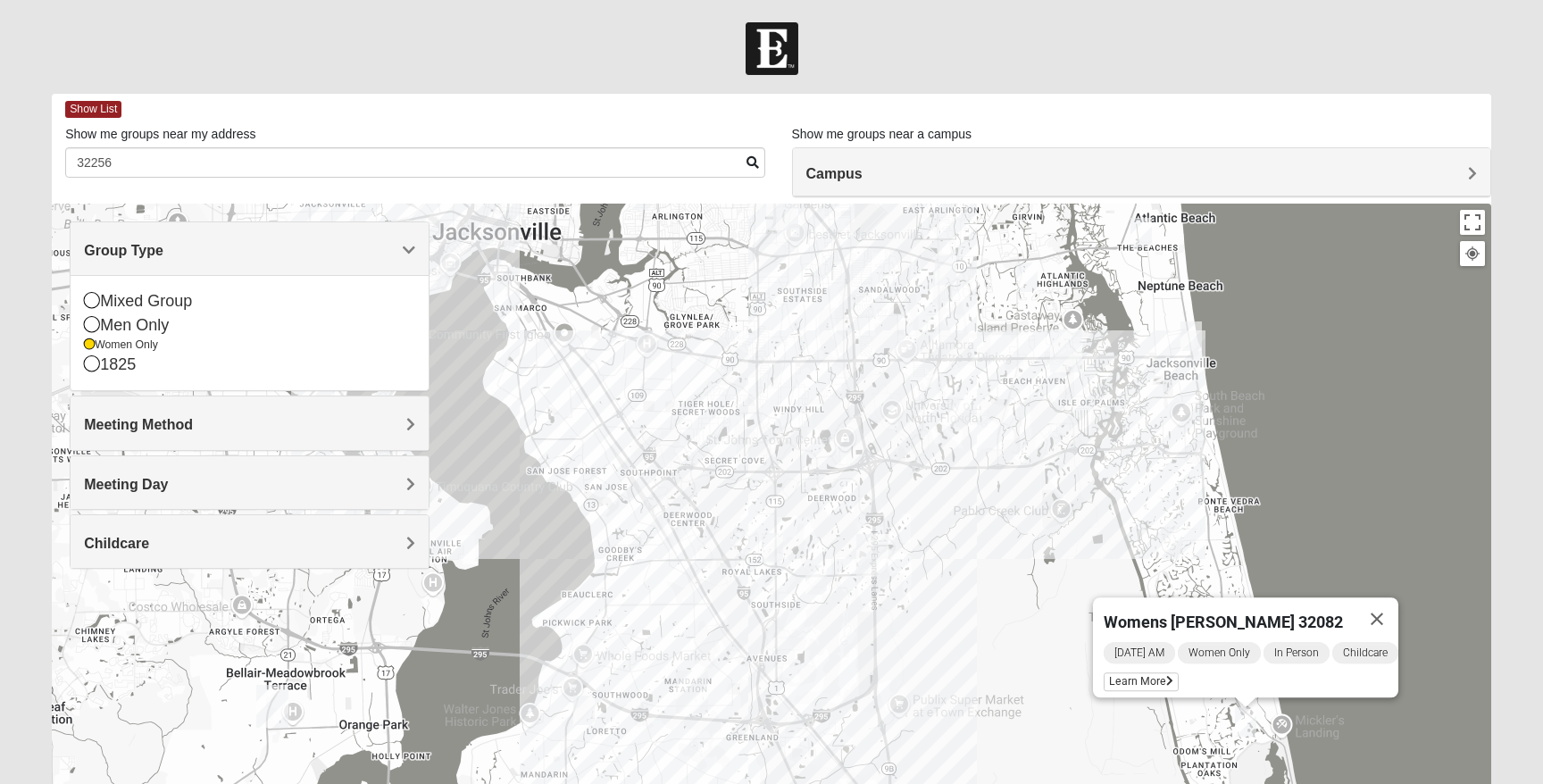
click at [1177, 543] on img "Womens Paul 32082" at bounding box center [1171, 542] width 21 height 29
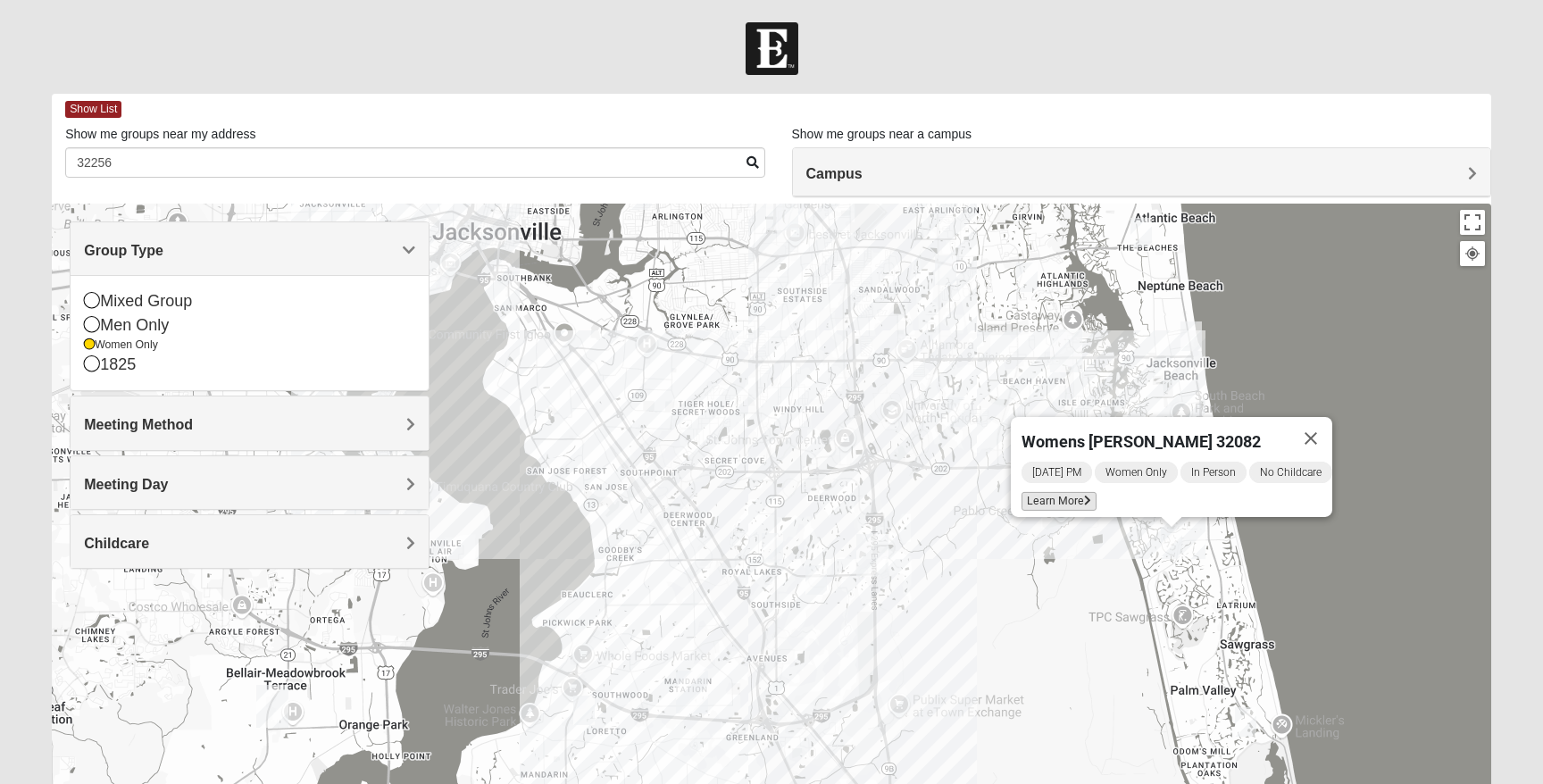
click at [1062, 492] on span "Learn More" at bounding box center [1058, 501] width 75 height 18
